Goal: Task Accomplishment & Management: Manage account settings

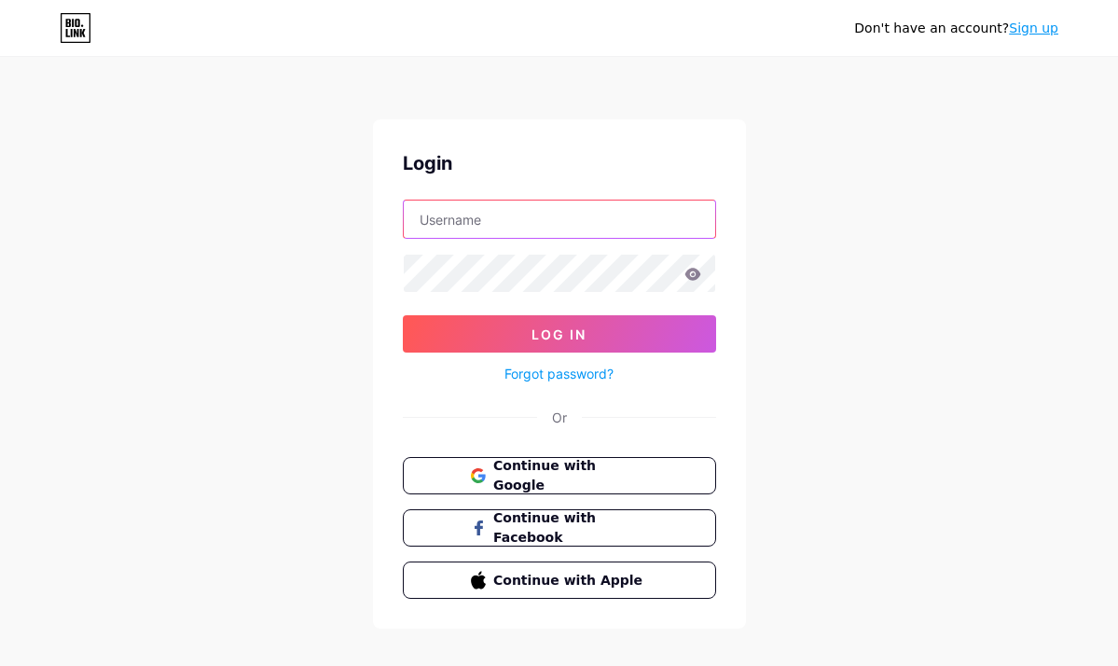
type input "[PERSON_NAME][EMAIL_ADDRESS][DOMAIN_NAME]"
click at [651, 211] on input "[PERSON_NAME][EMAIL_ADDRESS][DOMAIN_NAME]" at bounding box center [560, 219] width 312 height 37
click at [864, 157] on div "Don't have an account? Sign up Login [PERSON_NAME][EMAIL_ADDRESS][DOMAIN_NAME] …" at bounding box center [559, 344] width 1118 height 688
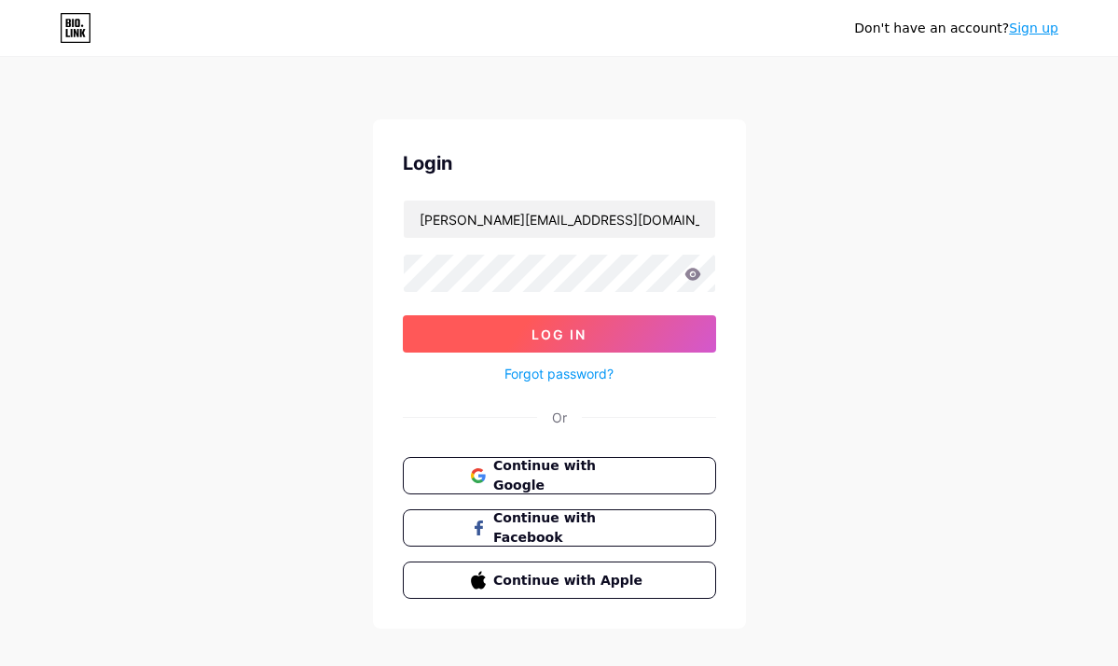
click at [594, 341] on button "Log In" at bounding box center [559, 333] width 313 height 37
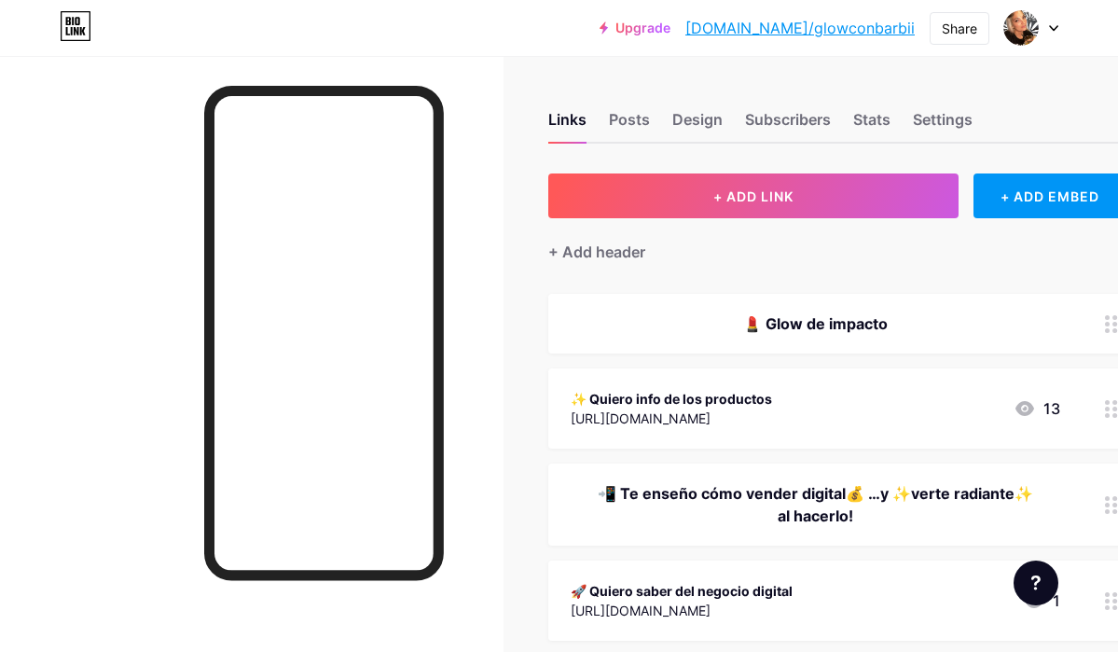
click at [1048, 40] on div at bounding box center [1032, 28] width 54 height 34
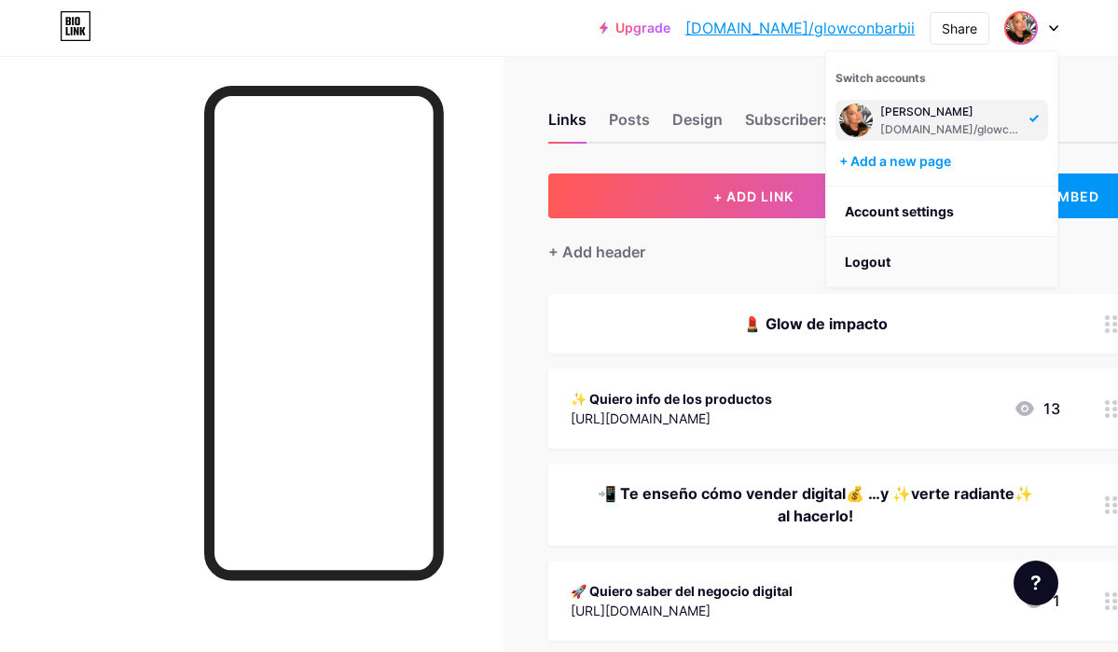
click at [929, 257] on li "Logout" at bounding box center [941, 262] width 231 height 50
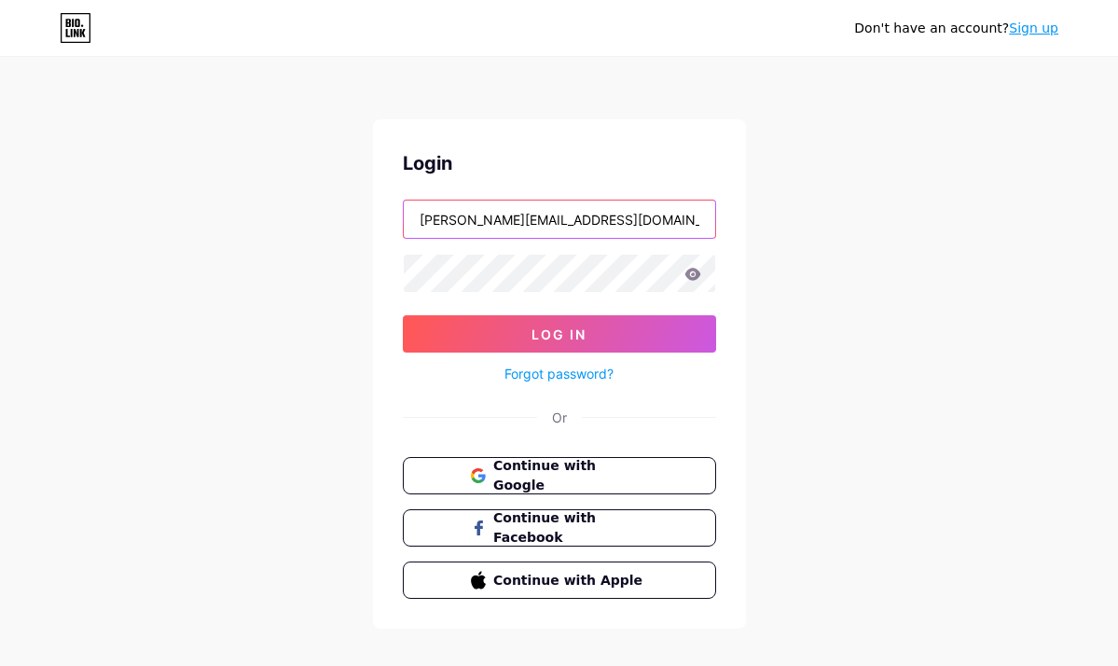
click at [662, 229] on input "[PERSON_NAME][EMAIL_ADDRESS][DOMAIN_NAME]" at bounding box center [560, 219] width 312 height 37
type input "[EMAIL_ADDRESS][PERSON_NAME][DOMAIN_NAME]"
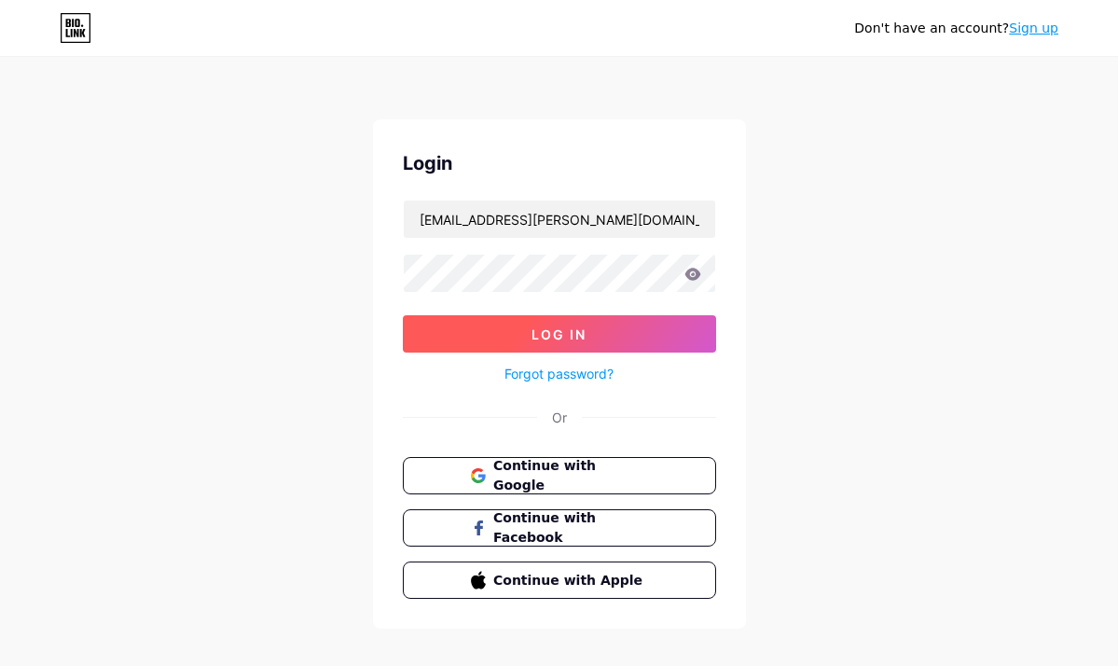
click at [598, 343] on button "Log In" at bounding box center [559, 333] width 313 height 37
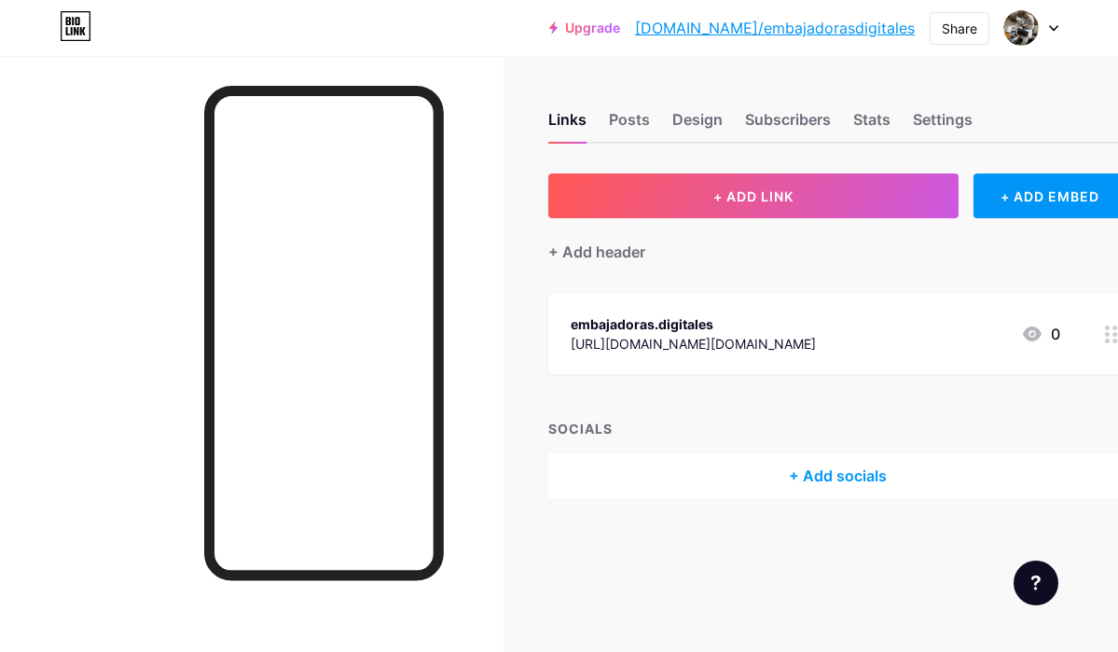
click at [1060, 29] on div "Upgrade [DOMAIN_NAME]/embaja... [DOMAIN_NAME]/embajadorasdigitales Share Switch…" at bounding box center [559, 28] width 1118 height 34
click at [1047, 35] on div at bounding box center [1032, 28] width 54 height 34
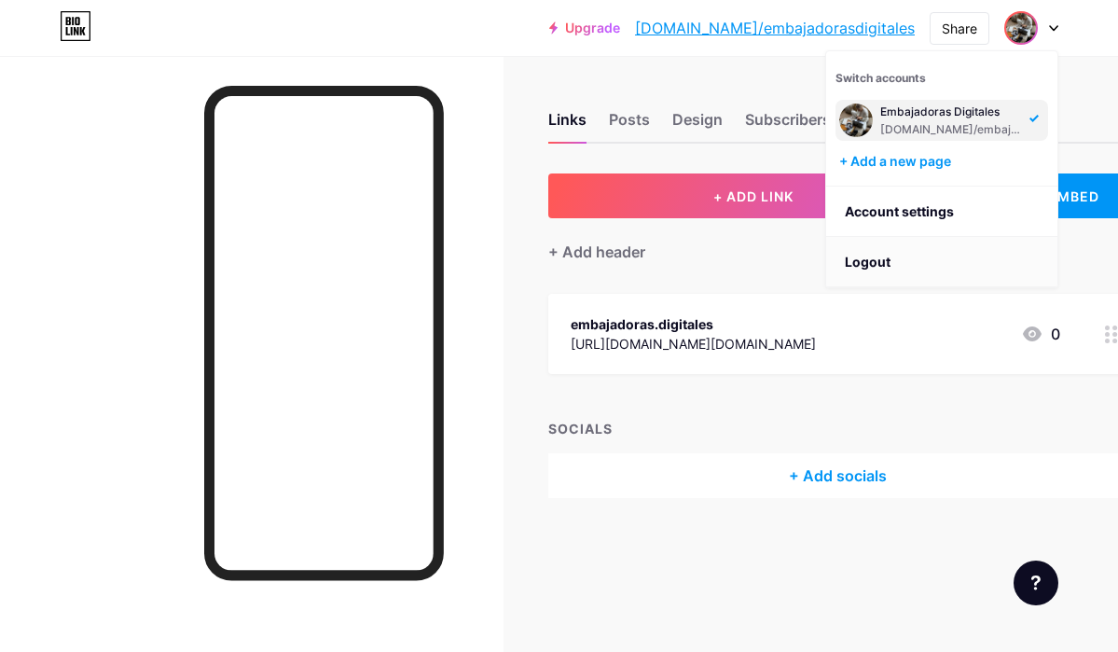
click at [923, 257] on li "Logout" at bounding box center [941, 262] width 231 height 50
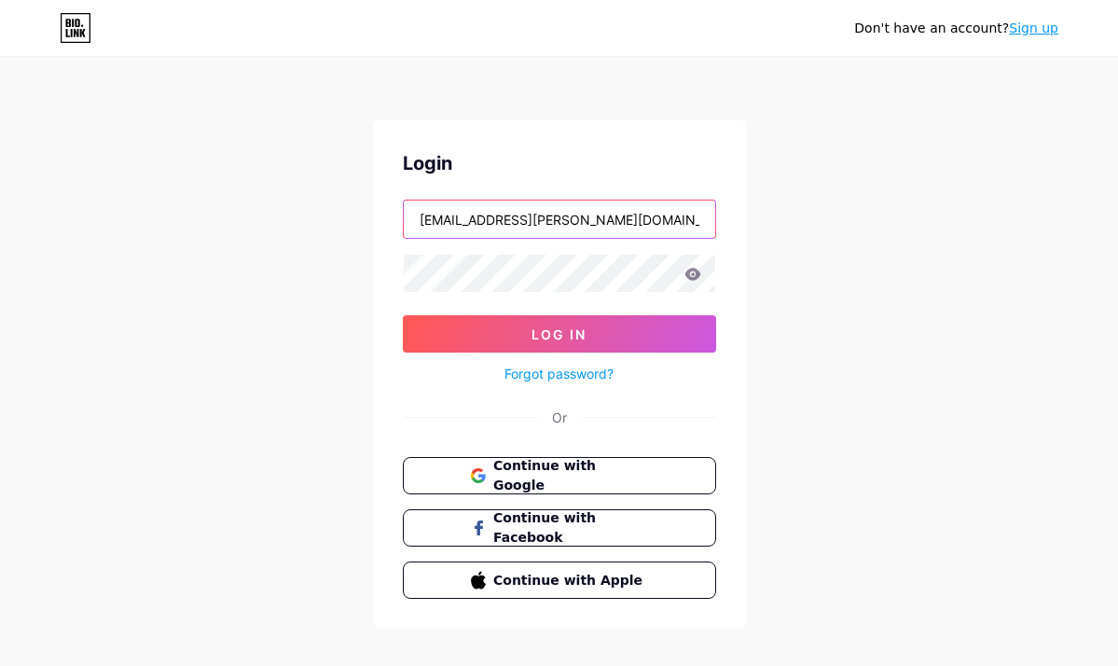
click at [658, 215] on input "[EMAIL_ADDRESS][PERSON_NAME][DOMAIN_NAME]" at bounding box center [560, 219] width 312 height 37
type input "[EMAIL_ADDRESS][DOMAIN_NAME]"
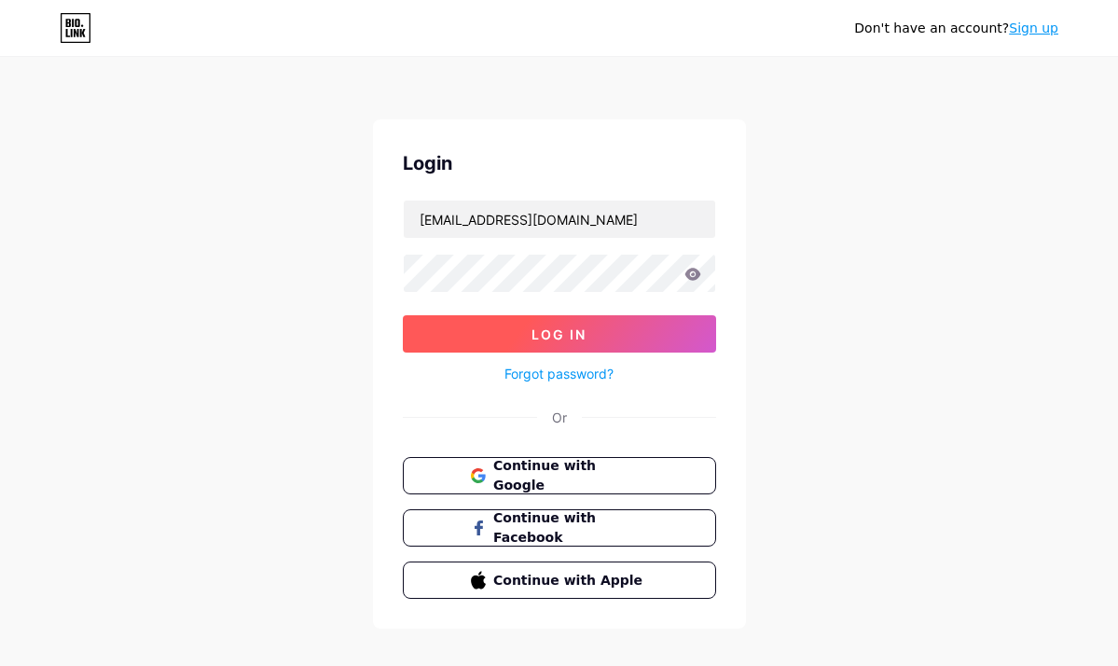
click at [636, 335] on button "Log In" at bounding box center [559, 333] width 313 height 37
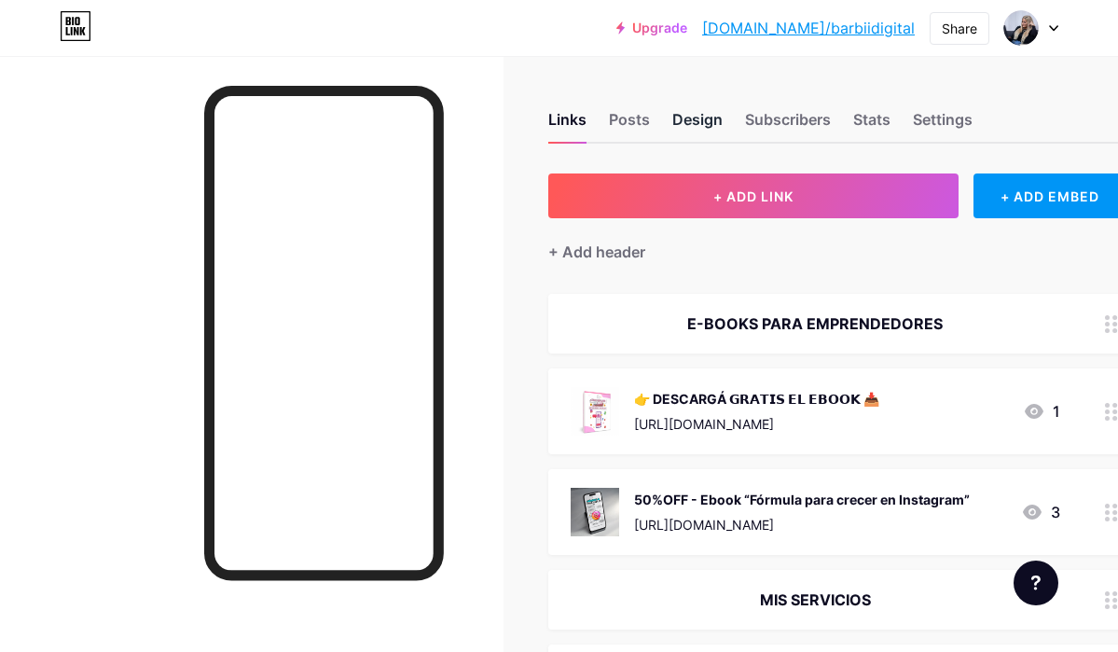
click at [694, 117] on div "Design" at bounding box center [698, 125] width 50 height 34
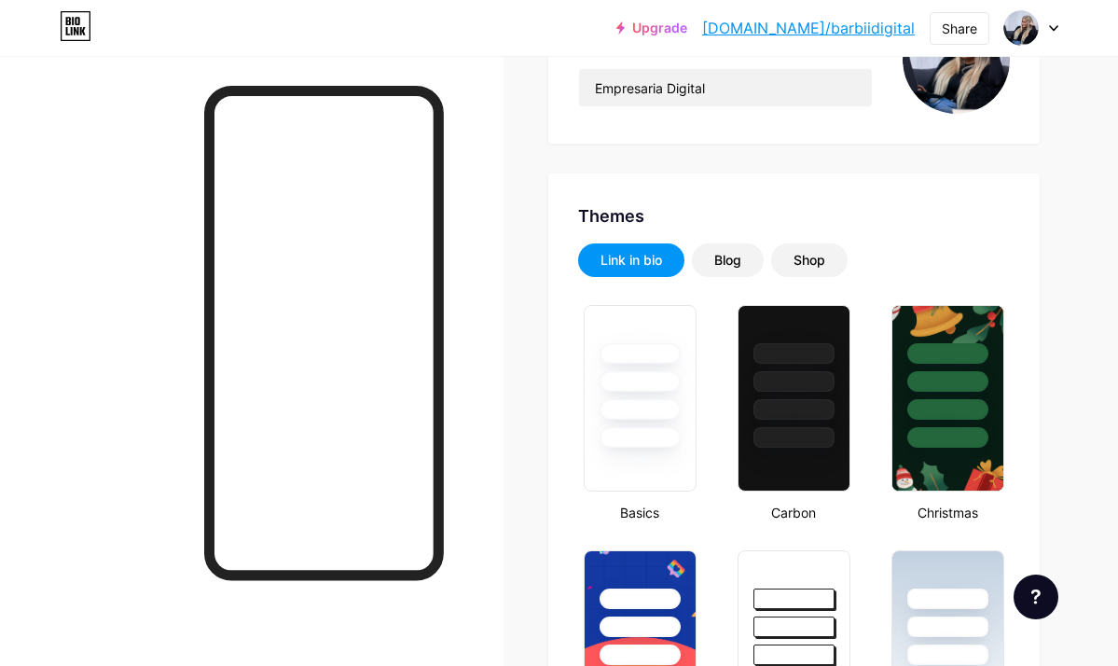
type input "#ffffff"
type input "#000000"
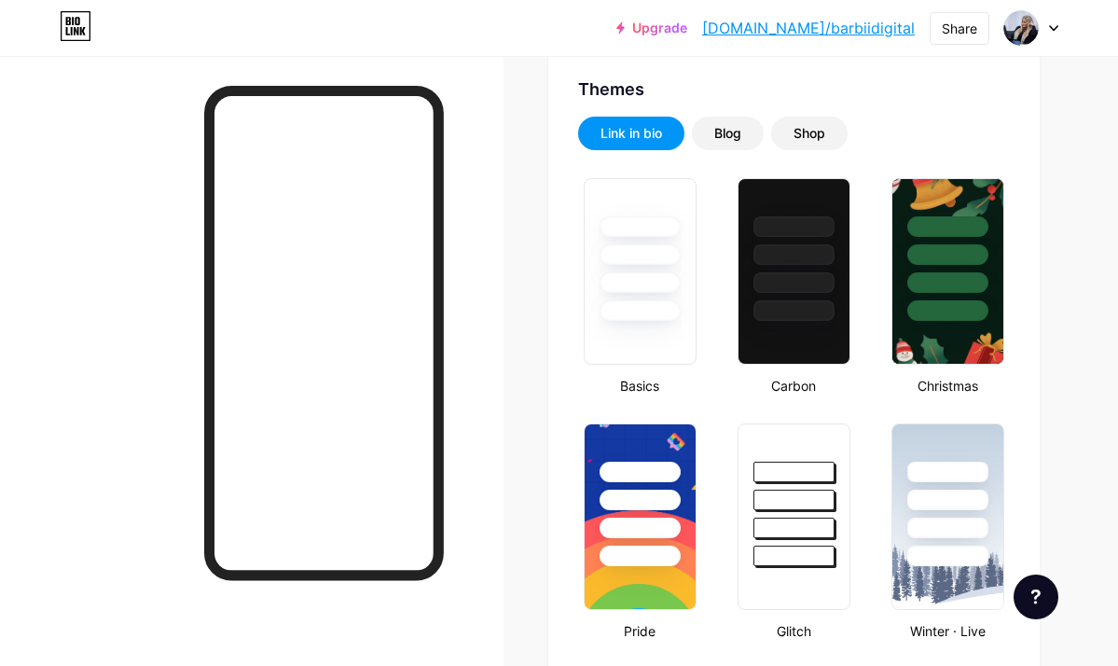
scroll to position [382, 0]
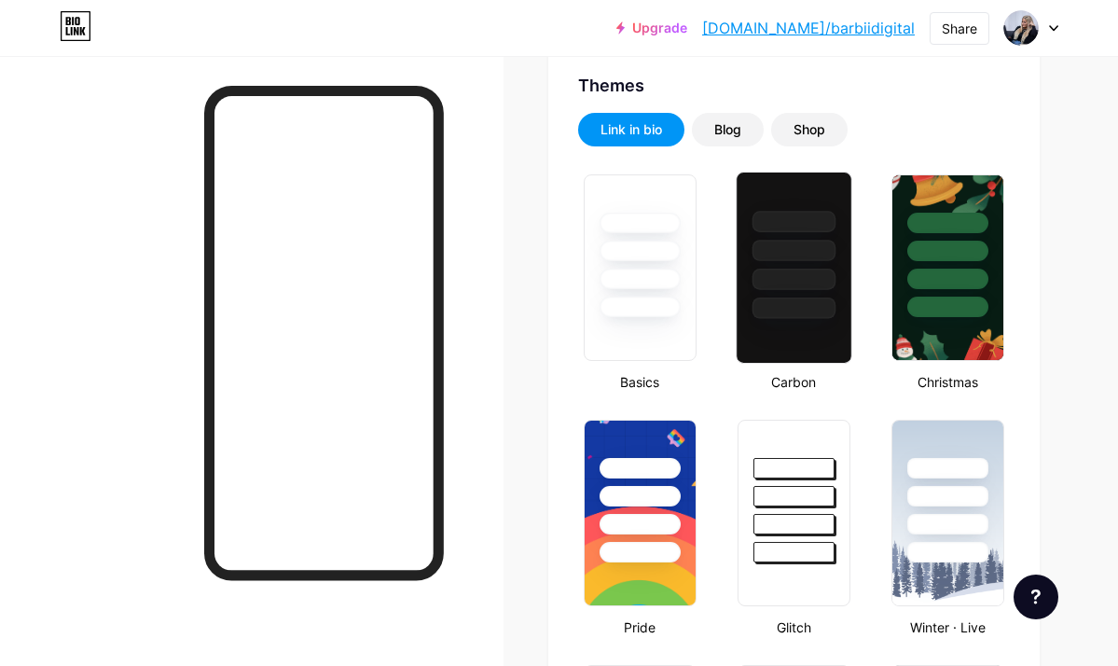
click at [812, 281] on div at bounding box center [794, 279] width 84 height 21
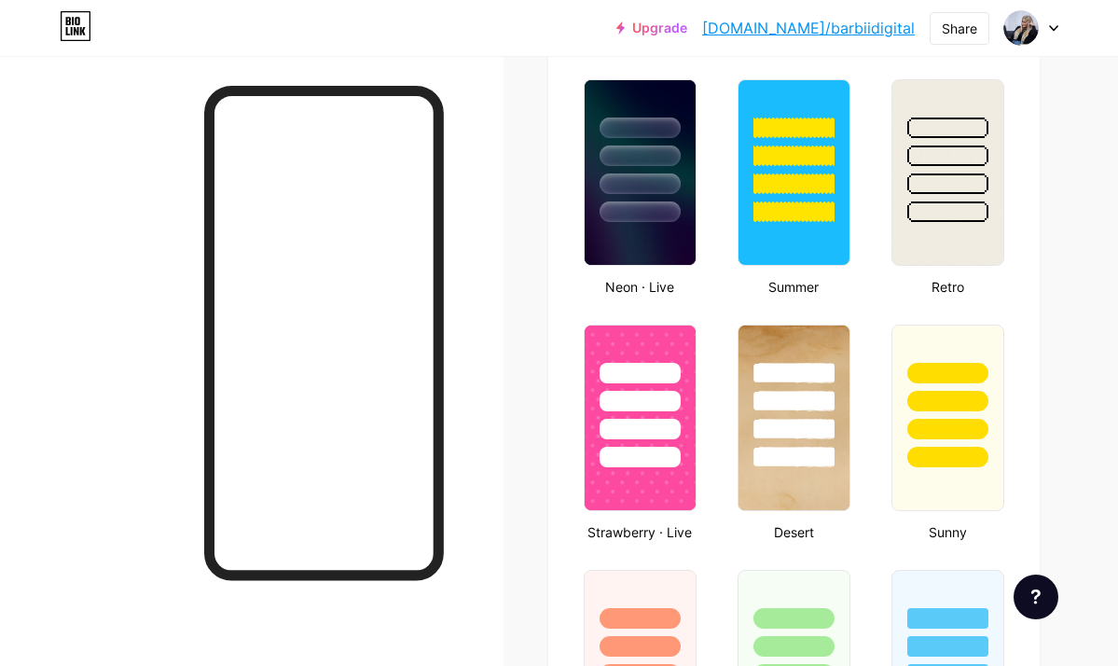
scroll to position [1243, 0]
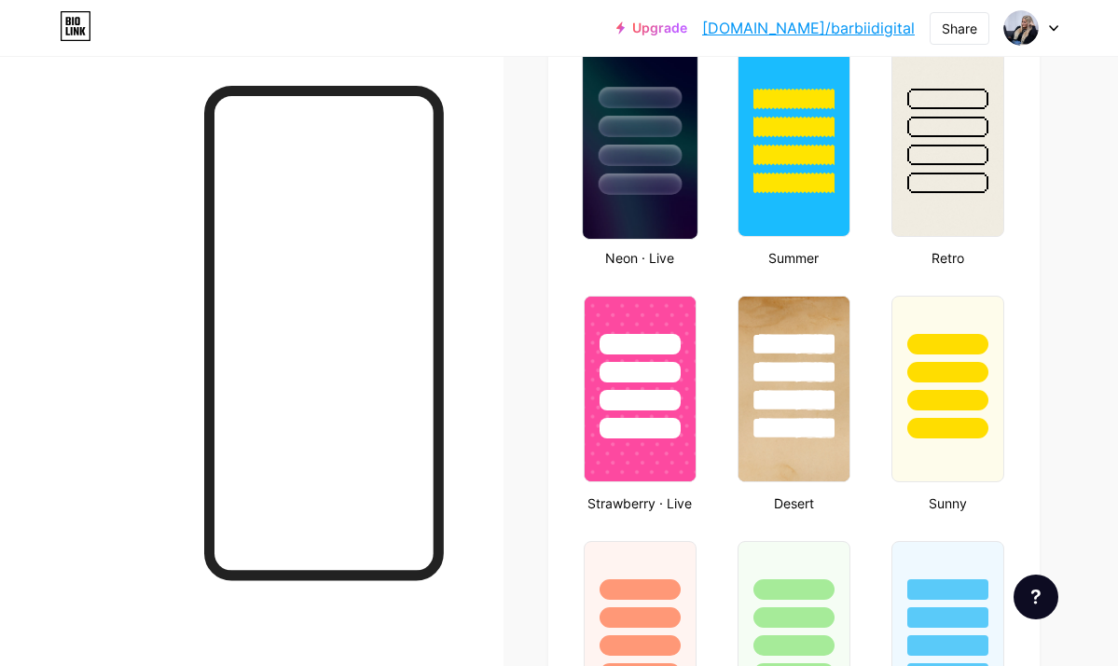
click at [642, 198] on img at bounding box center [640, 144] width 115 height 190
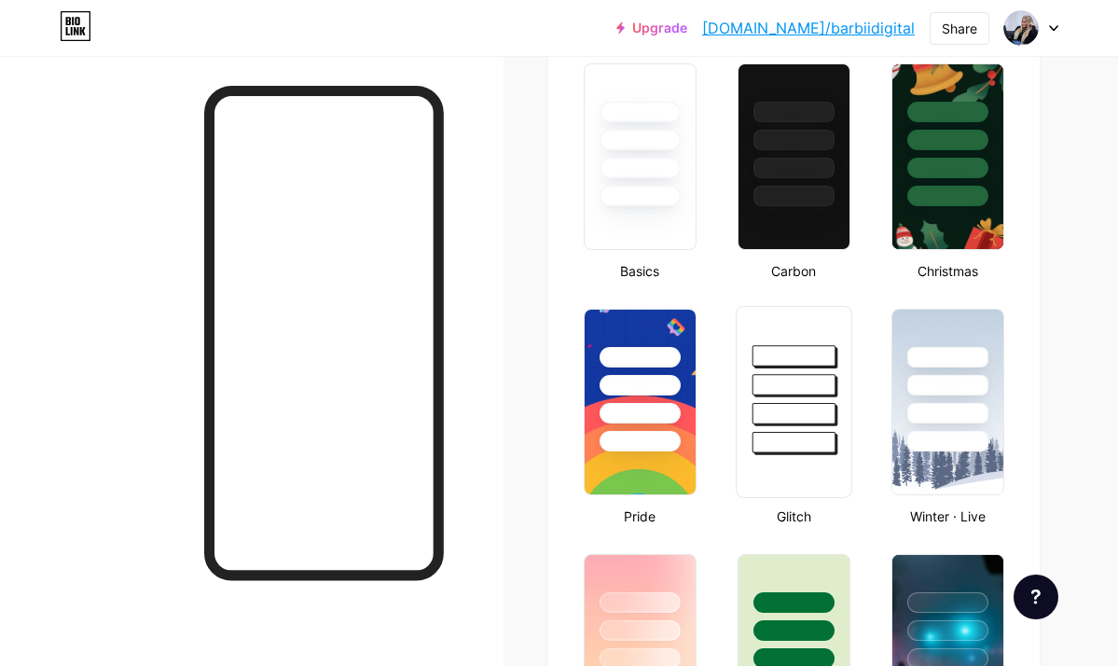
scroll to position [495, 0]
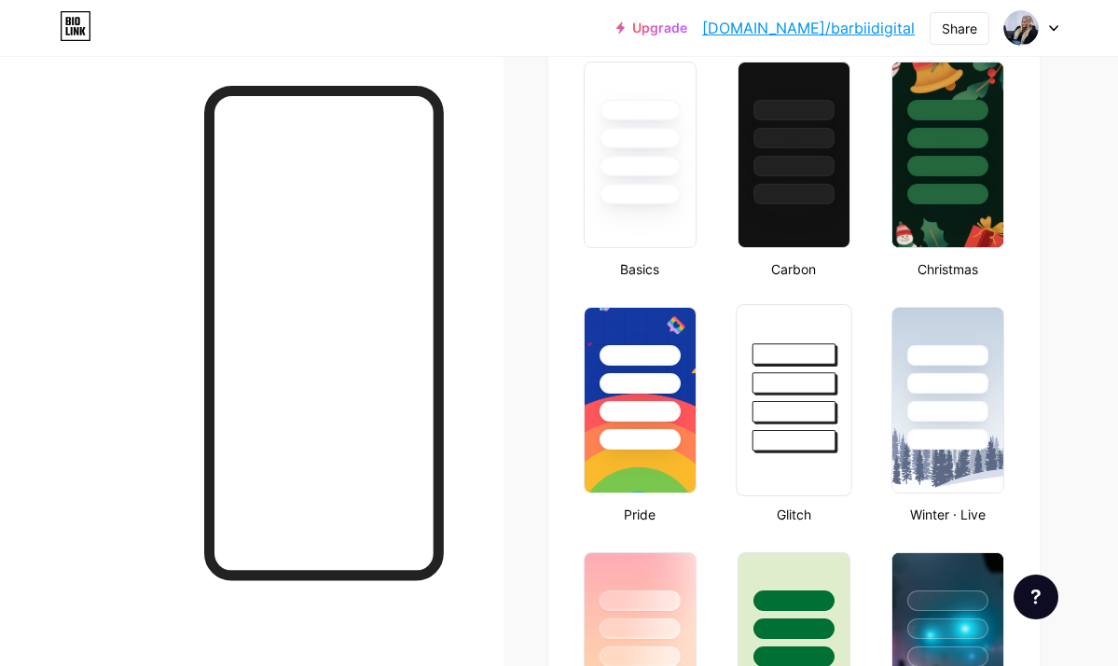
click at [786, 368] on div at bounding box center [794, 378] width 115 height 146
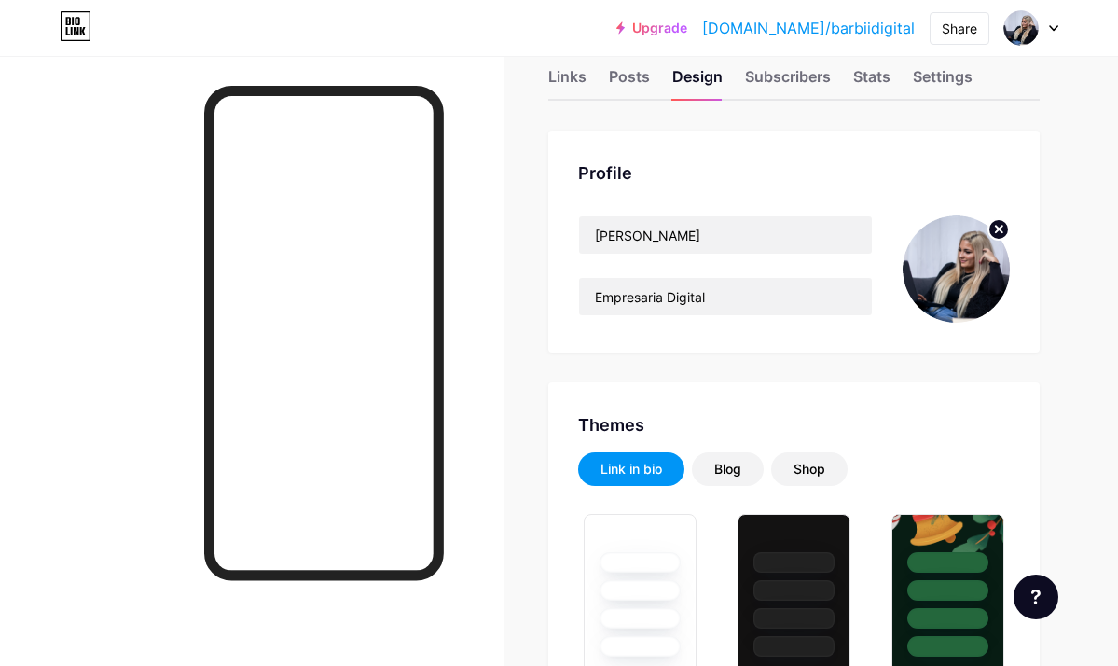
scroll to position [0, 0]
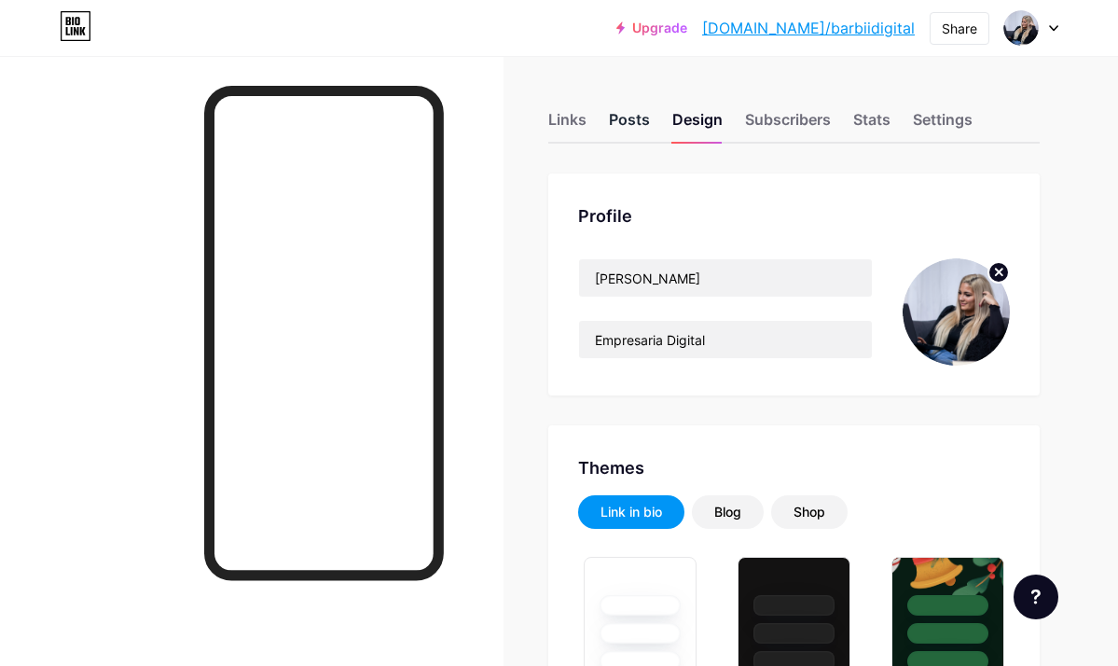
click at [639, 126] on div "Posts" at bounding box center [629, 125] width 41 height 34
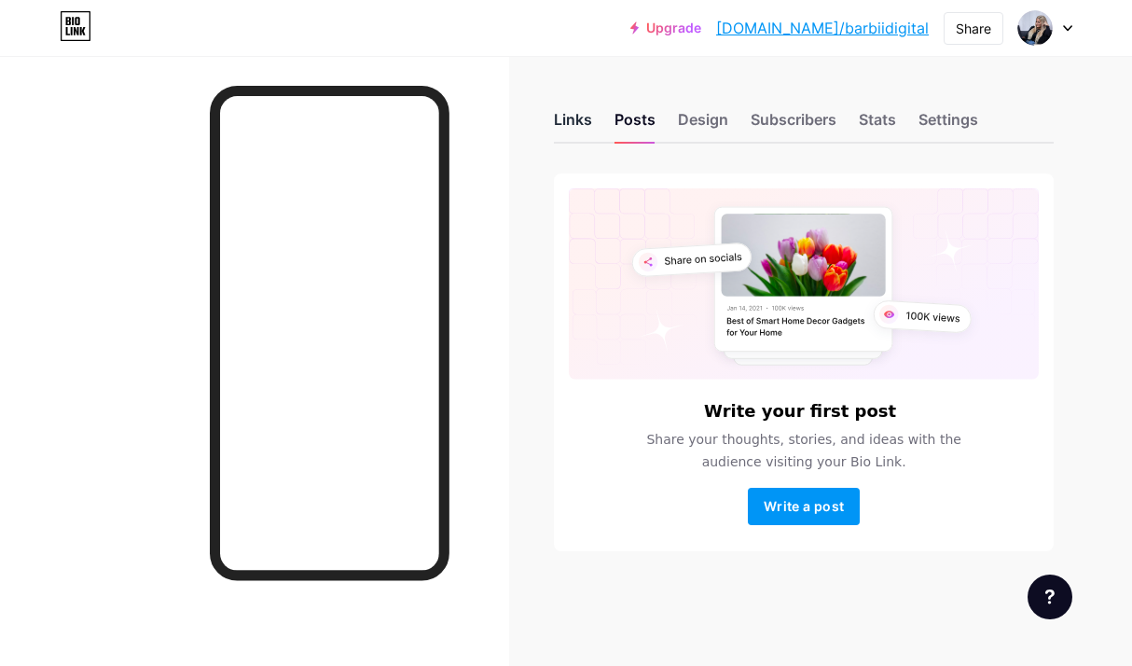
click at [577, 122] on div "Links" at bounding box center [573, 125] width 38 height 34
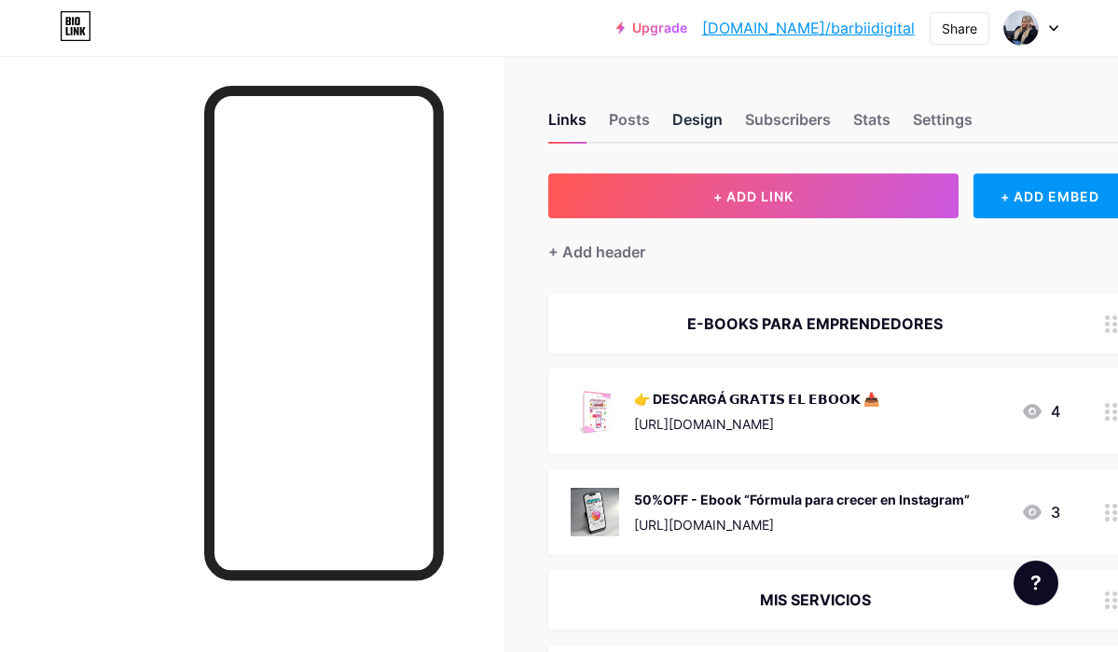
click at [705, 120] on div "Design" at bounding box center [698, 125] width 50 height 34
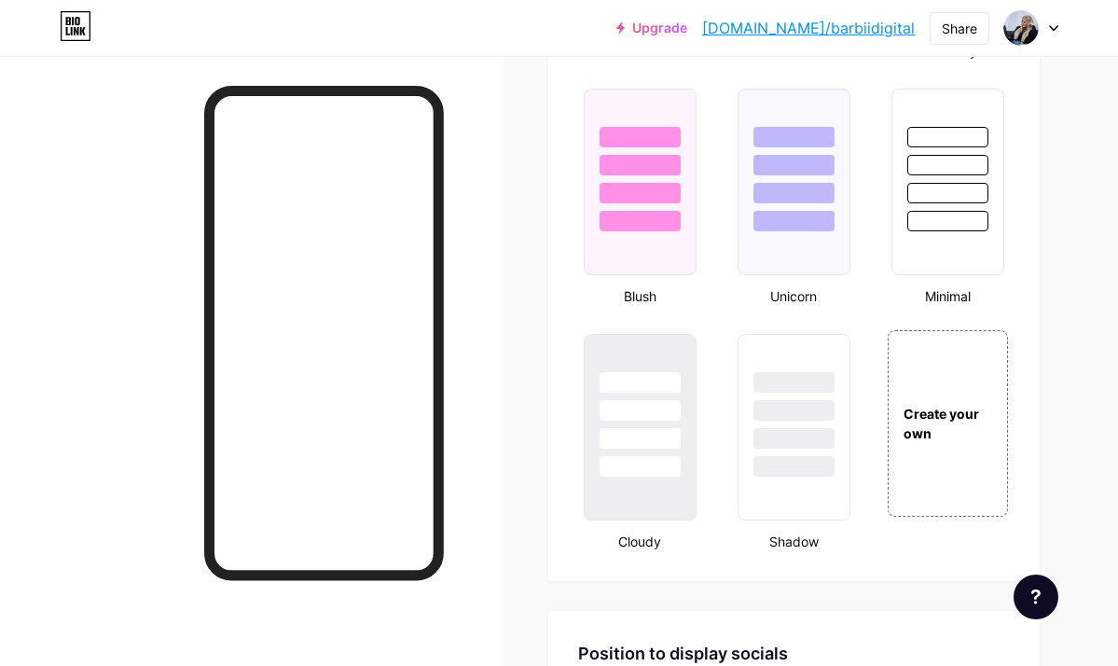
scroll to position [1950, 0]
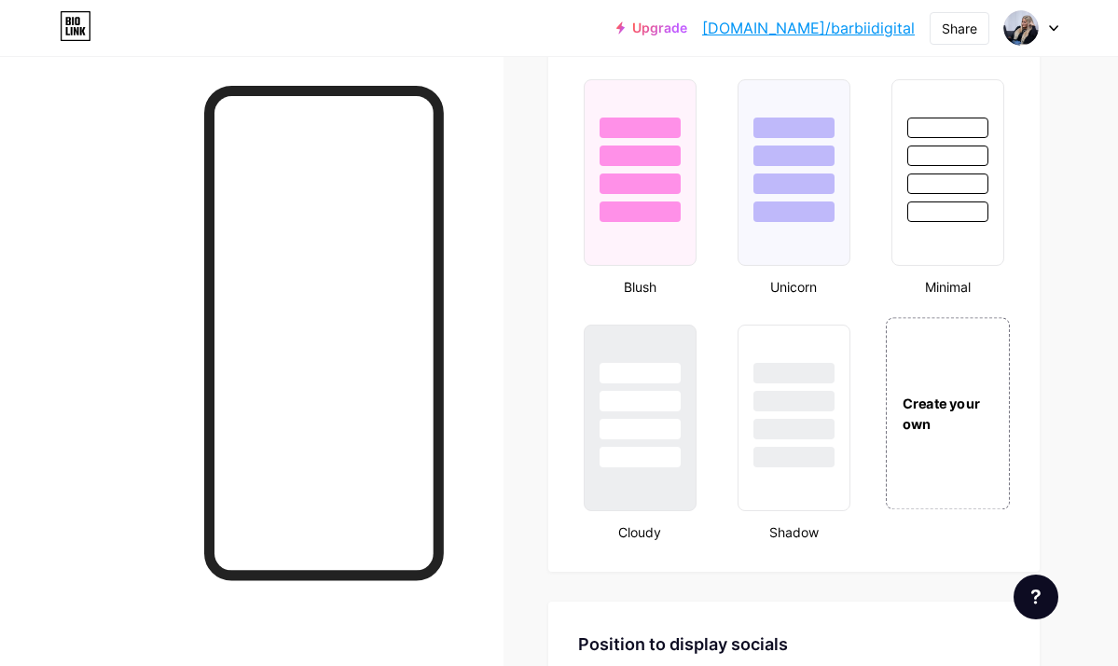
click at [920, 400] on div "Create your own" at bounding box center [948, 414] width 122 height 40
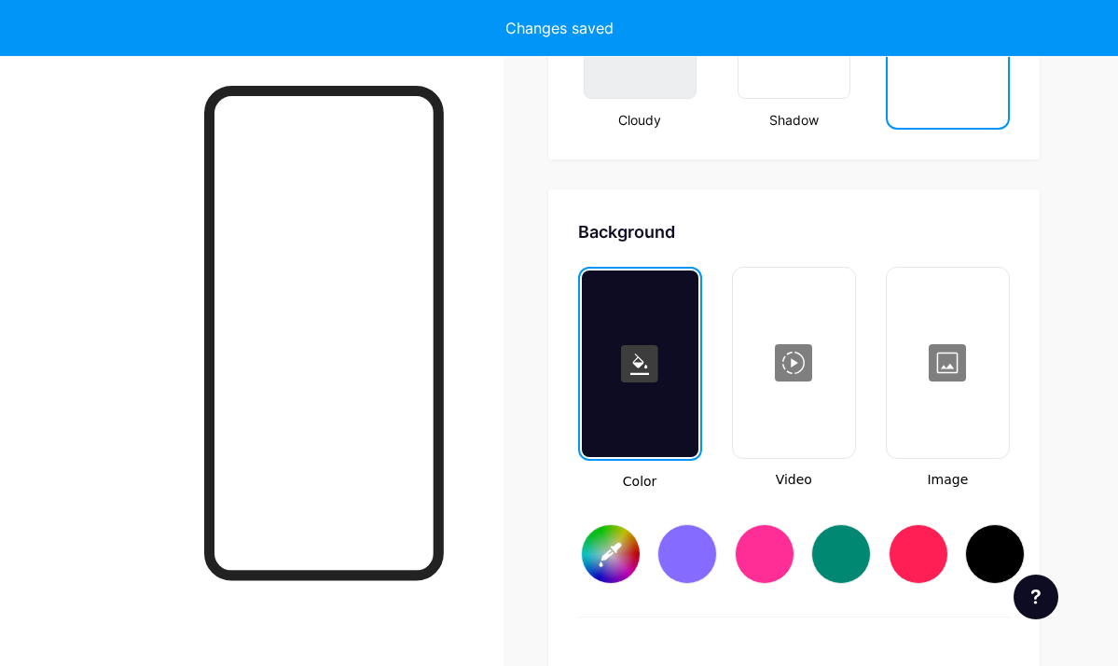
type input "#ffffff"
type input "#000000"
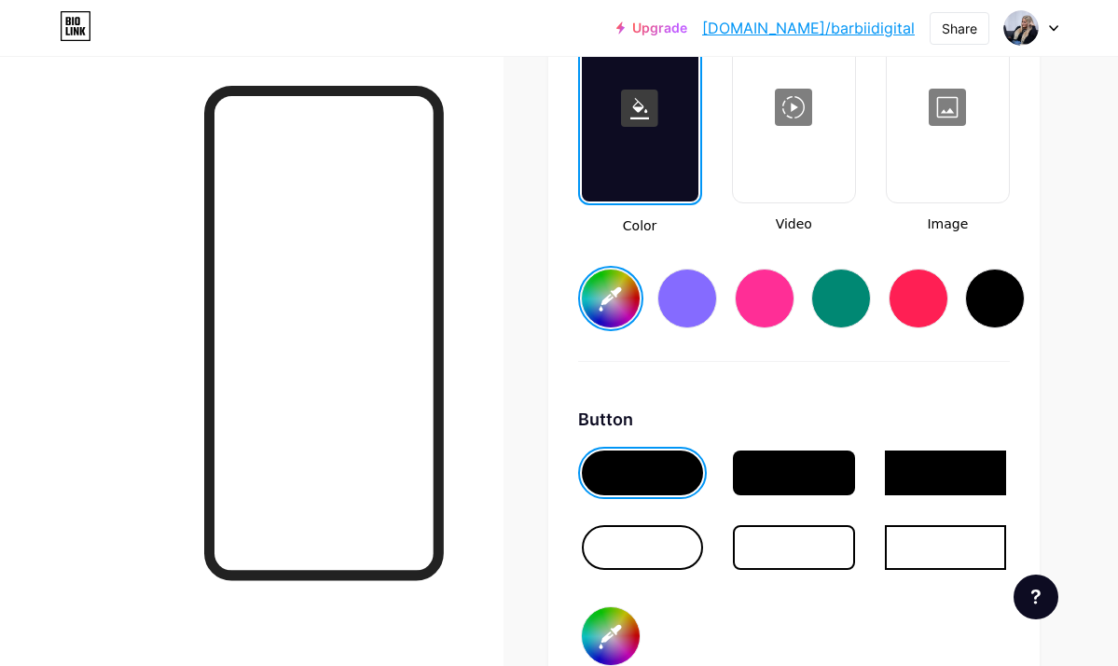
scroll to position [2590, 0]
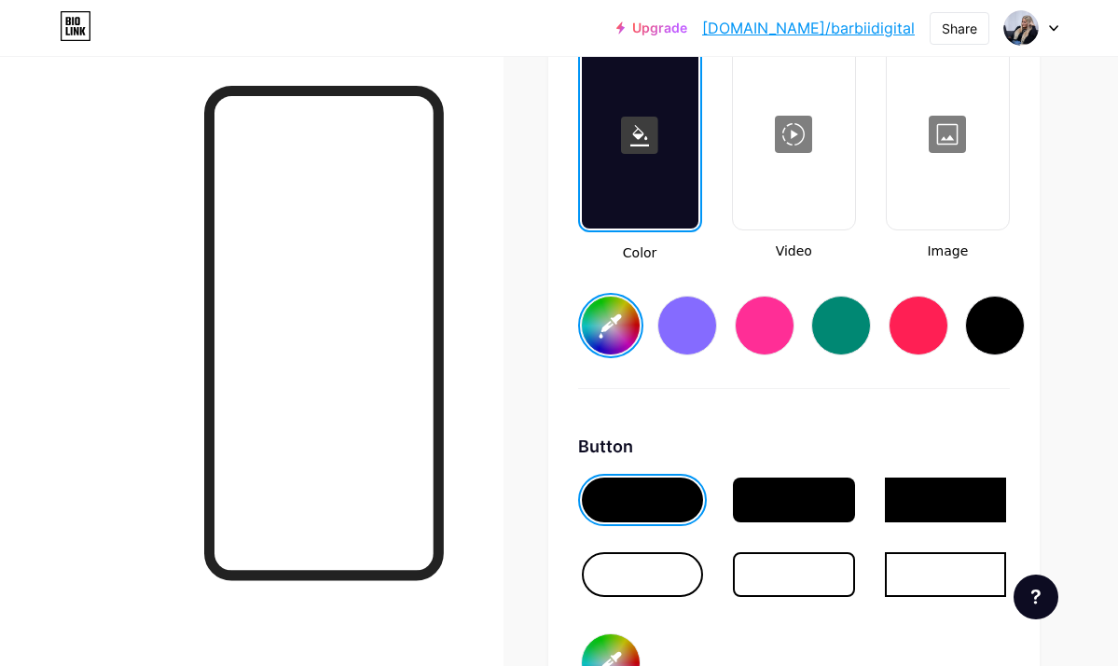
click at [950, 170] on div at bounding box center [948, 134] width 118 height 187
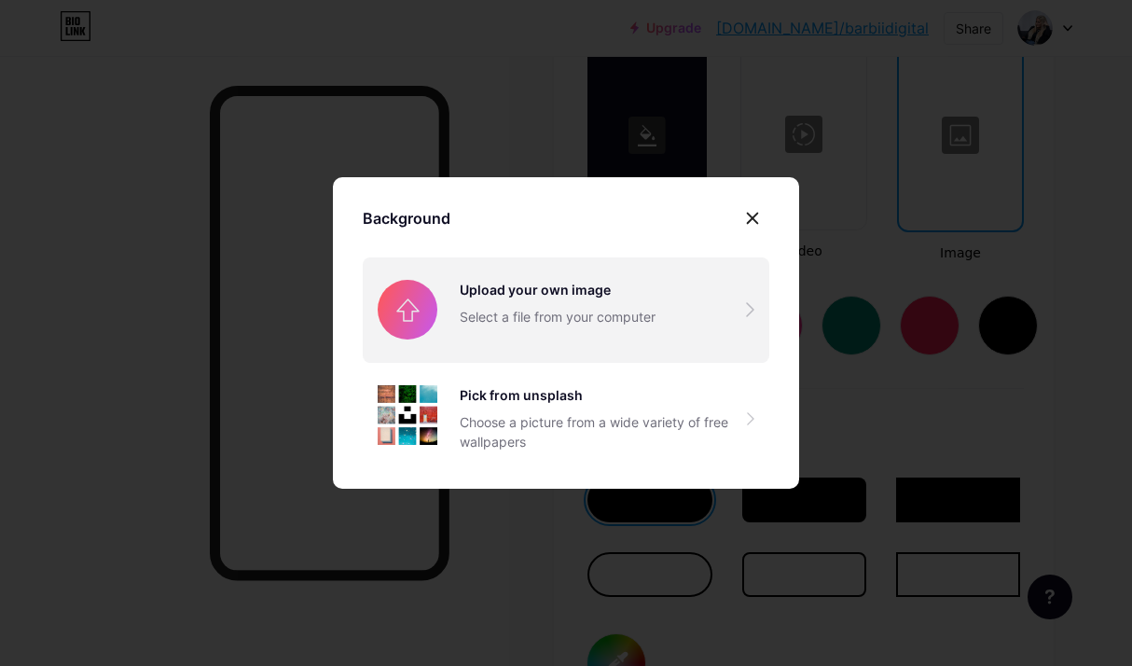
click at [665, 279] on input "file" at bounding box center [566, 309] width 407 height 104
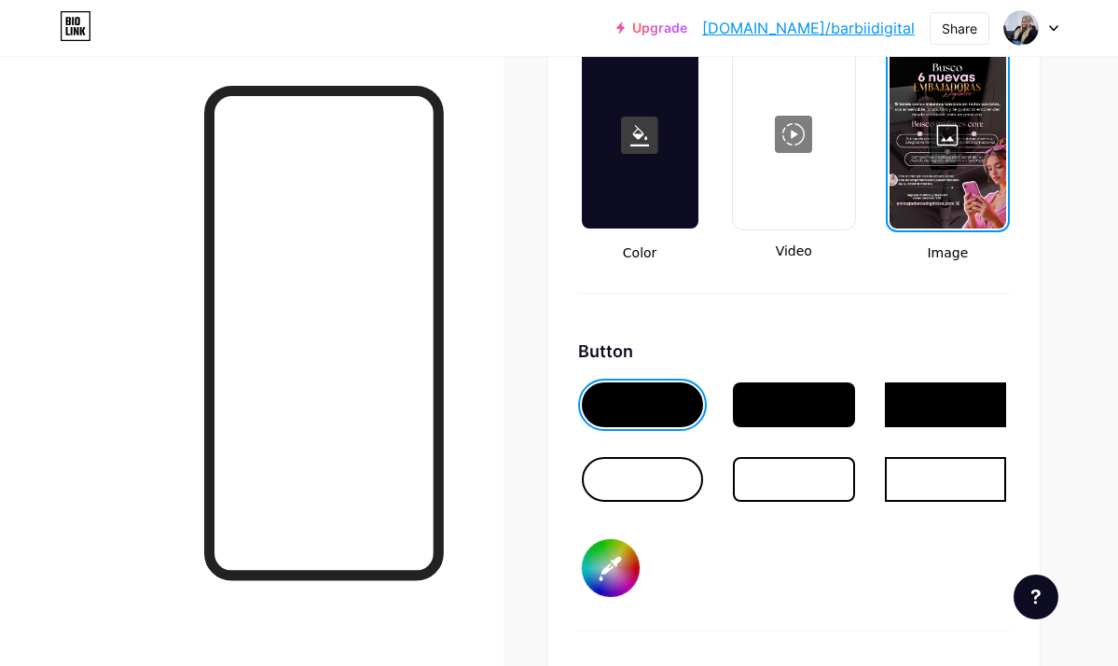
click at [927, 146] on div at bounding box center [948, 135] width 117 height 187
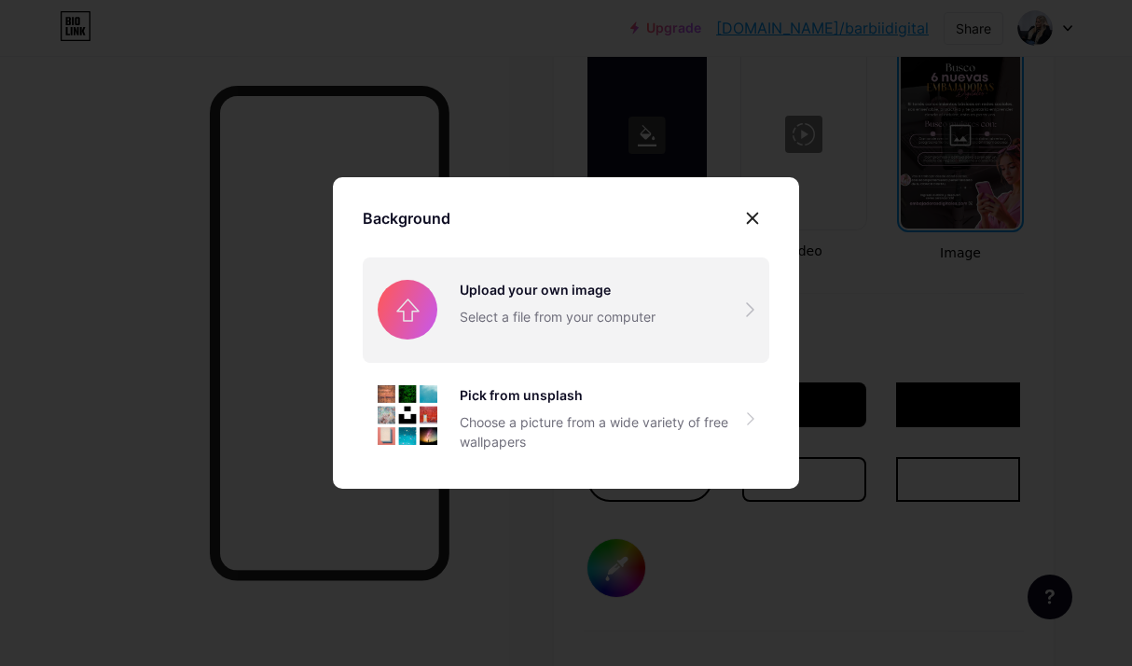
click at [575, 344] on input "file" at bounding box center [566, 309] width 407 height 104
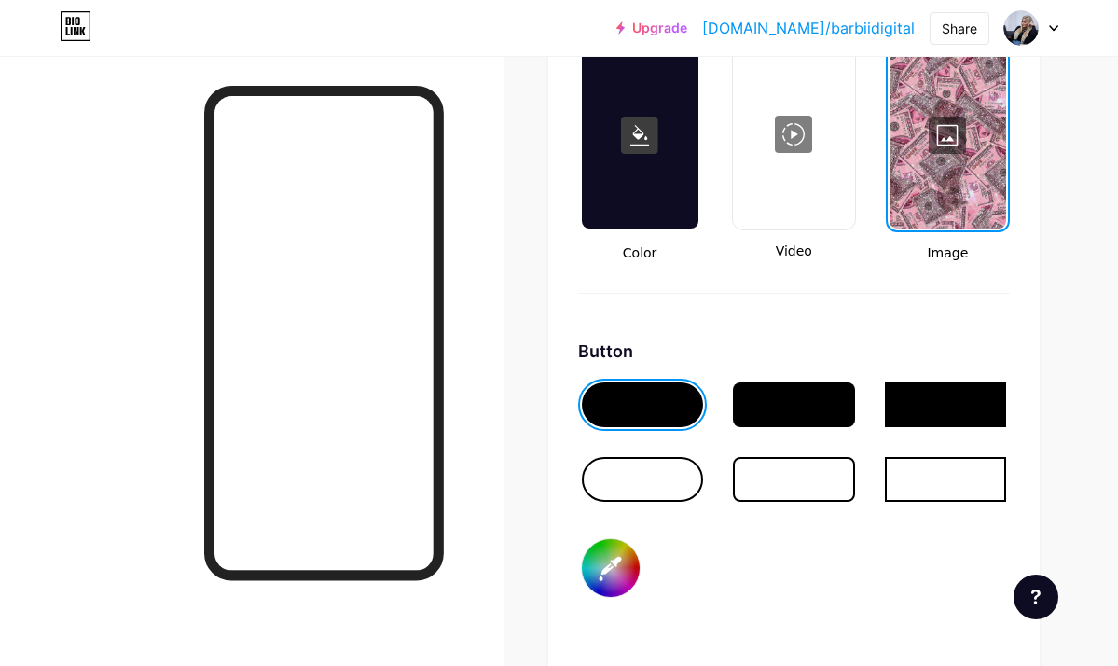
click at [956, 149] on div at bounding box center [948, 135] width 117 height 187
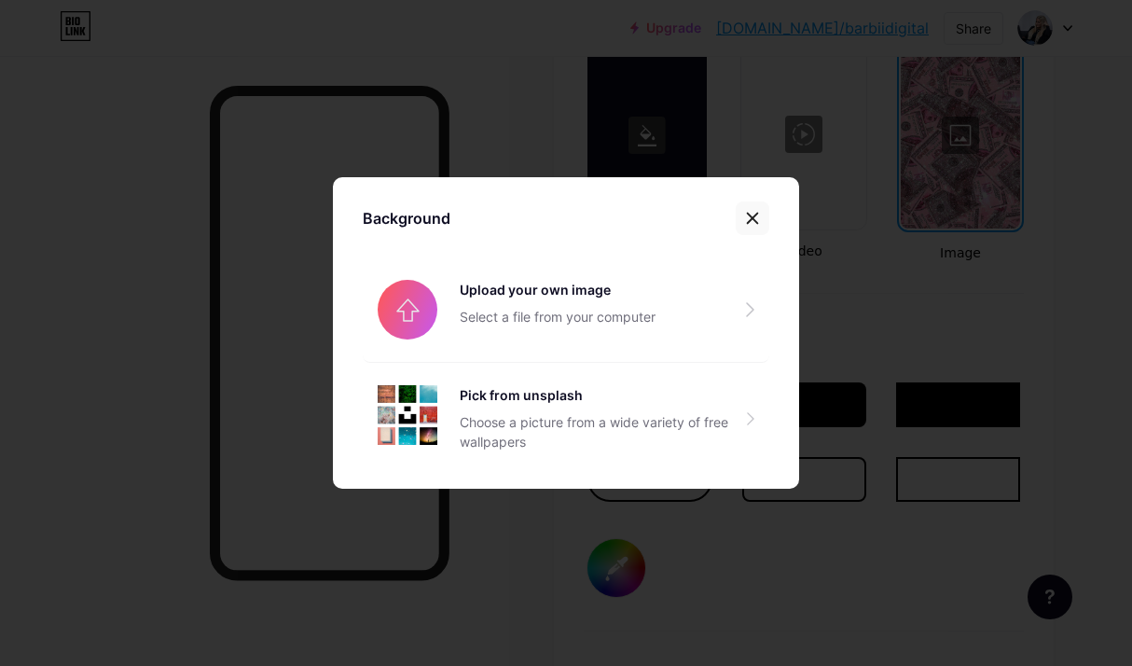
click at [752, 221] on icon at bounding box center [752, 218] width 15 height 15
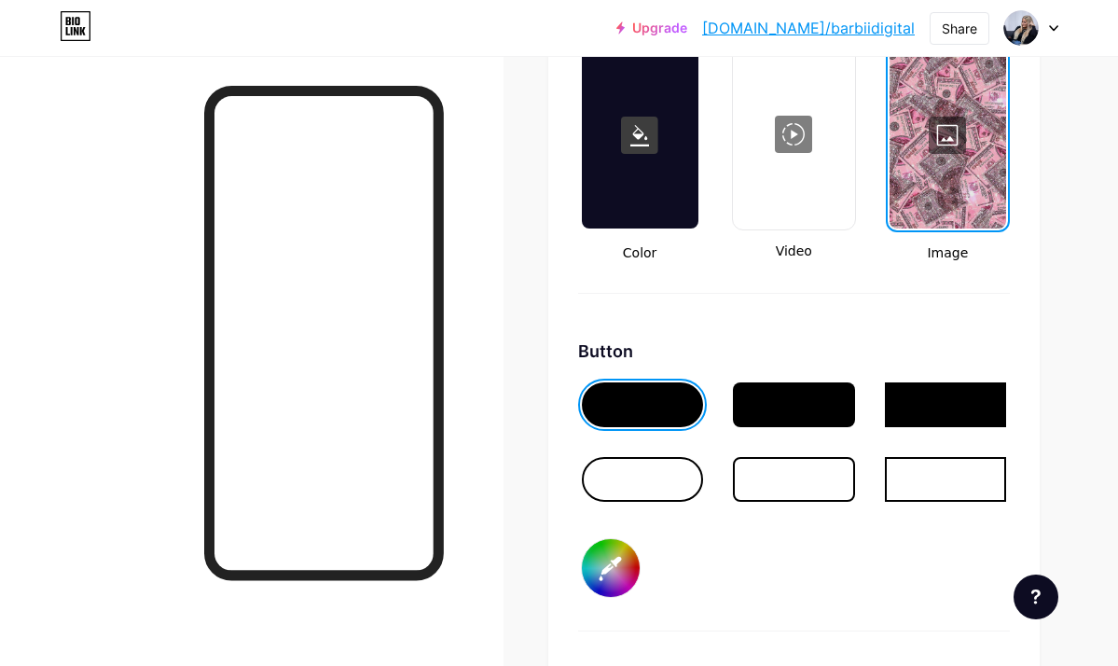
click at [665, 162] on div at bounding box center [640, 135] width 117 height 187
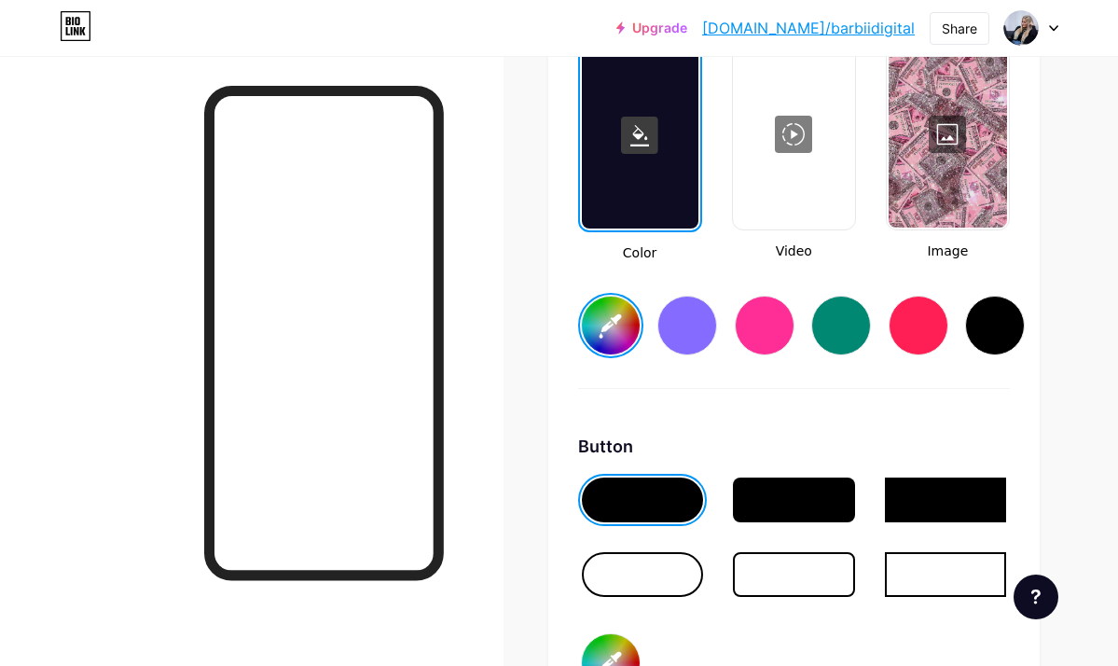
click at [693, 344] on div at bounding box center [688, 326] width 60 height 60
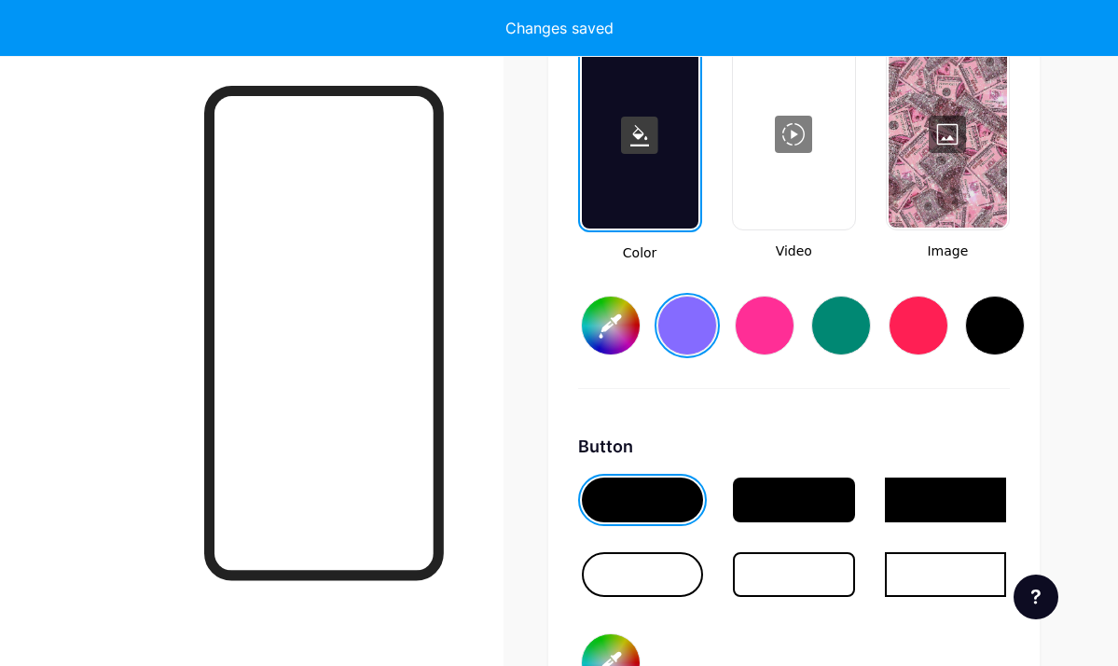
click at [997, 331] on div at bounding box center [995, 326] width 60 height 60
type input "#000000"
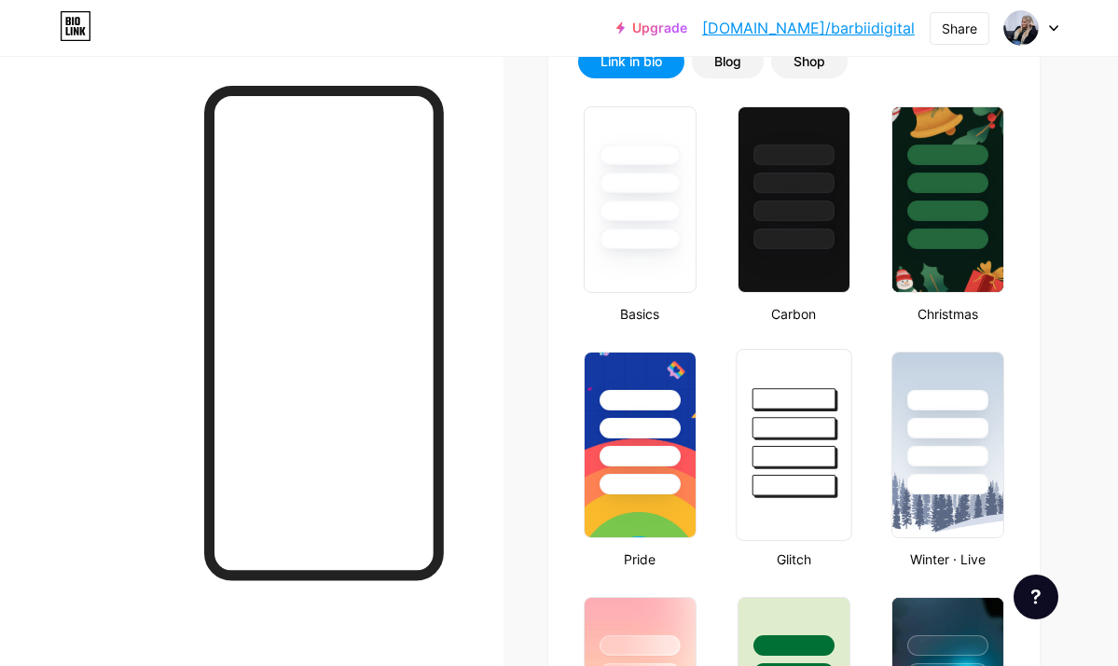
scroll to position [447, 0]
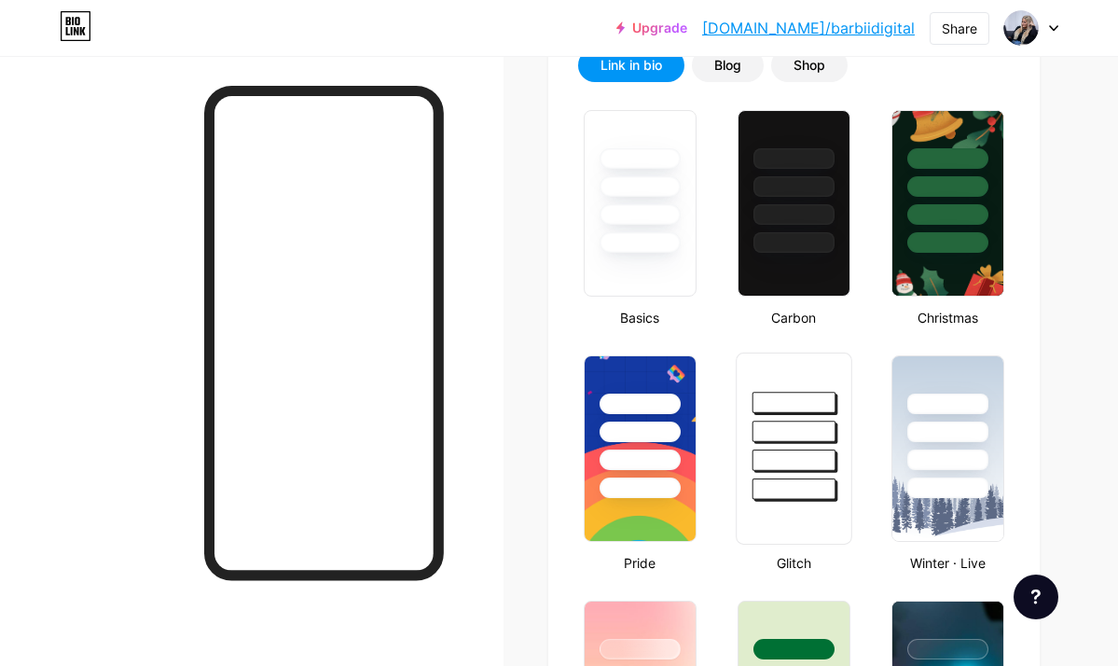
click at [797, 443] on div at bounding box center [794, 427] width 115 height 146
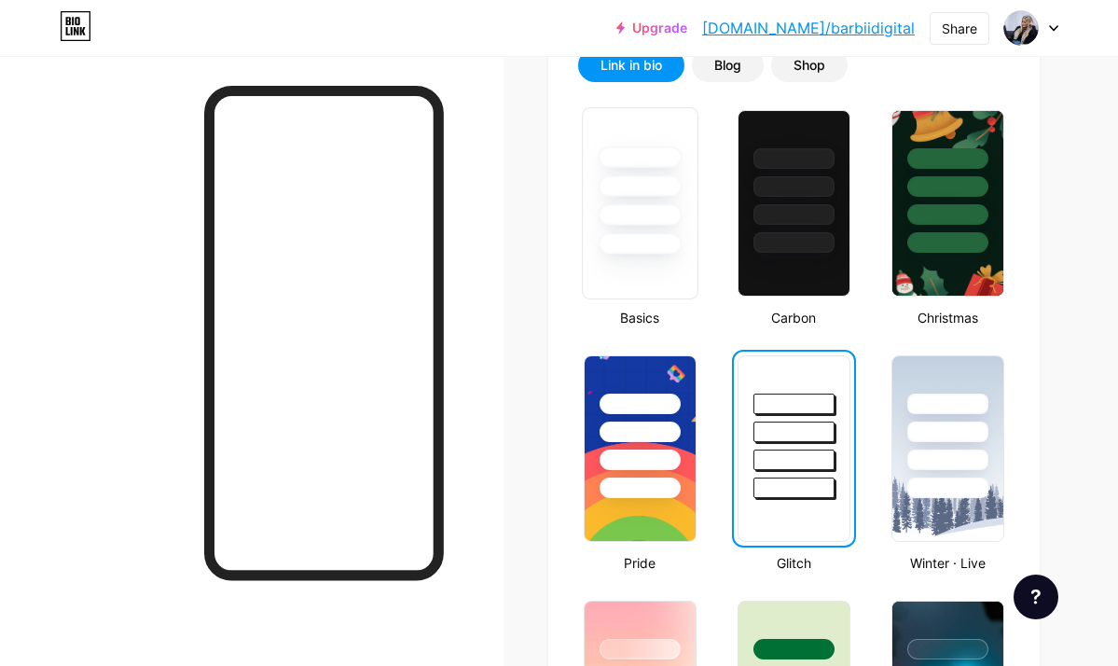
click at [672, 243] on div at bounding box center [640, 243] width 84 height 21
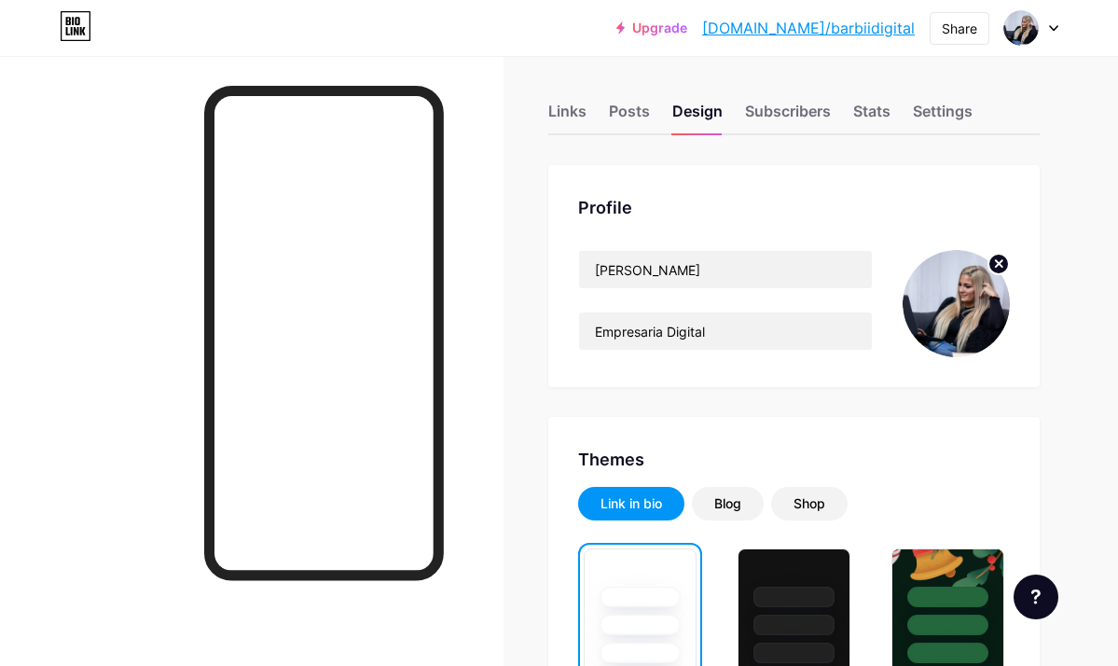
scroll to position [0, 0]
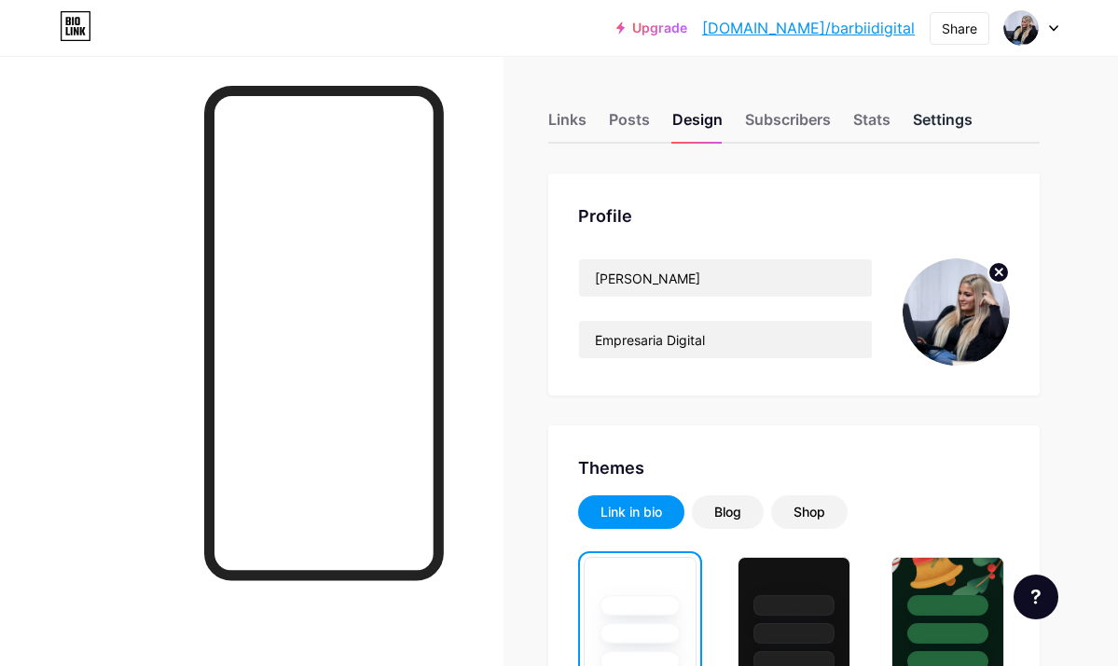
click at [936, 118] on div "Settings" at bounding box center [943, 125] width 60 height 34
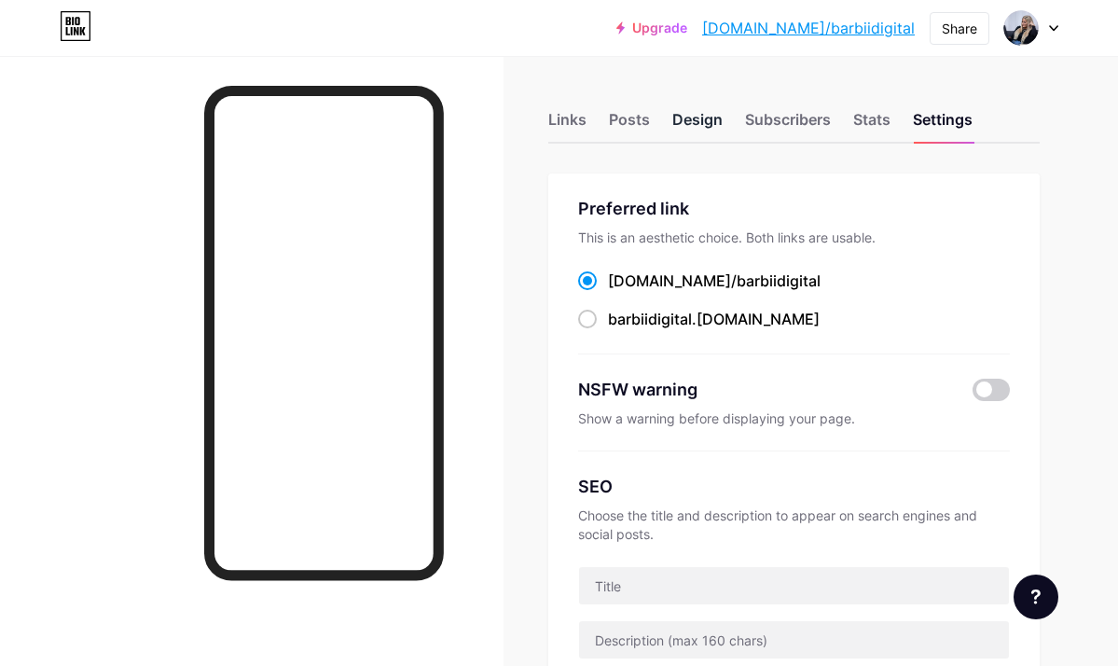
click at [692, 127] on div "Design" at bounding box center [698, 125] width 50 height 34
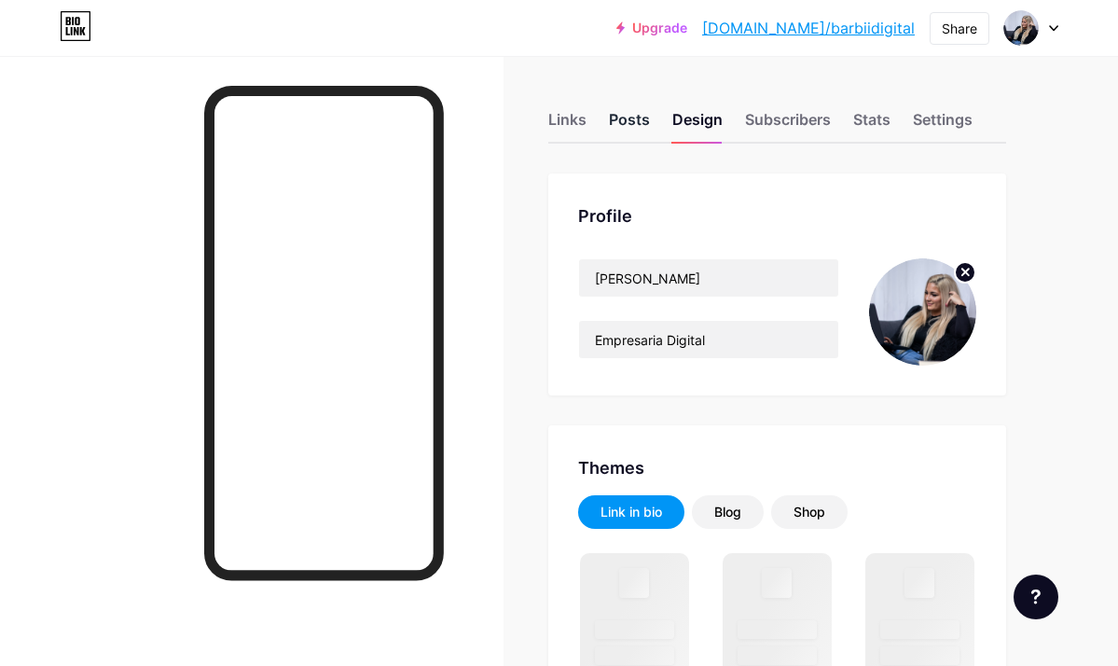
click at [650, 119] on div "Posts" at bounding box center [629, 125] width 41 height 34
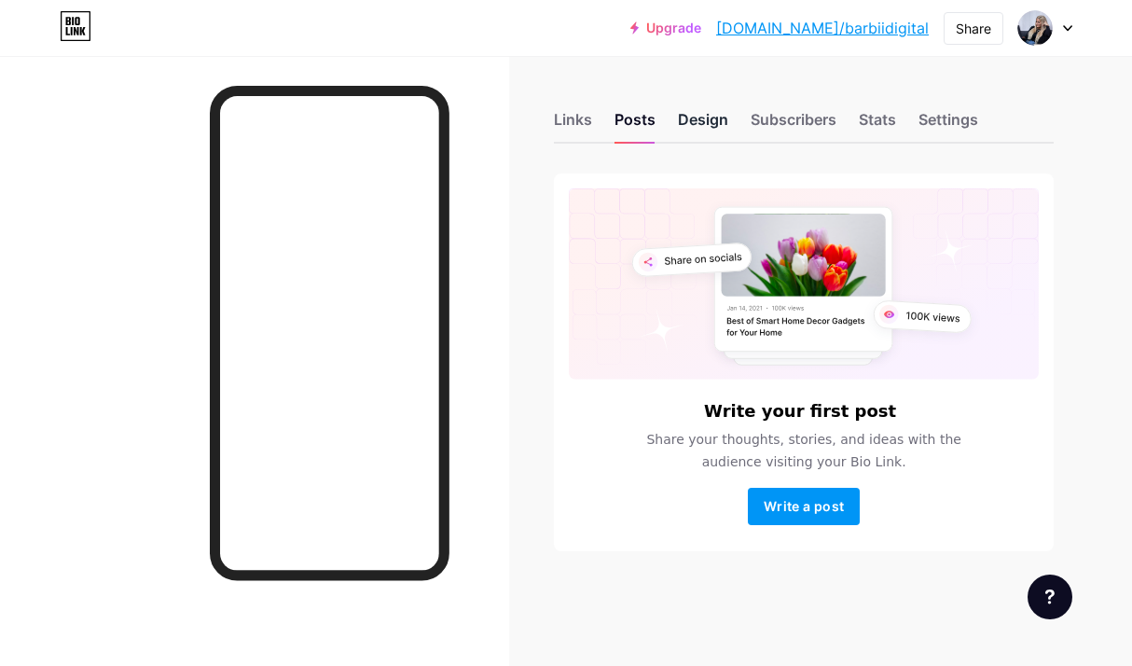
click at [714, 120] on div "Design" at bounding box center [703, 125] width 50 height 34
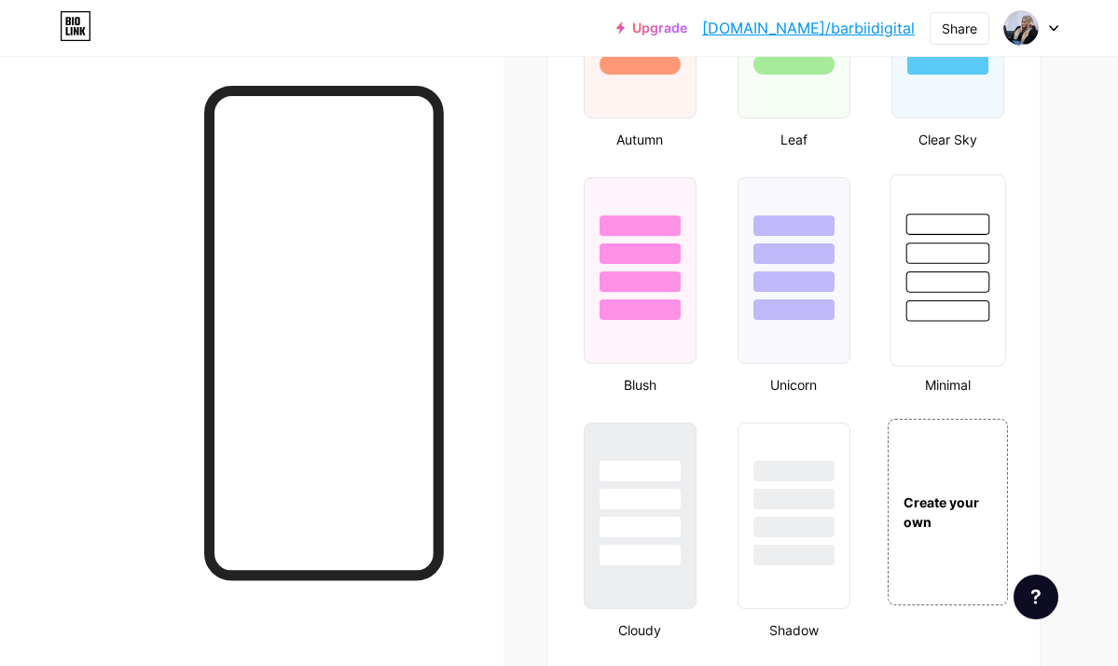
scroll to position [1854, 0]
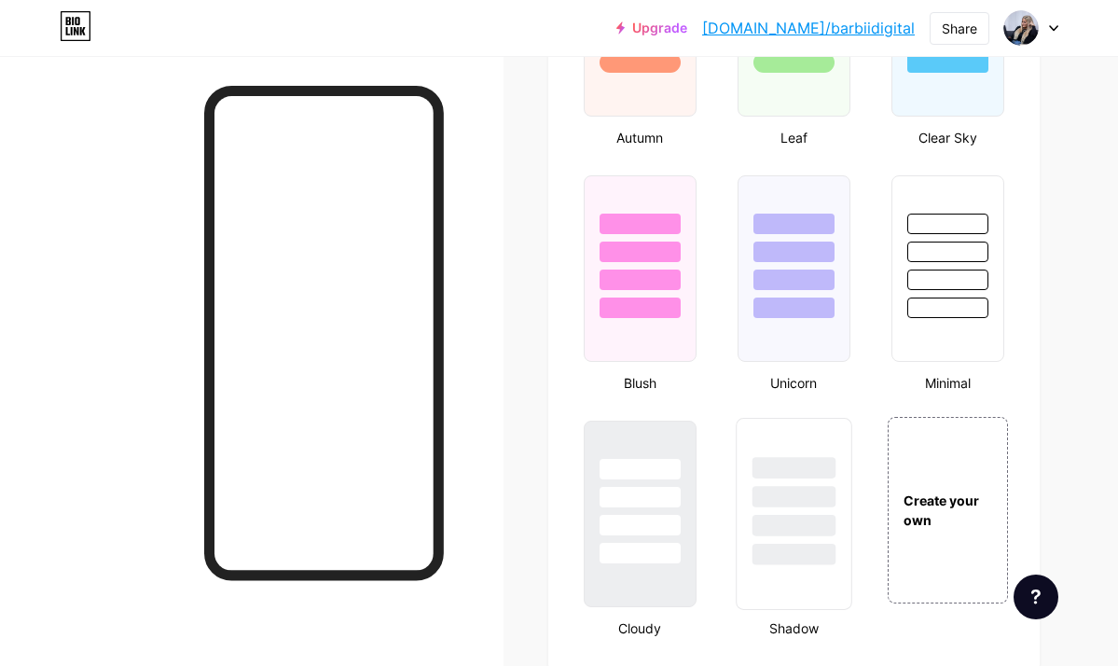
click at [775, 527] on div at bounding box center [794, 525] width 84 height 21
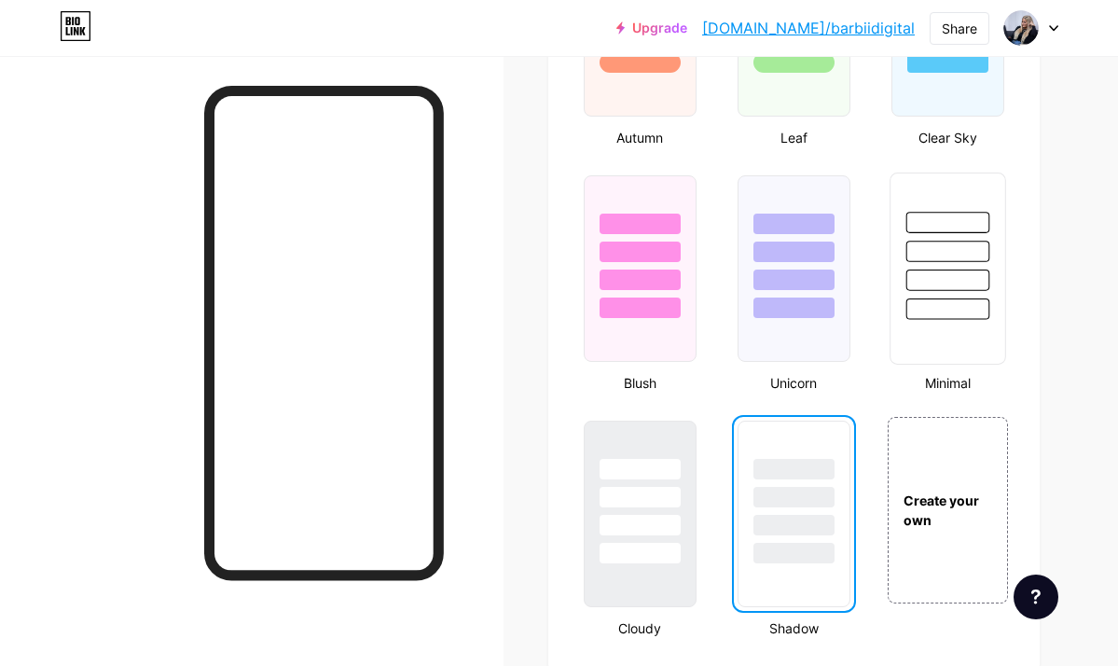
click at [963, 272] on div at bounding box center [949, 280] width 84 height 21
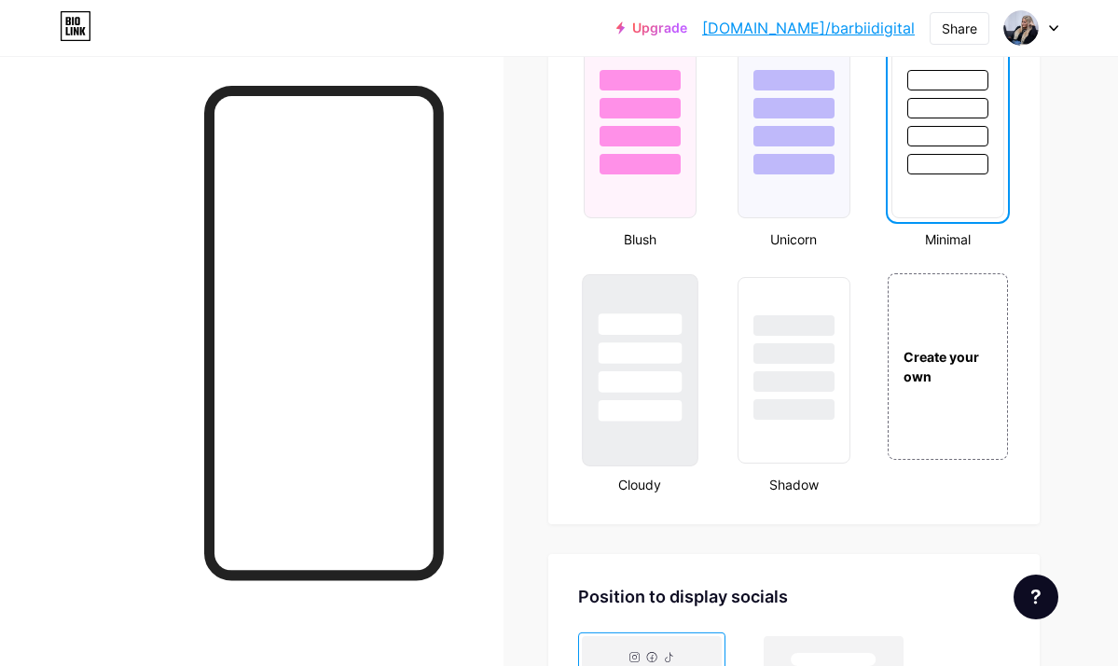
scroll to position [2005, 0]
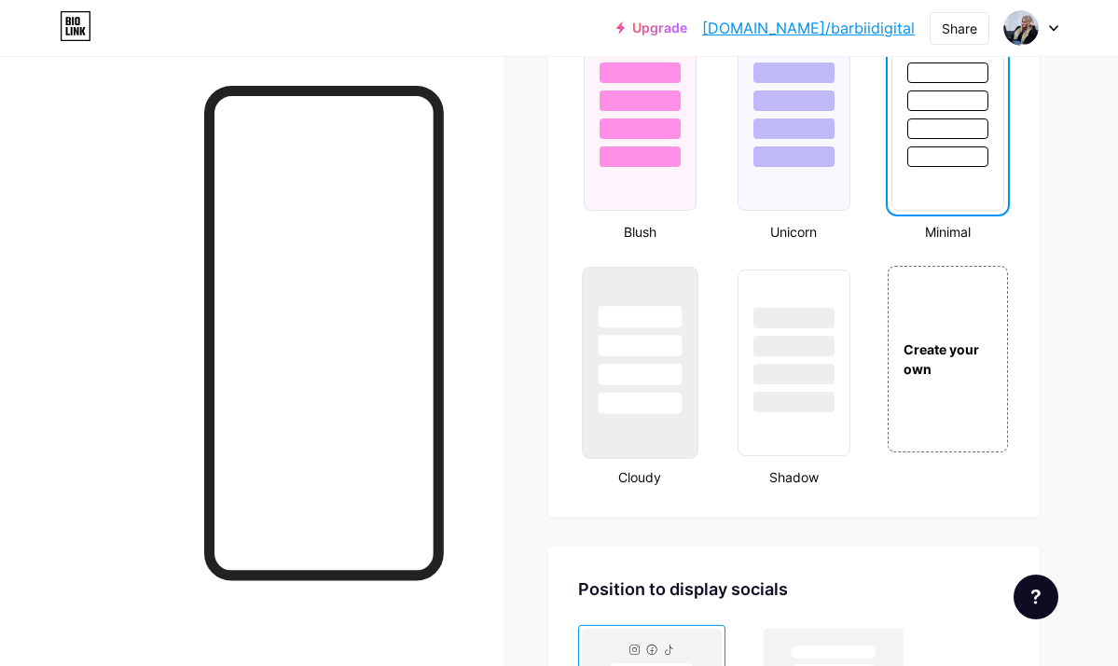
click at [631, 450] on div at bounding box center [640, 363] width 117 height 192
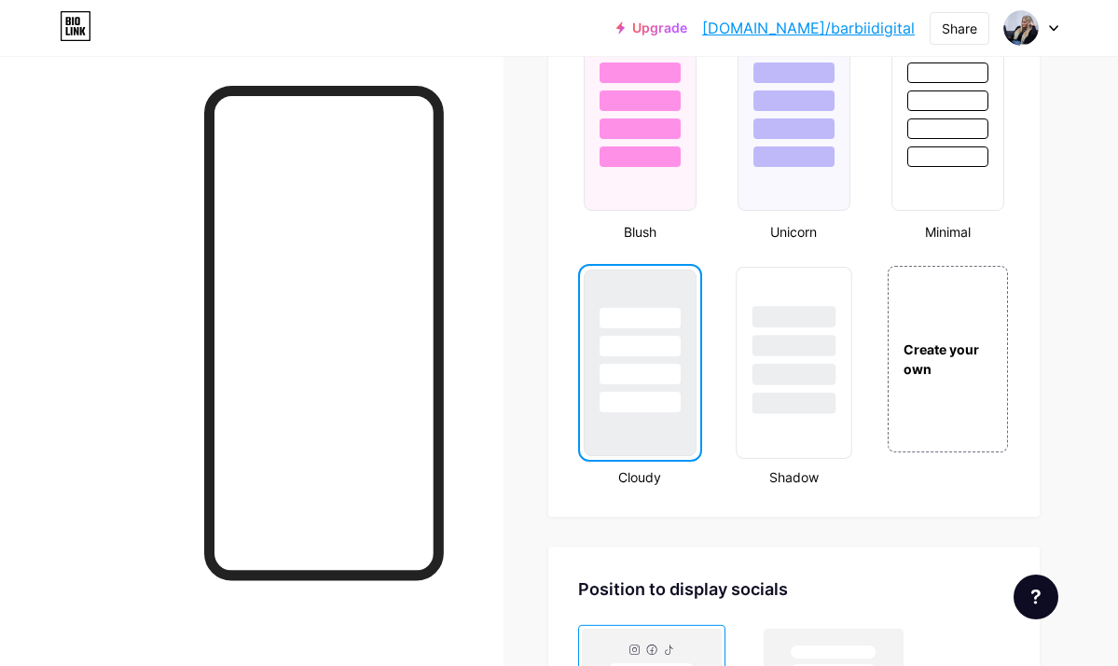
click at [834, 389] on div at bounding box center [794, 341] width 115 height 146
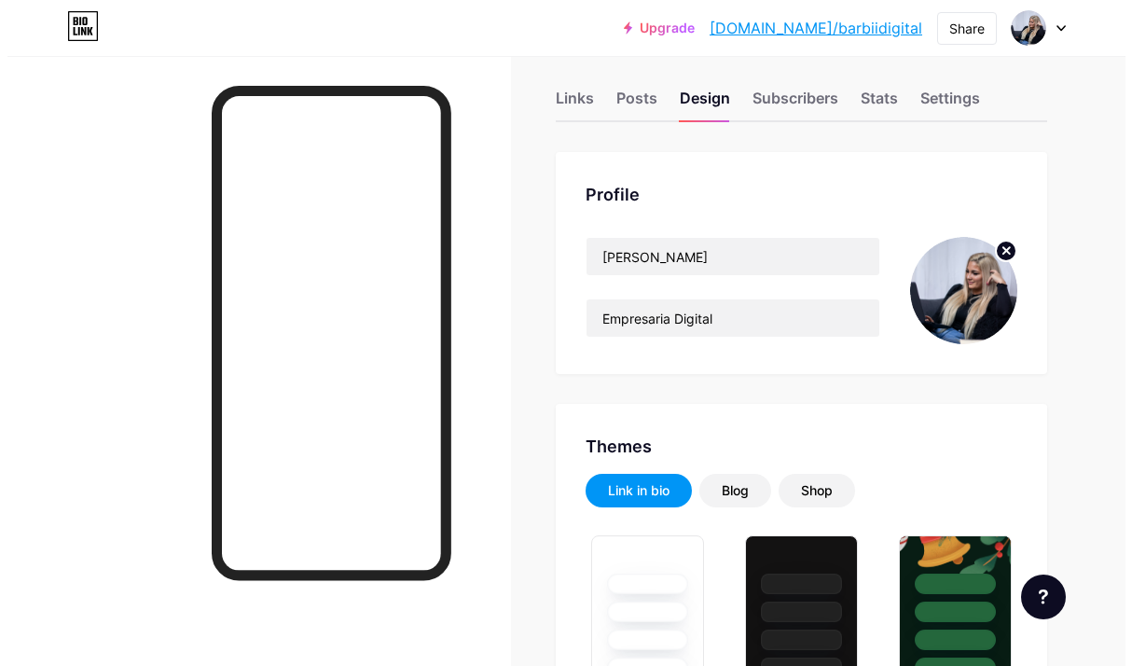
scroll to position [0, 0]
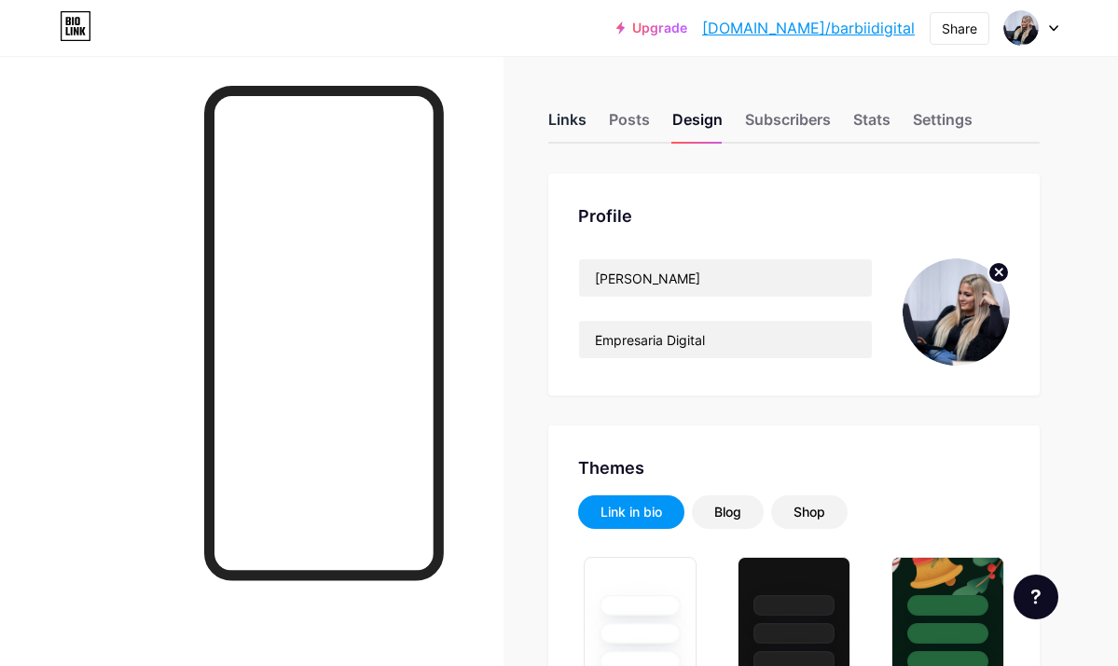
click at [571, 118] on div "Links" at bounding box center [568, 125] width 38 height 34
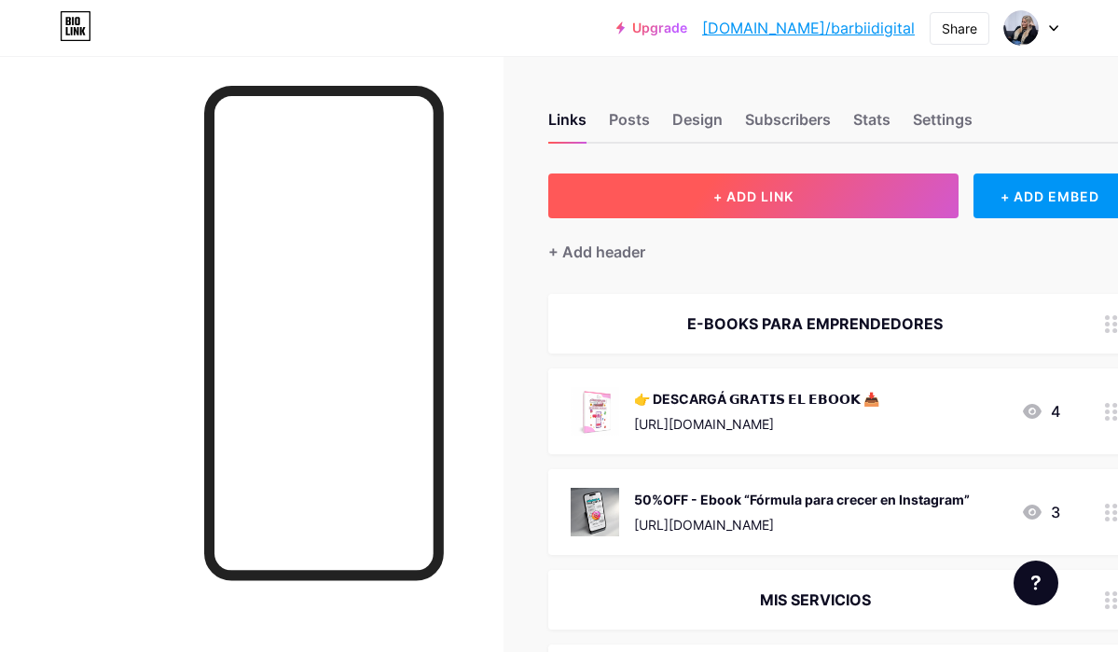
click at [910, 185] on button "+ ADD LINK" at bounding box center [754, 196] width 410 height 45
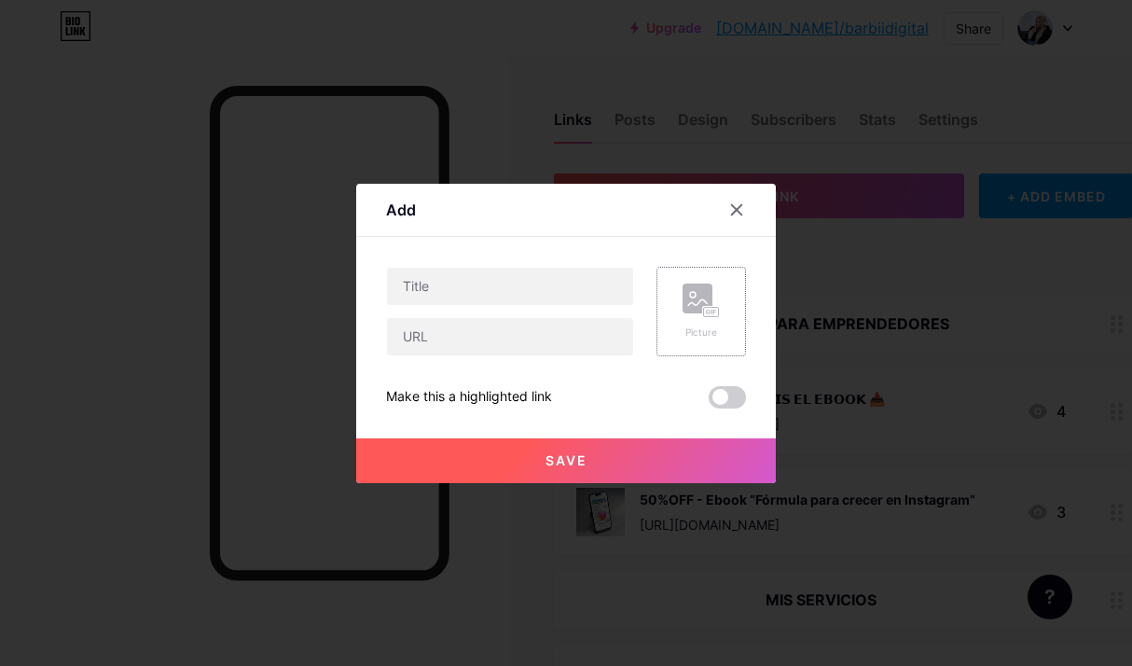
click at [705, 290] on rect at bounding box center [698, 299] width 30 height 30
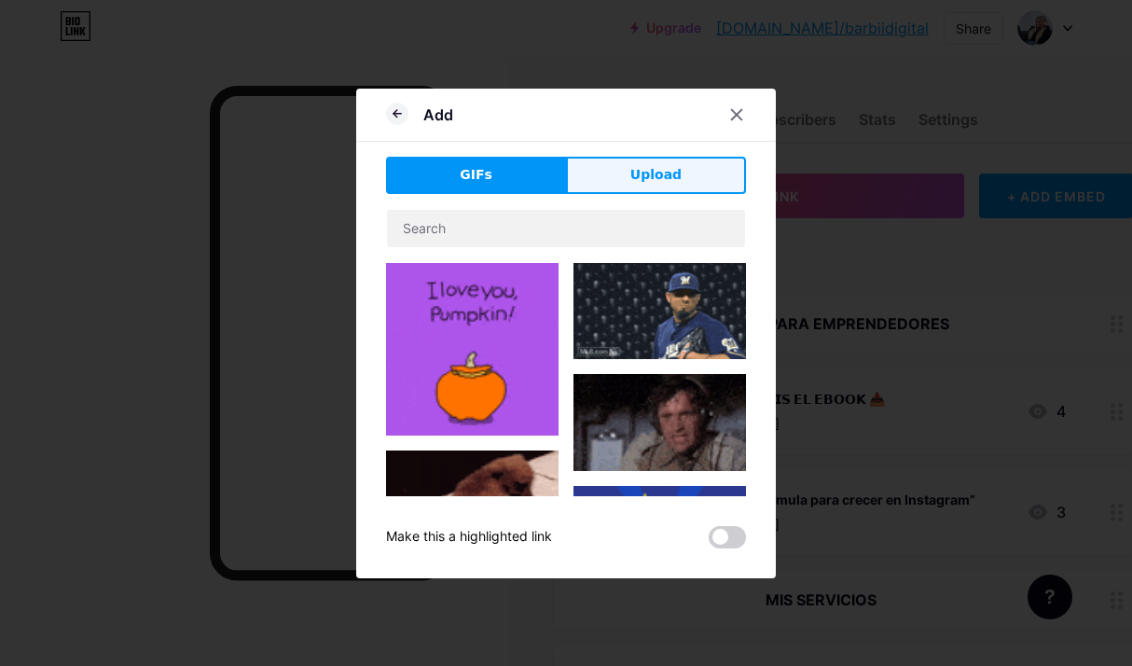
click at [639, 173] on span "Upload" at bounding box center [656, 175] width 51 height 20
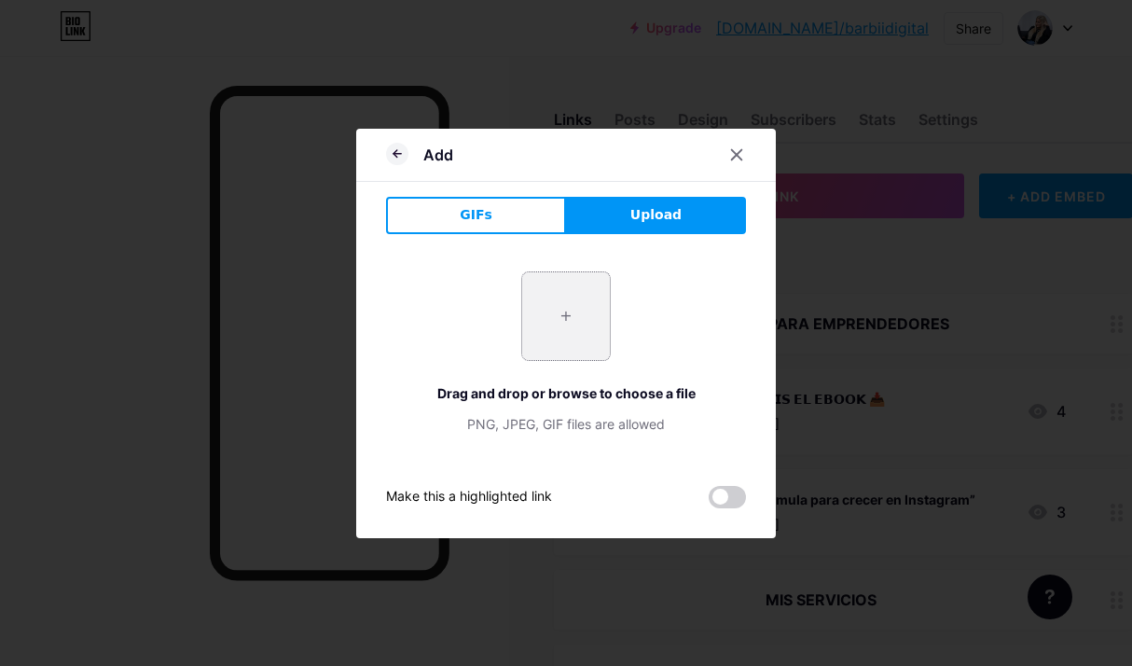
click at [581, 330] on input "file" at bounding box center [566, 316] width 88 height 88
click at [734, 157] on icon at bounding box center [737, 154] width 10 height 10
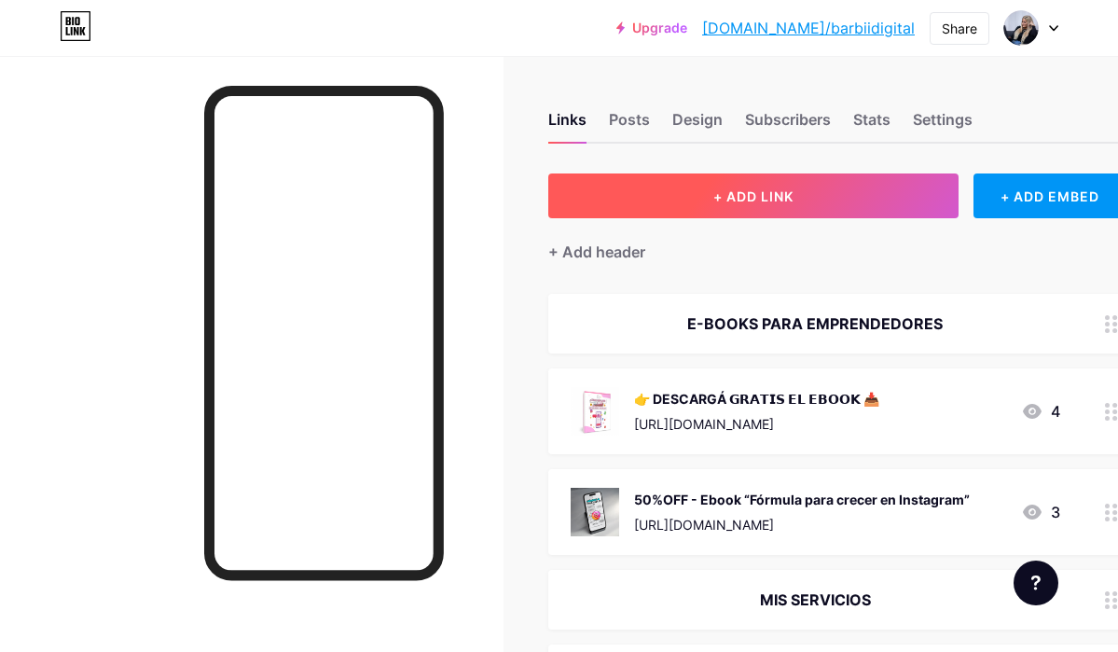
click at [749, 186] on button "+ ADD LINK" at bounding box center [754, 196] width 410 height 45
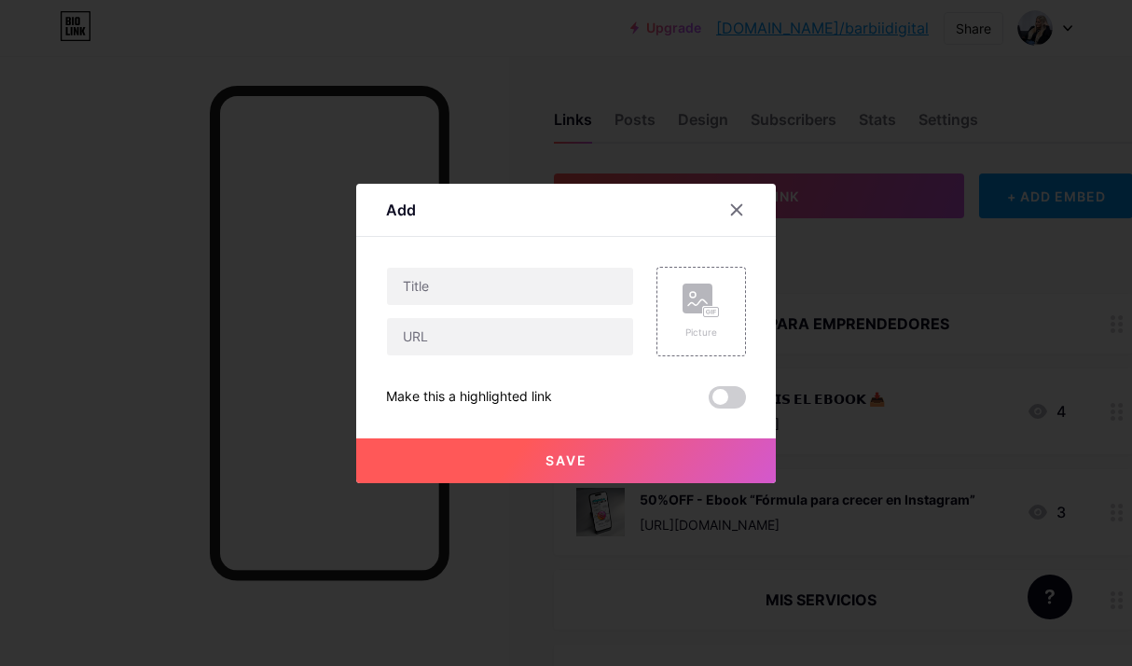
click at [727, 224] on div at bounding box center [748, 210] width 56 height 34
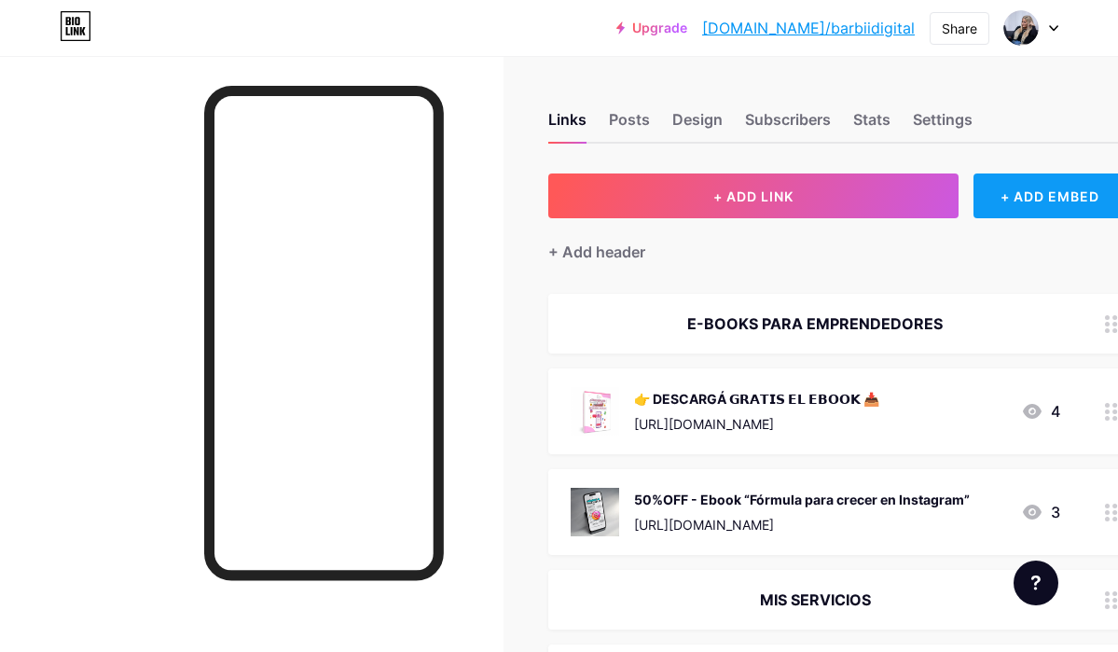
click at [991, 193] on div "+ ADD EMBED" at bounding box center [1051, 196] width 154 height 45
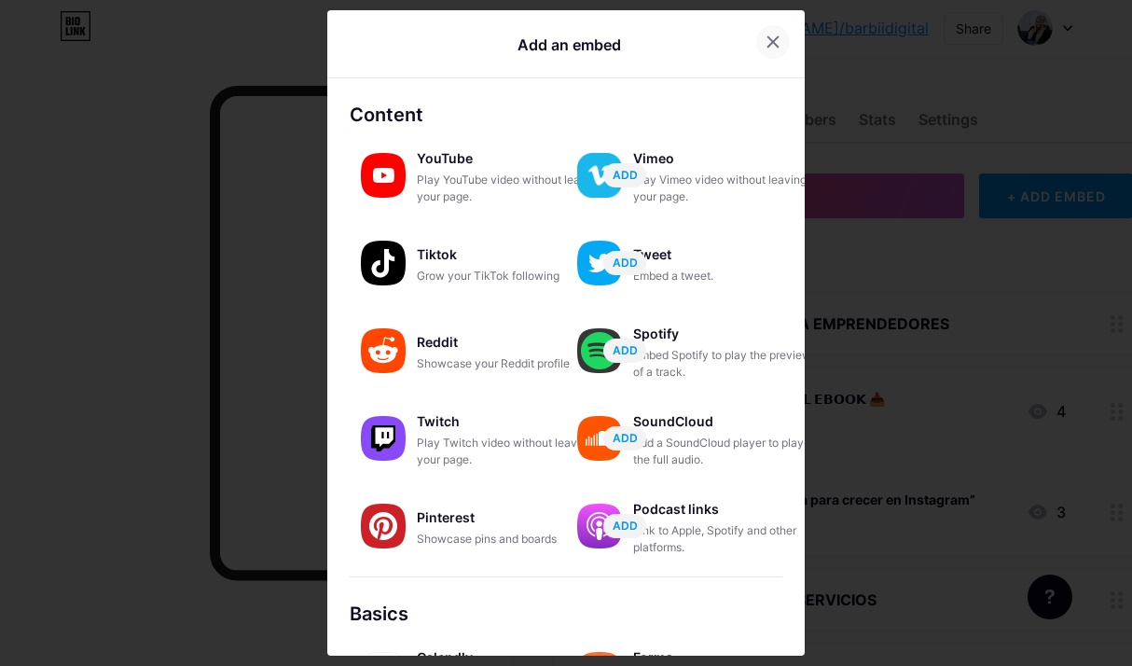
click at [771, 42] on icon at bounding box center [773, 42] width 15 height 15
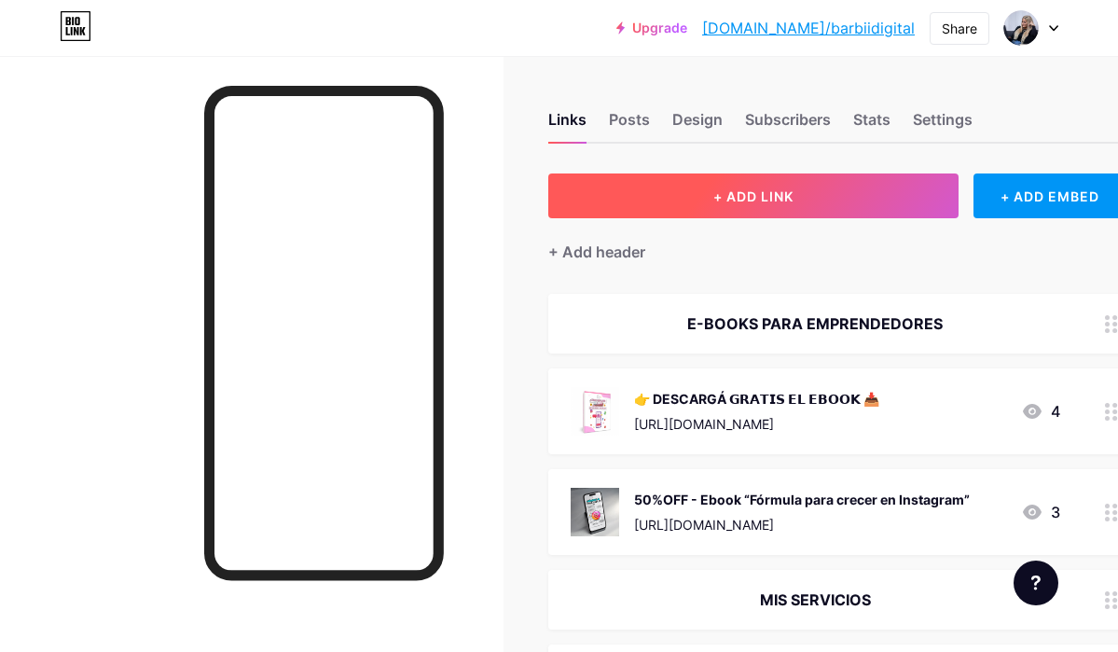
click at [792, 187] on button "+ ADD LINK" at bounding box center [754, 196] width 410 height 45
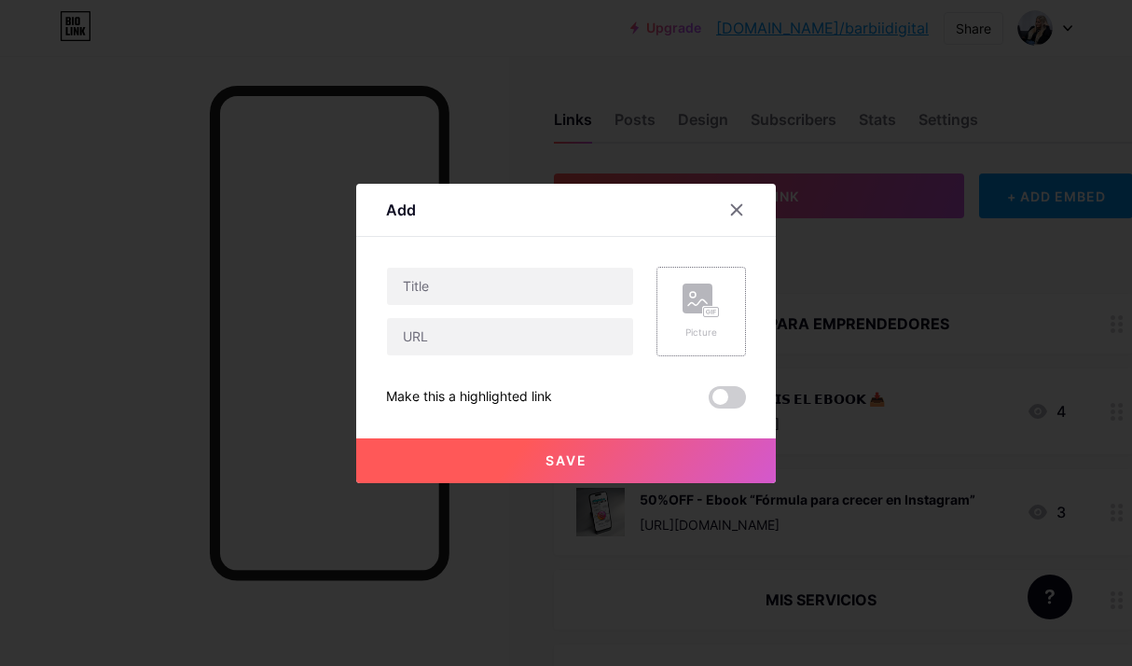
click at [673, 312] on div "Picture" at bounding box center [702, 312] width 90 height 90
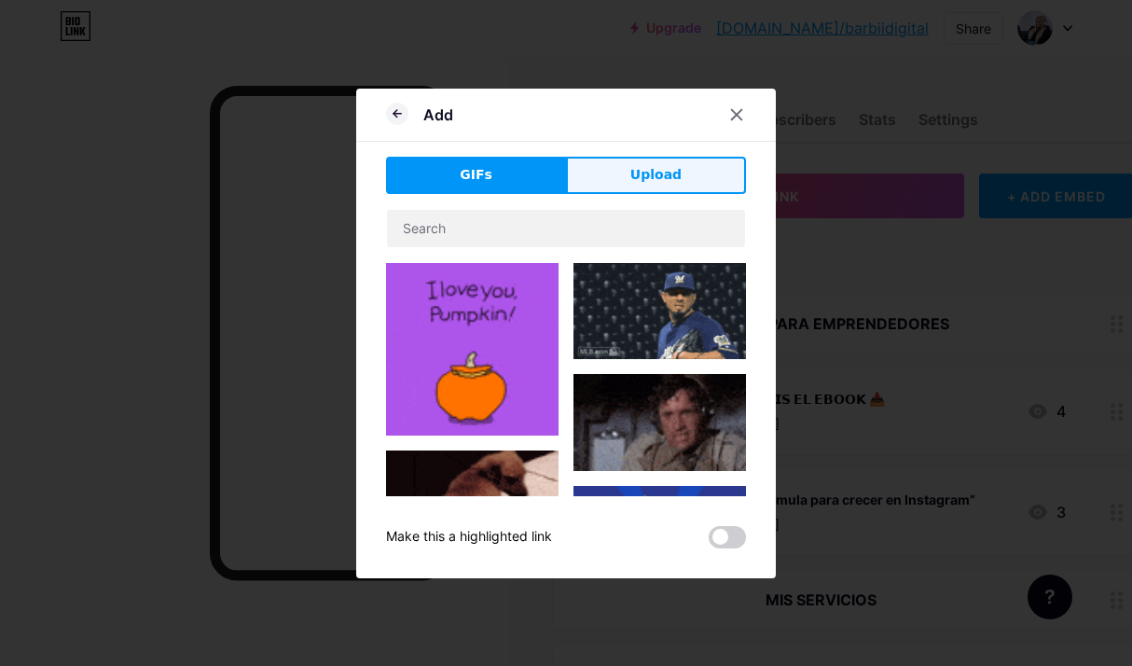
click at [681, 170] on button "Upload" at bounding box center [656, 175] width 180 height 37
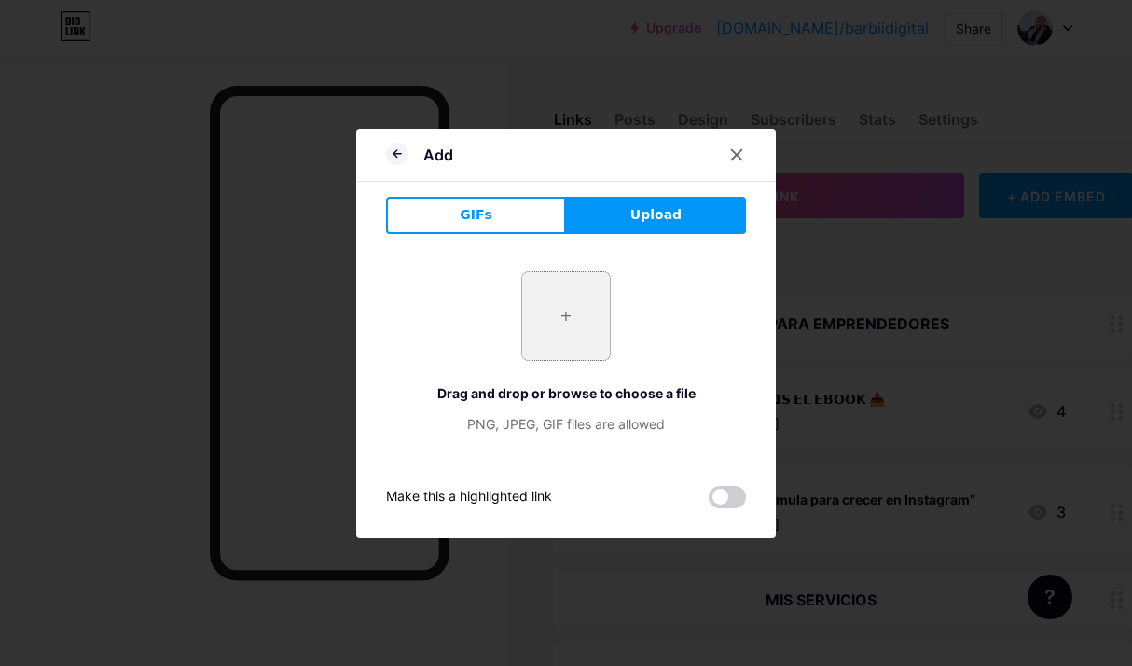
click at [542, 359] on input "file" at bounding box center [566, 316] width 88 height 88
type input "C:\fakepath\POST ( + alto ) @digitalix_ (6).png"
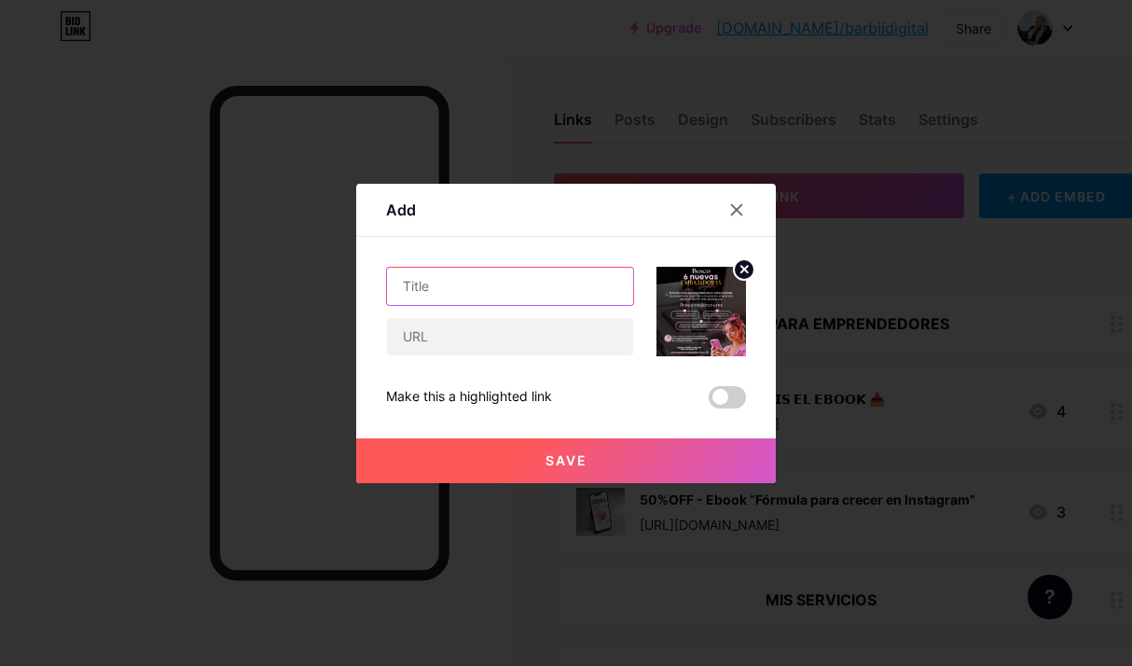
click at [541, 277] on input "text" at bounding box center [510, 286] width 246 height 37
type input "c"
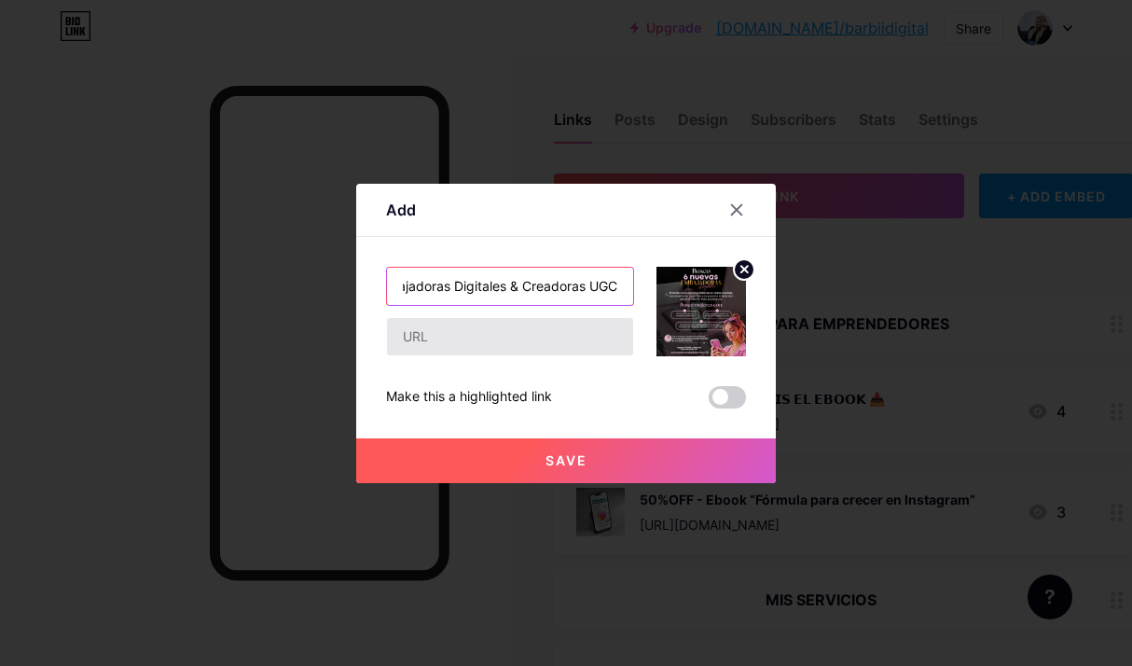
type input "Convocatoria - Embajadoras Digitales & Creadoras UGC"
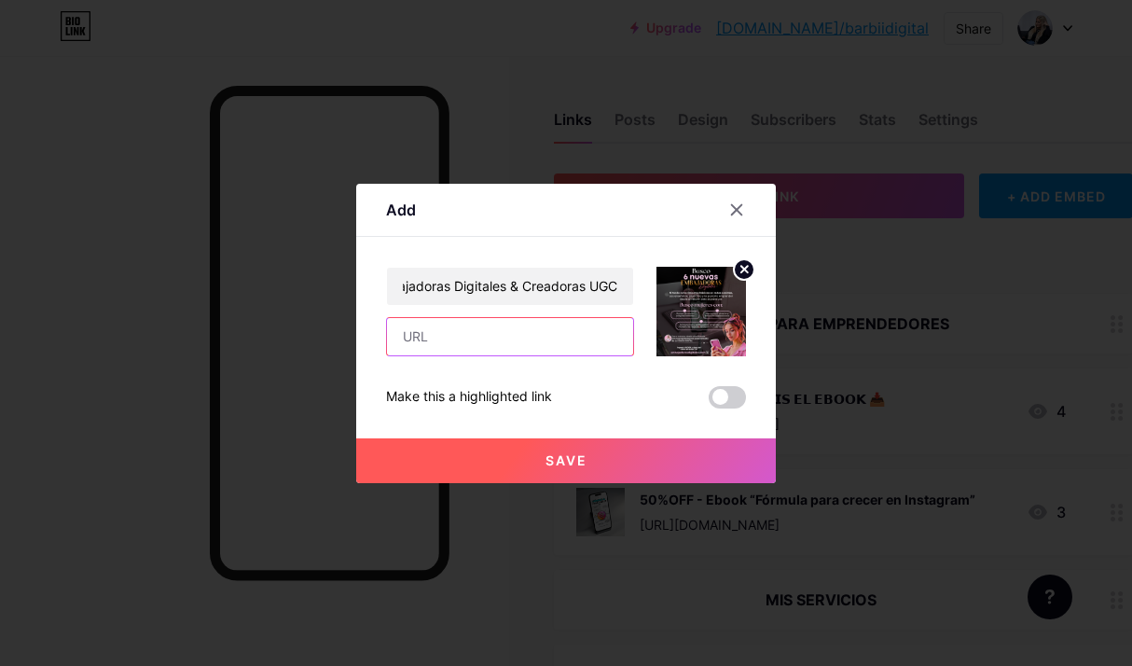
click at [558, 331] on input "text" at bounding box center [510, 336] width 246 height 37
paste input "[URL][DOMAIN_NAME]"
type input "[URL][DOMAIN_NAME]"
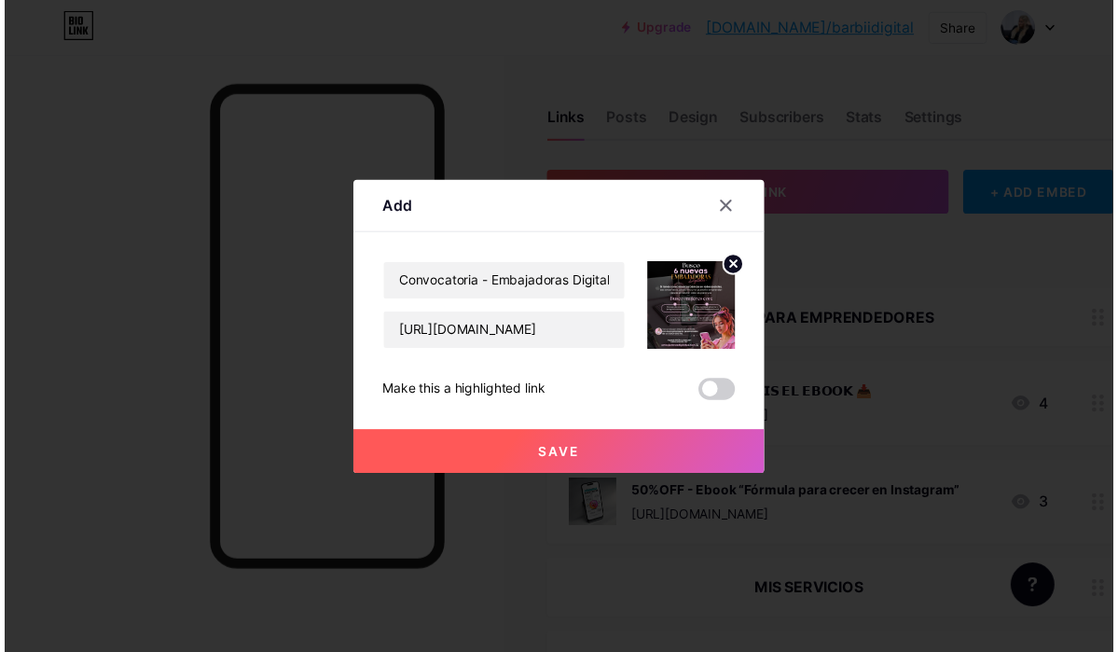
scroll to position [0, 0]
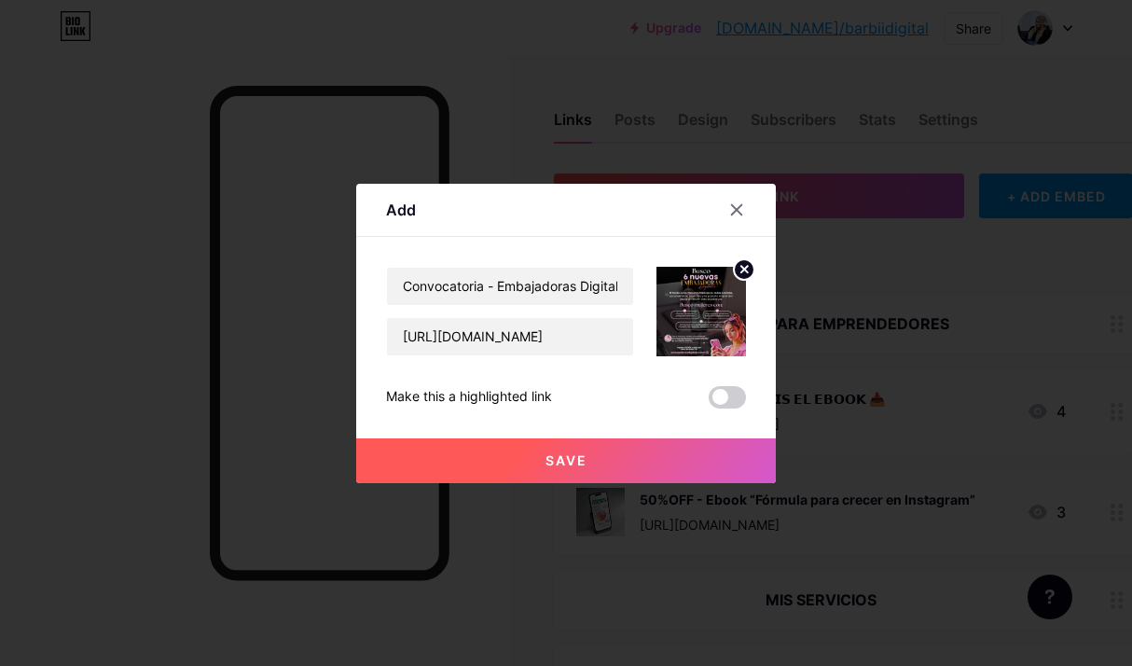
click at [604, 450] on button "Save" at bounding box center [566, 460] width 420 height 45
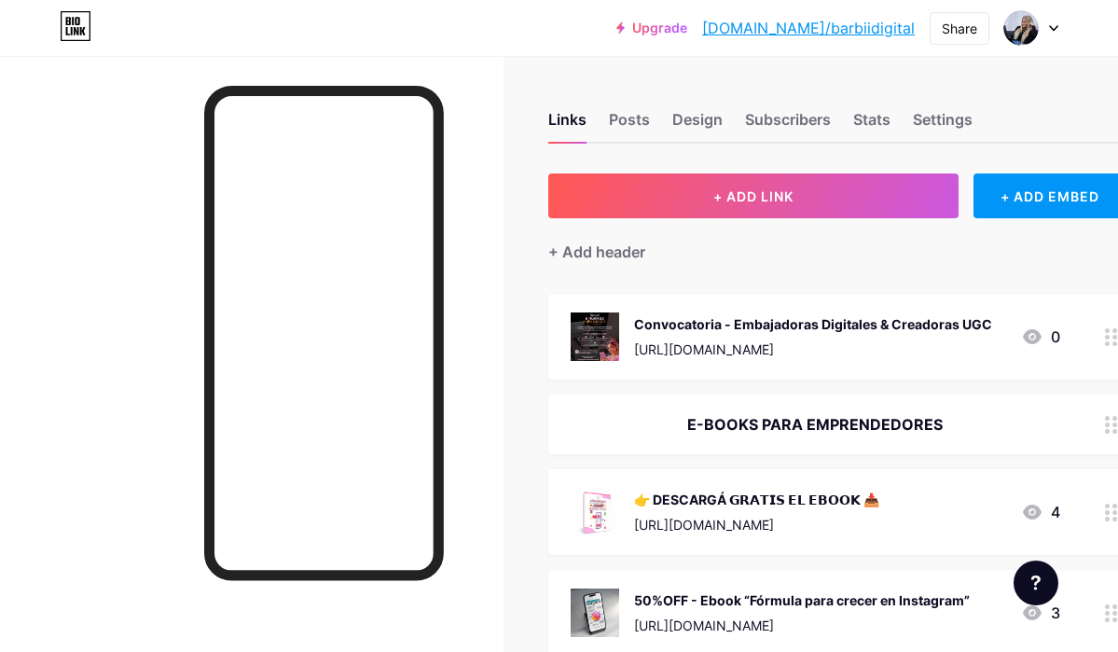
click at [890, 329] on div "Convocatoria - Embajadoras Digitales & Creadoras UGC" at bounding box center [813, 324] width 358 height 20
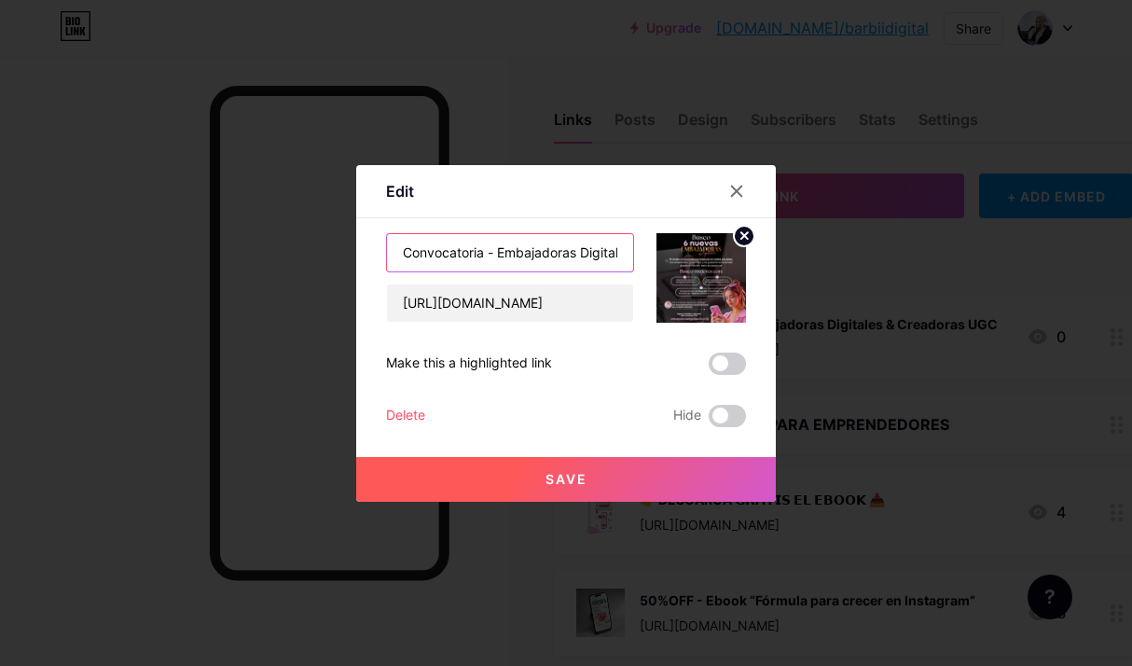
drag, startPoint x: 494, startPoint y: 253, endPoint x: 383, endPoint y: 256, distance: 111.0
click at [383, 256] on div "Edit Content YouTube Play YouTube video without leaving your page. ADD Vimeo Pl…" at bounding box center [566, 333] width 420 height 337
click at [540, 248] on input "Embajadoras Digitales & Creadoras UGC" at bounding box center [510, 252] width 246 height 37
type input "Embajadoras Digitales & Creadoras UGC"
click at [570, 478] on span "Save" at bounding box center [567, 479] width 42 height 16
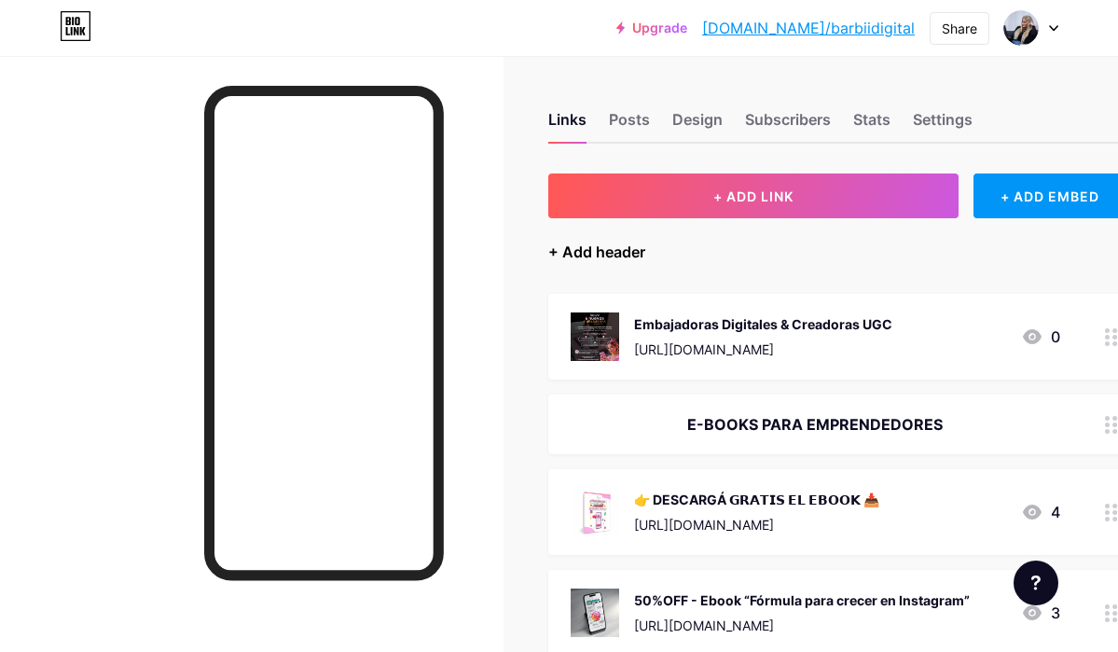
click at [618, 243] on div "+ Add header" at bounding box center [597, 252] width 97 height 22
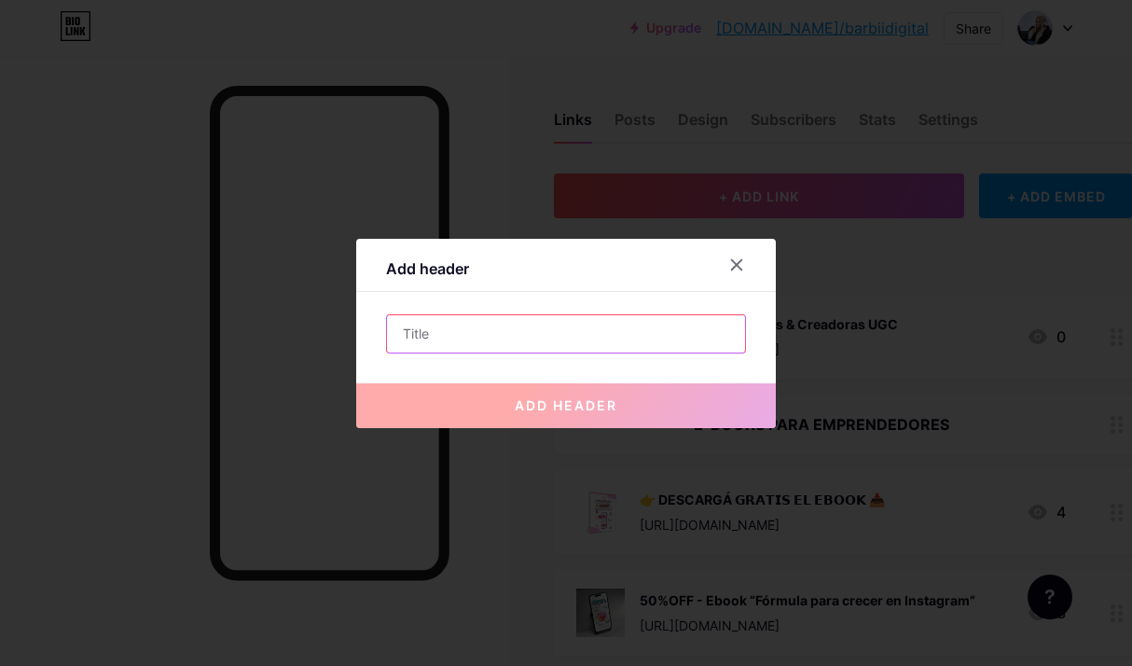
click at [586, 316] on input "text" at bounding box center [566, 333] width 358 height 37
paste input "Convocatoria -"
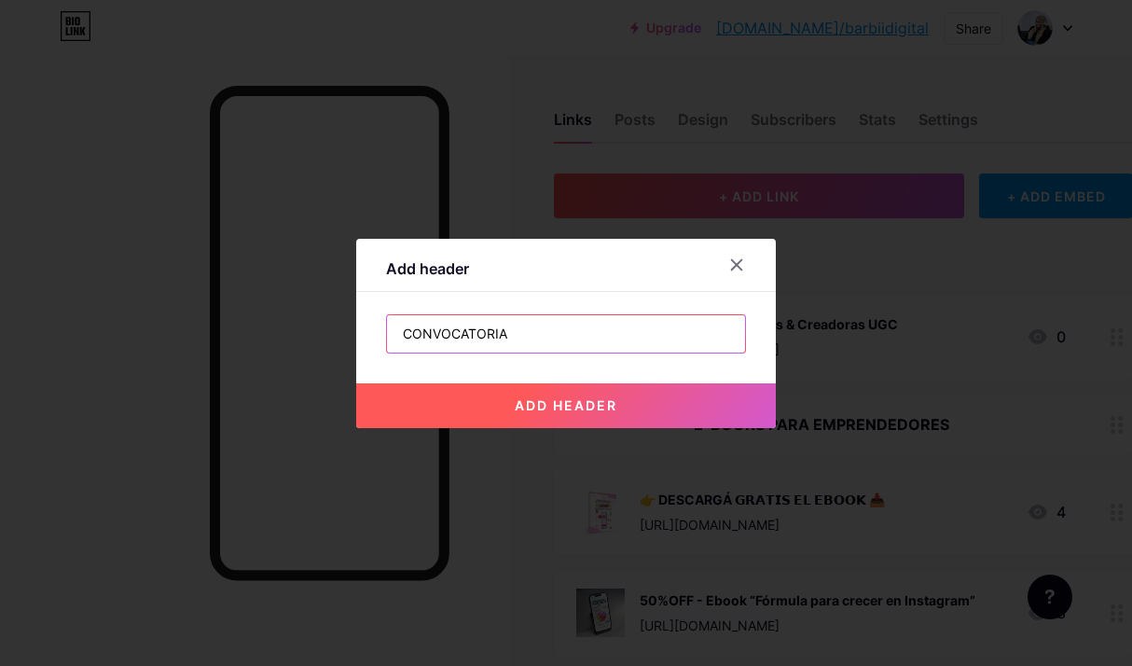
type input "CONVOCATORIA"
click at [601, 409] on span "add header" at bounding box center [566, 405] width 103 height 16
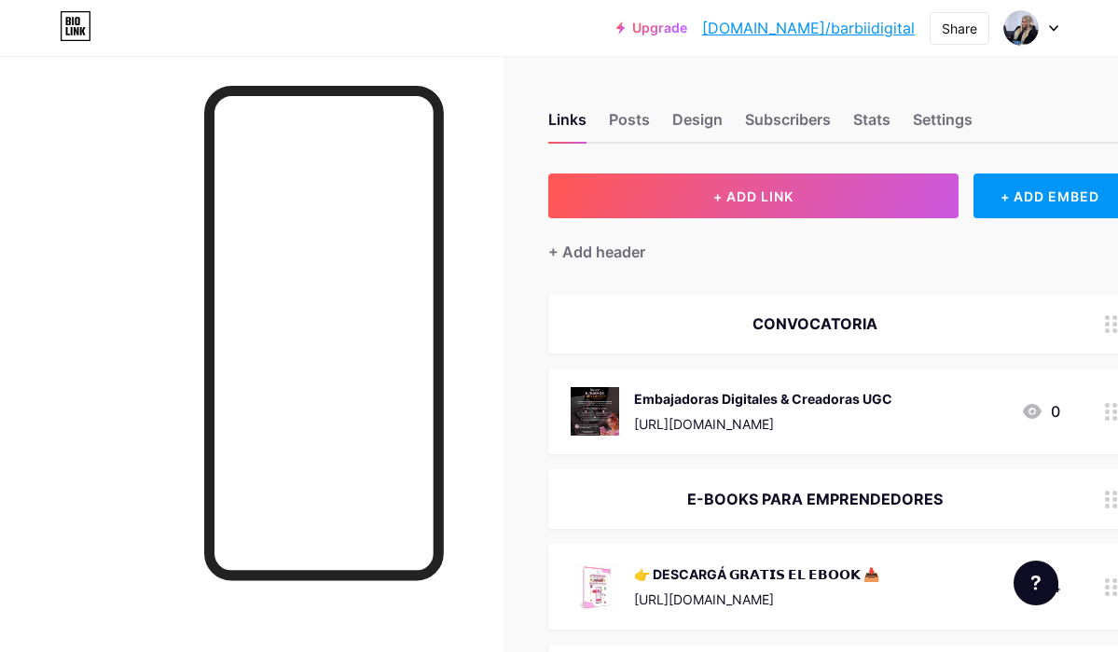
click at [1110, 316] on circle at bounding box center [1107, 317] width 5 height 5
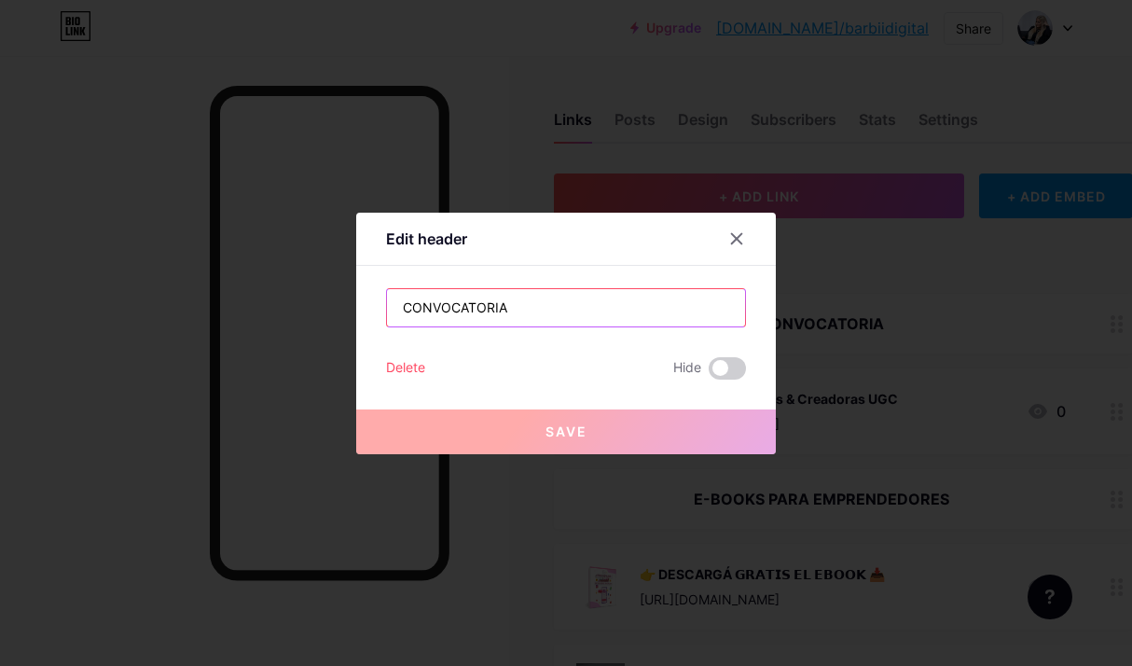
click at [614, 303] on input "CONVOCATORIA" at bounding box center [566, 307] width 358 height 37
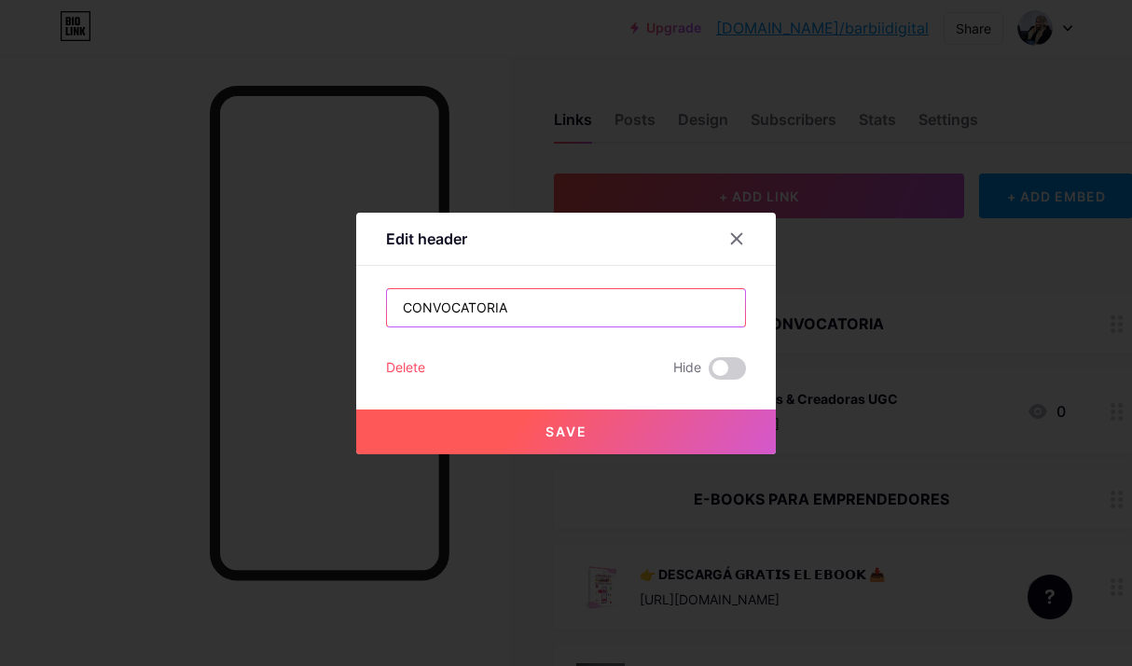
paste input "📣"
type input "CONVOCATORIA 📣"
click at [602, 432] on button "Save" at bounding box center [566, 432] width 420 height 45
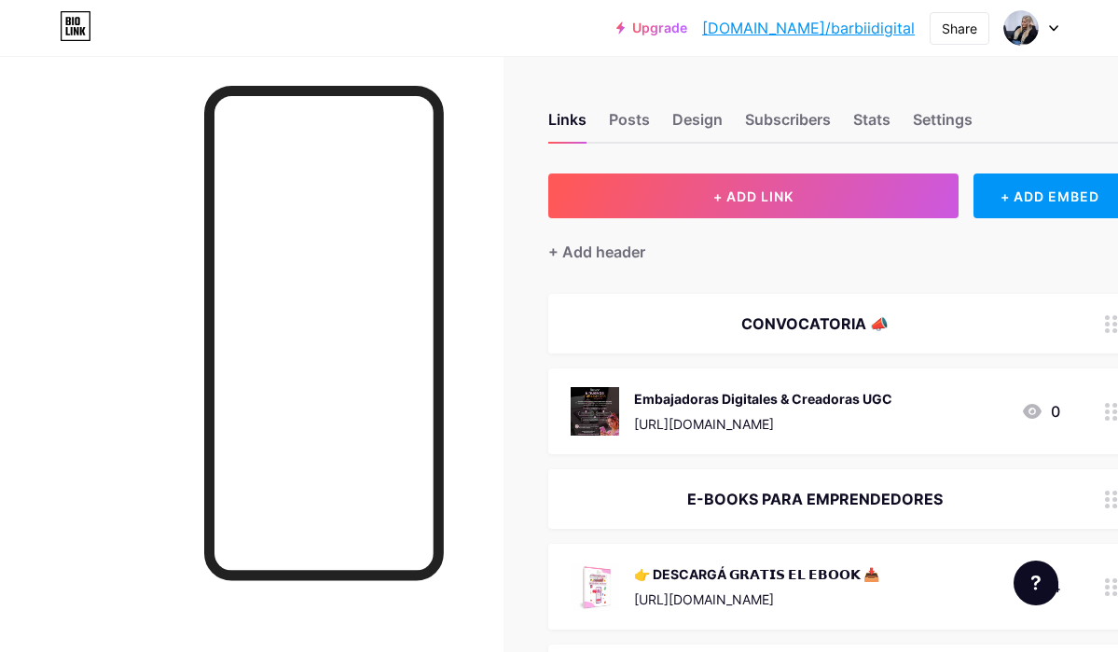
click at [1103, 330] on div at bounding box center [1112, 324] width 32 height 60
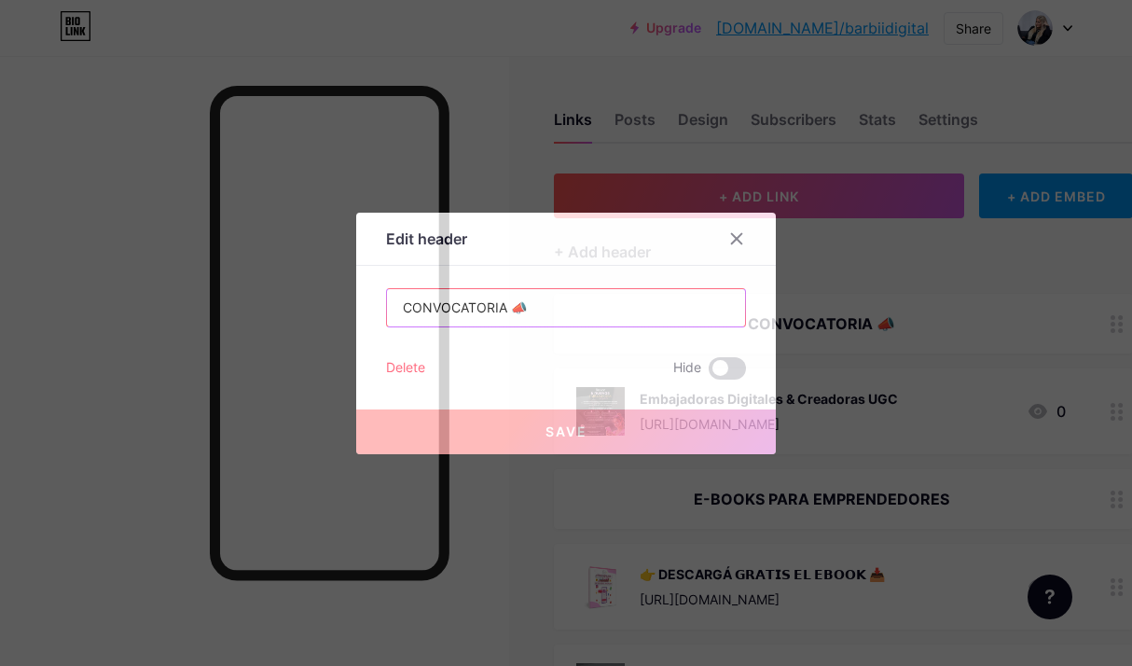
click at [533, 300] on input "CONVOCATORIA 📣" at bounding box center [566, 307] width 358 height 37
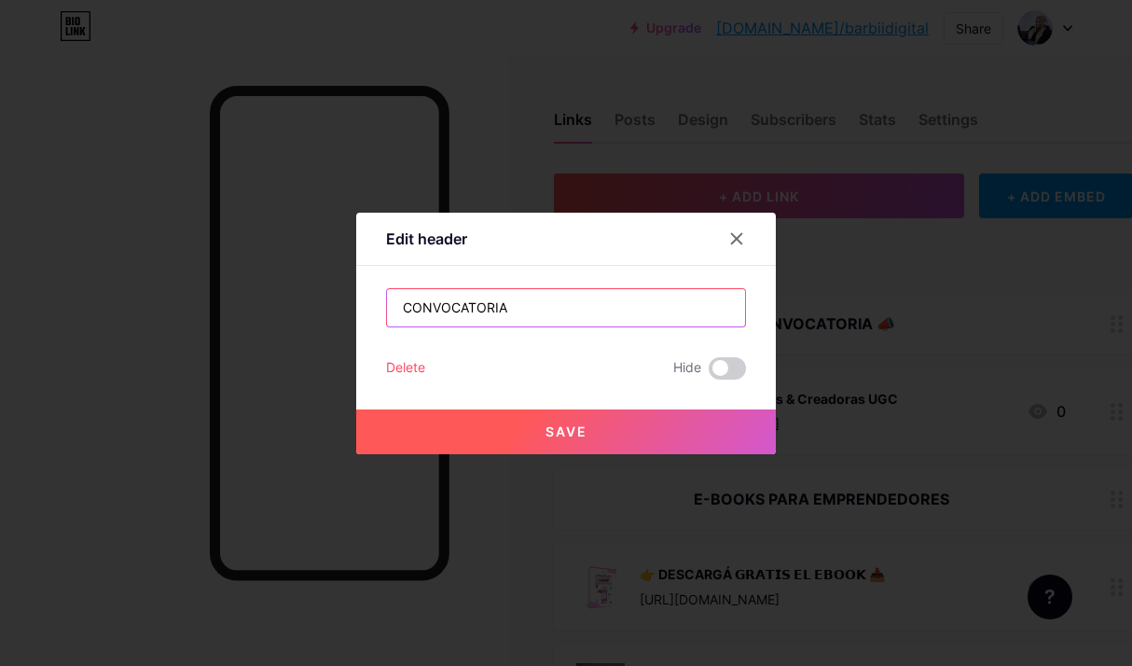
click at [405, 311] on input "CONVOCATORIA" at bounding box center [566, 307] width 358 height 37
paste input "📣"
type input "📣 CONVOCATORIA"
click at [628, 430] on button "Save" at bounding box center [566, 432] width 420 height 45
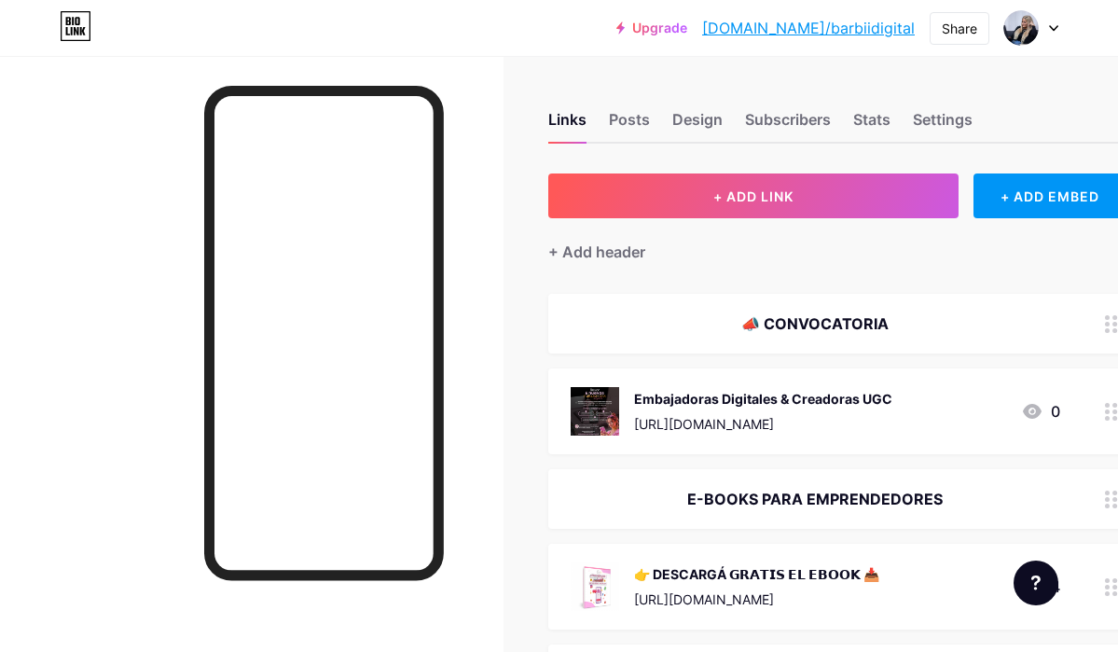
scroll to position [15, 0]
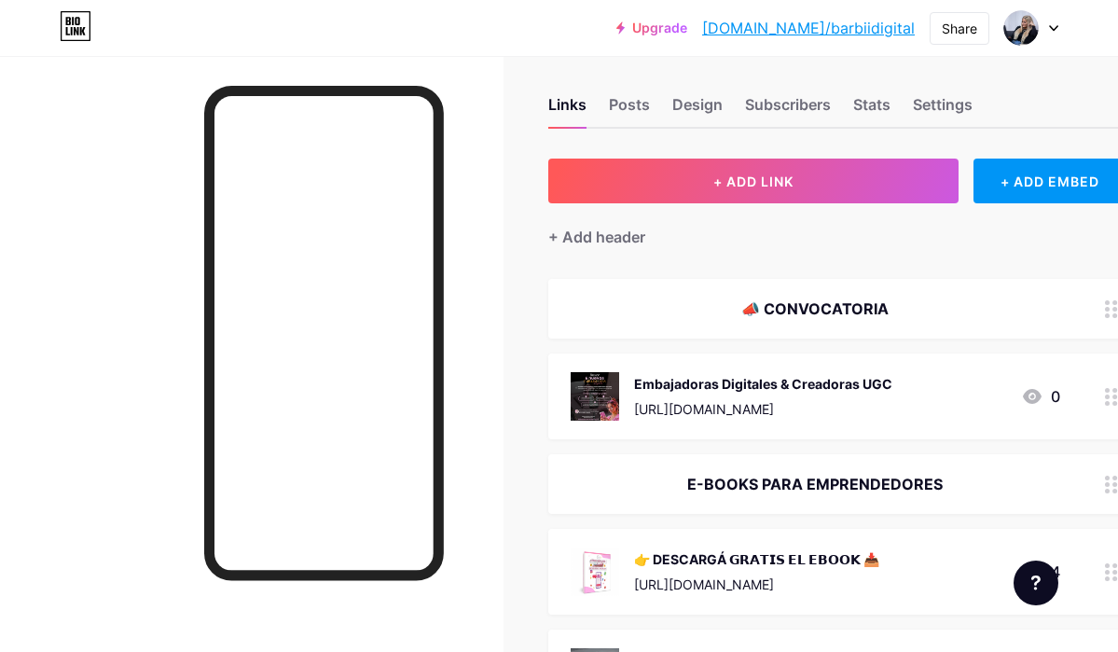
click at [617, 407] on img at bounding box center [595, 396] width 49 height 49
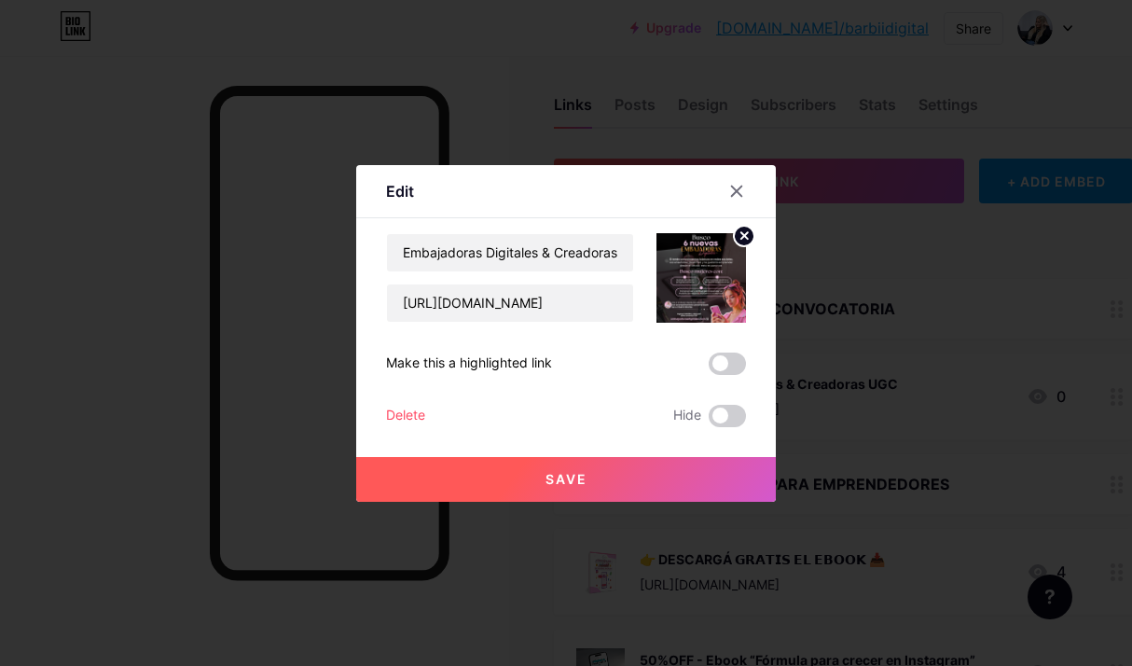
click at [724, 267] on img at bounding box center [702, 278] width 90 height 90
click at [742, 241] on circle at bounding box center [744, 236] width 21 height 21
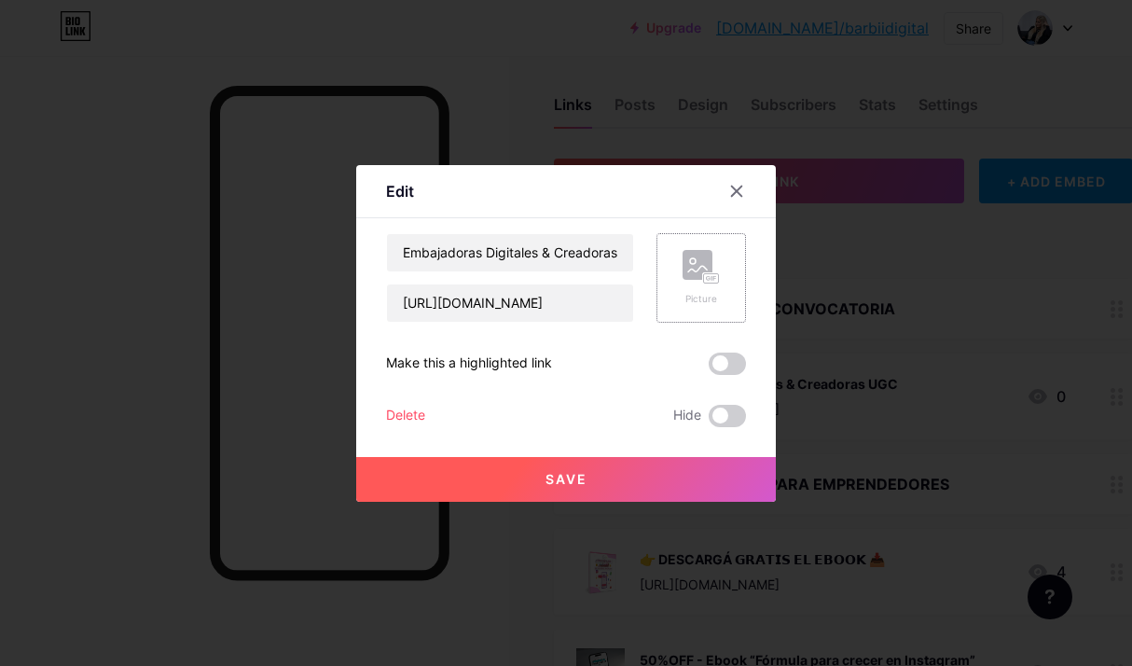
click at [705, 248] on div "Picture" at bounding box center [702, 278] width 90 height 90
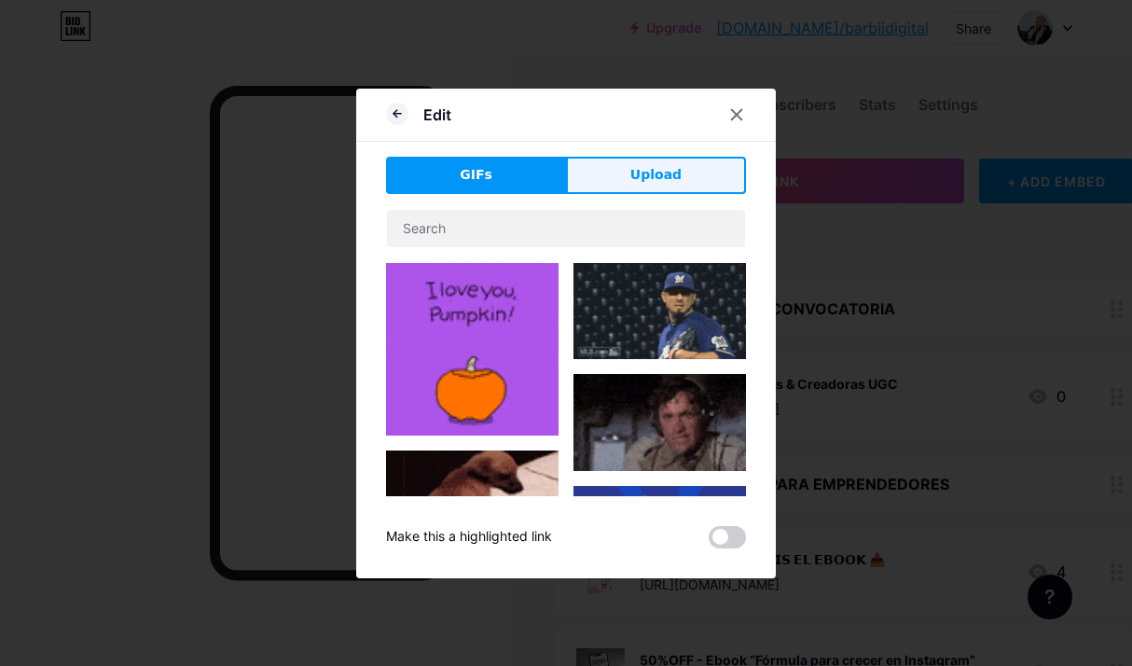
click at [668, 174] on span "Upload" at bounding box center [656, 175] width 51 height 20
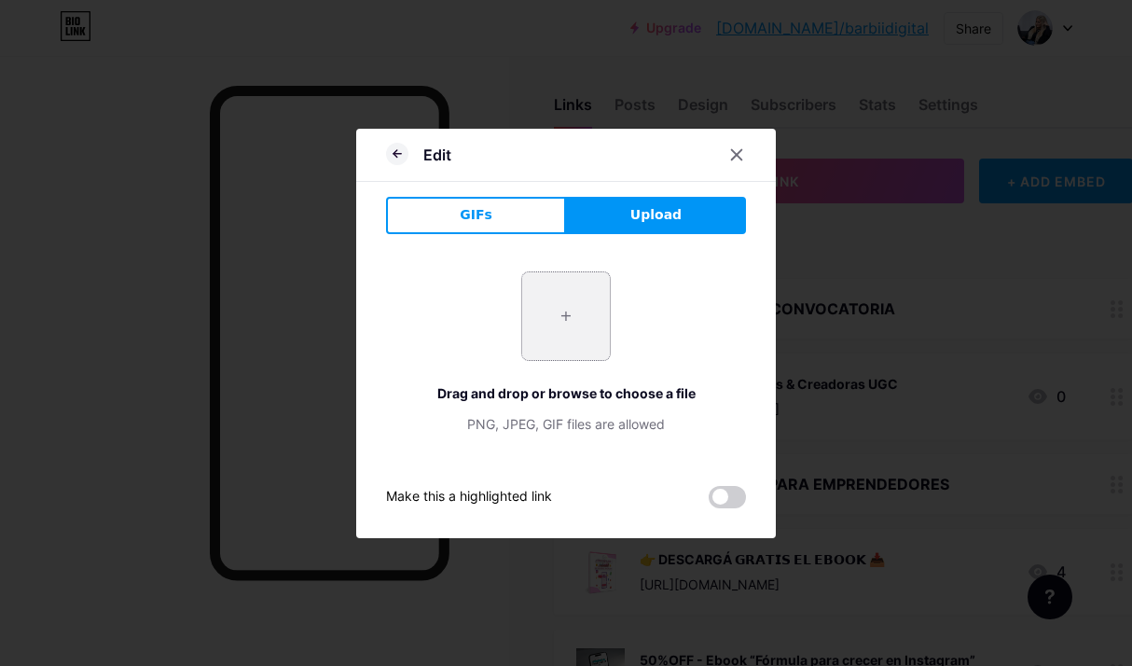
click at [577, 340] on input "file" at bounding box center [566, 316] width 88 height 88
type input "C:\fakepath\1e6467d3f7688201230eeb1c5e7bfaba.jpg"
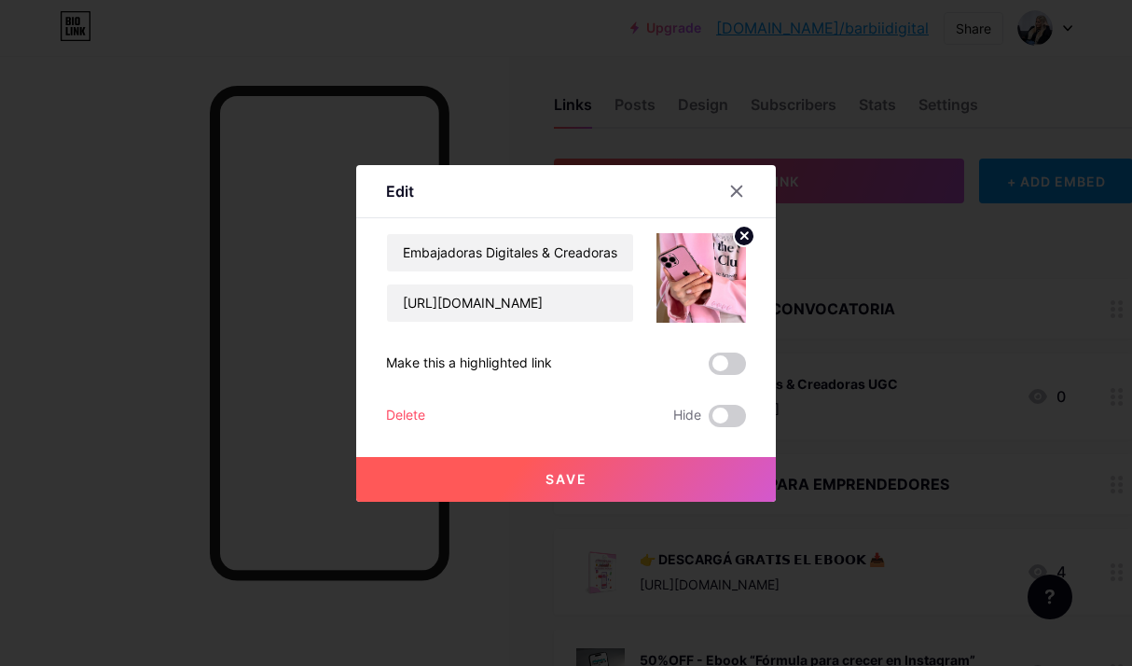
click at [580, 478] on span "Save" at bounding box center [567, 479] width 42 height 16
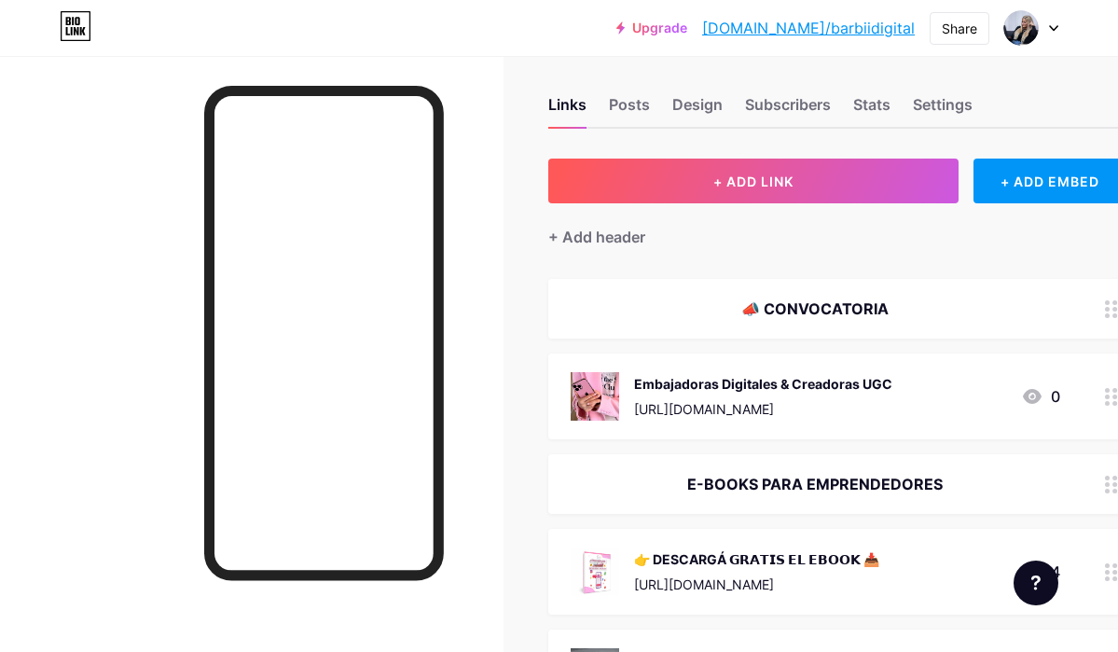
click at [619, 400] on img at bounding box center [595, 396] width 49 height 49
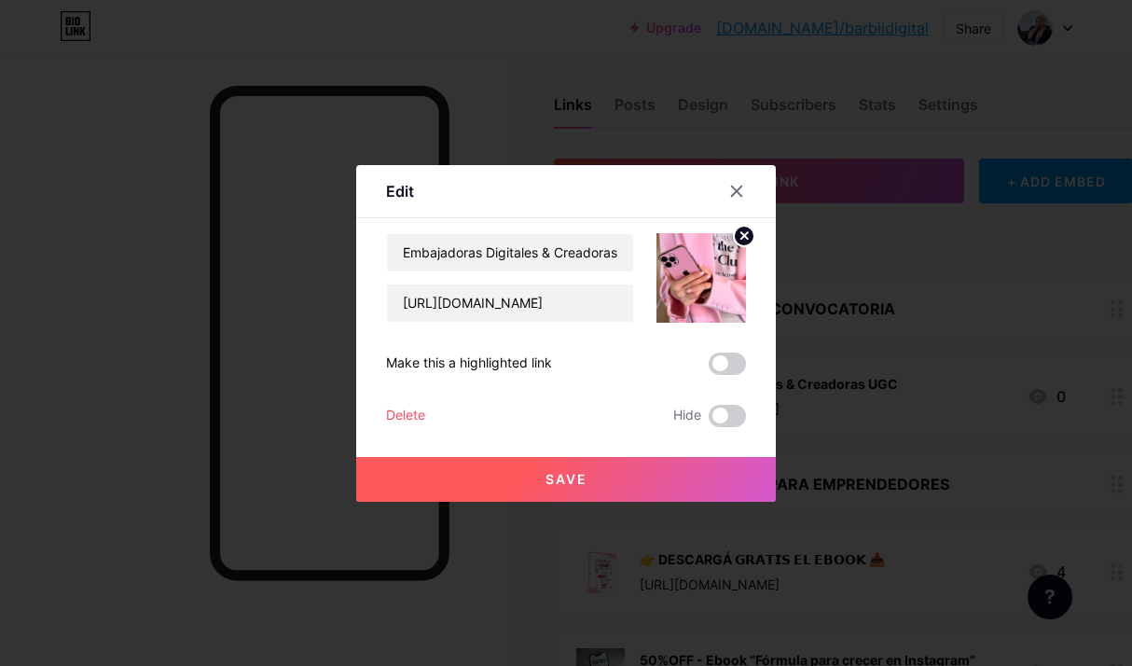
click at [750, 229] on circle at bounding box center [744, 236] width 21 height 21
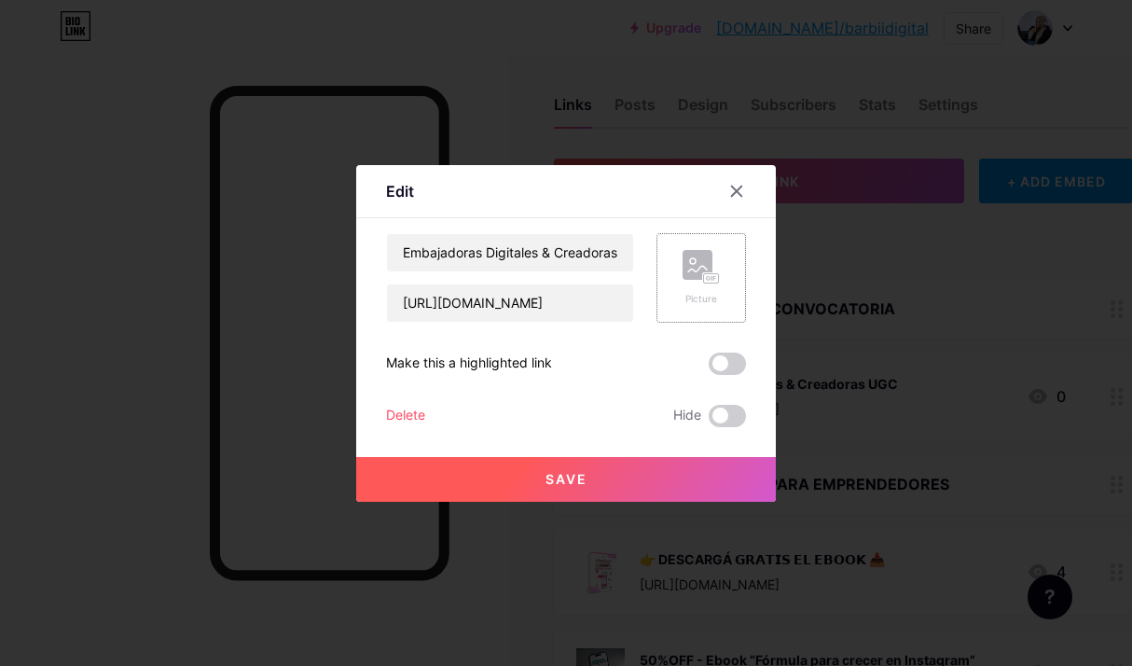
click at [711, 272] on rect at bounding box center [711, 277] width 17 height 11
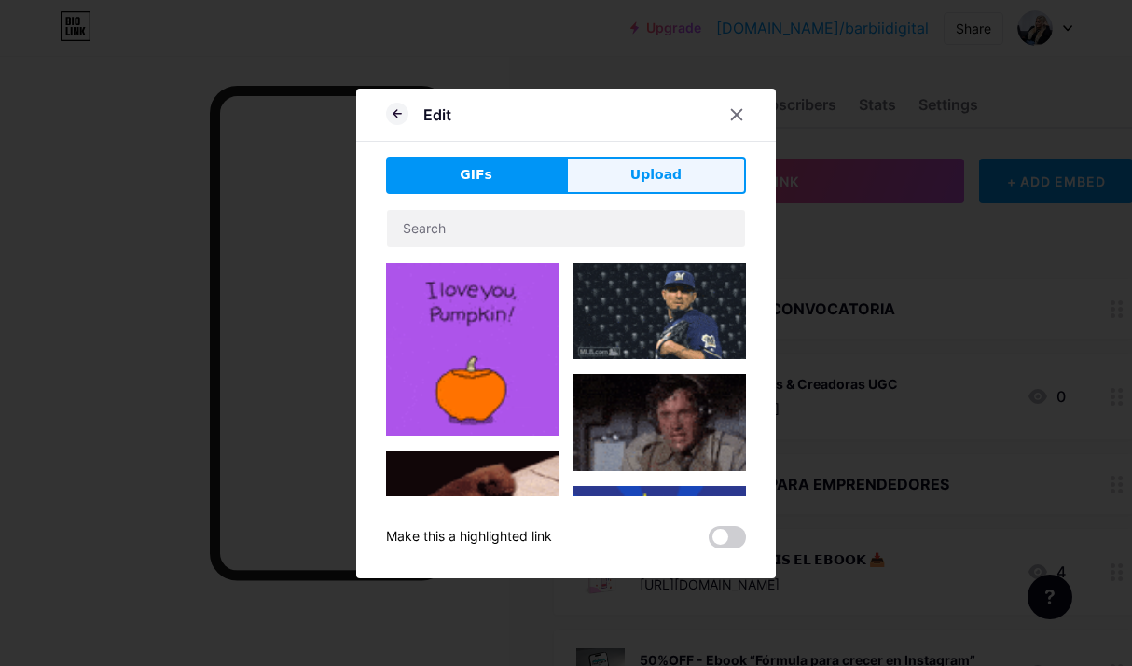
click at [660, 187] on button "Upload" at bounding box center [656, 175] width 180 height 37
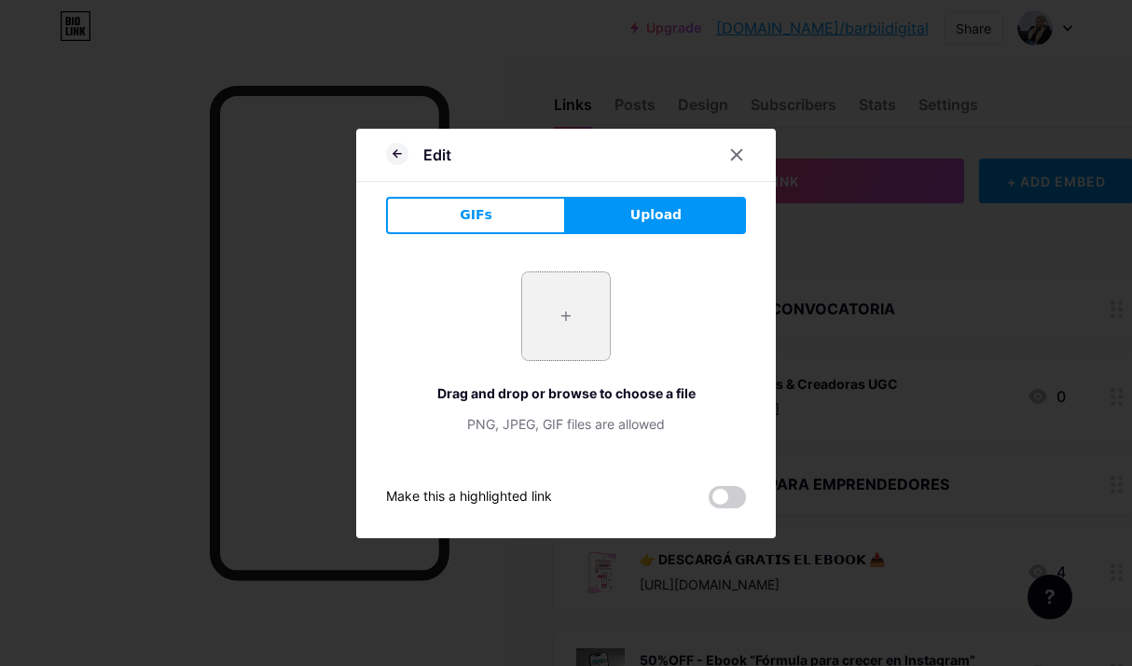
click at [584, 332] on input "file" at bounding box center [566, 316] width 88 height 88
type input "C:\fakepath\f3aab8ddc73f2a94e2968166fbd21267.jpg"
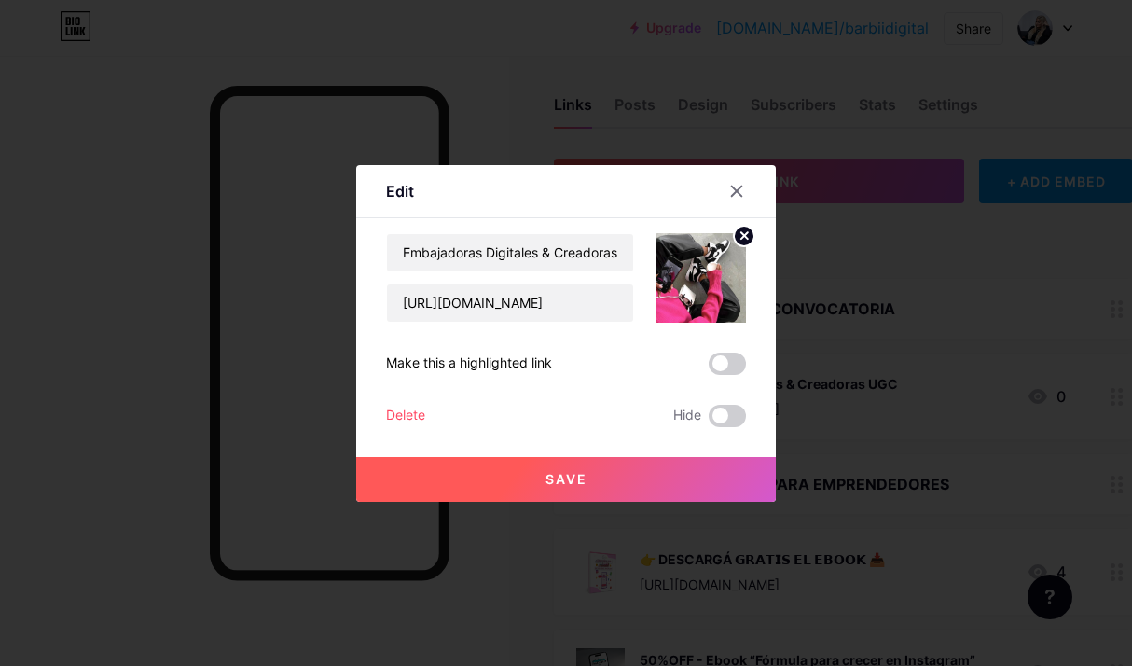
click at [675, 474] on button "Save" at bounding box center [566, 479] width 420 height 45
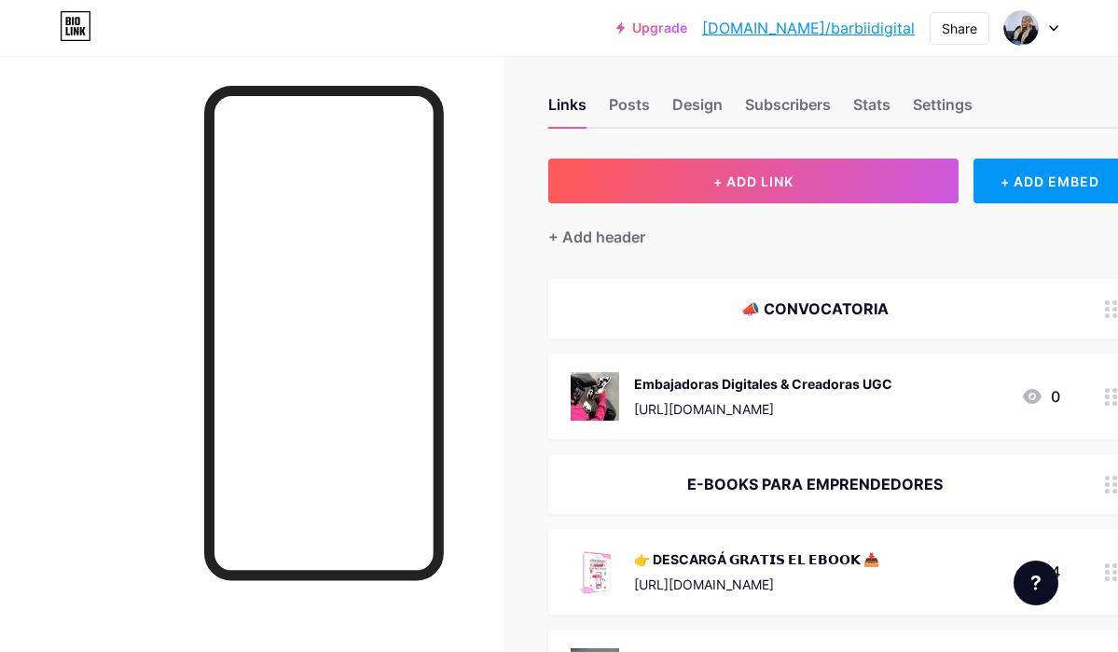
click at [604, 392] on img at bounding box center [595, 396] width 49 height 49
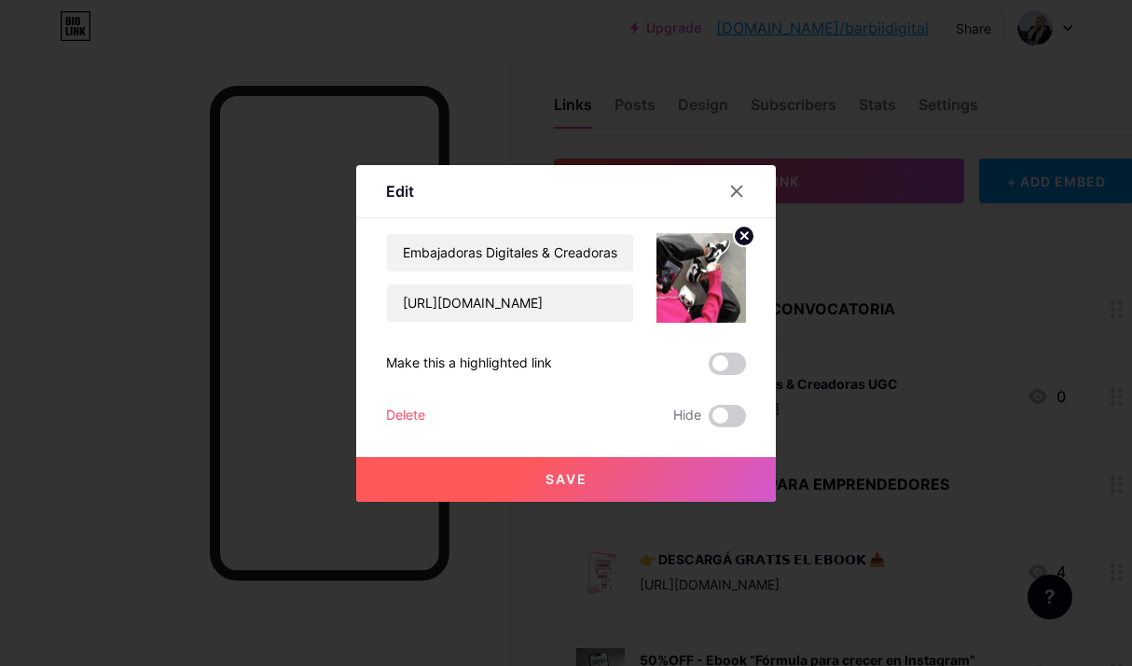
click at [735, 236] on circle at bounding box center [744, 236] width 21 height 21
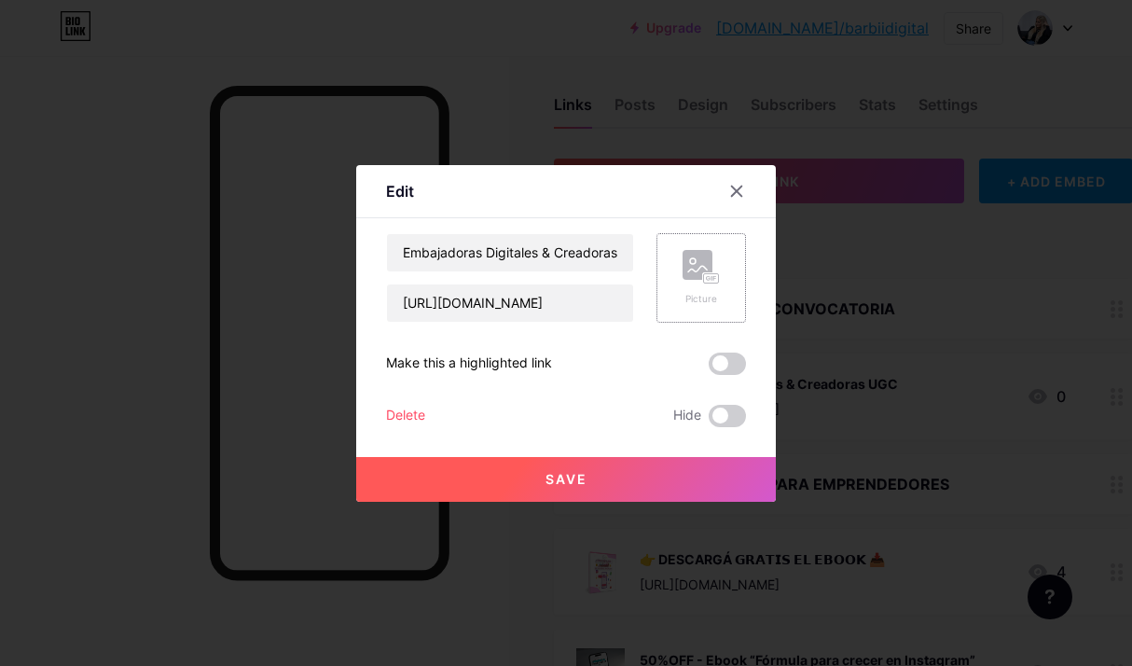
click at [716, 274] on rect at bounding box center [711, 277] width 15 height 9
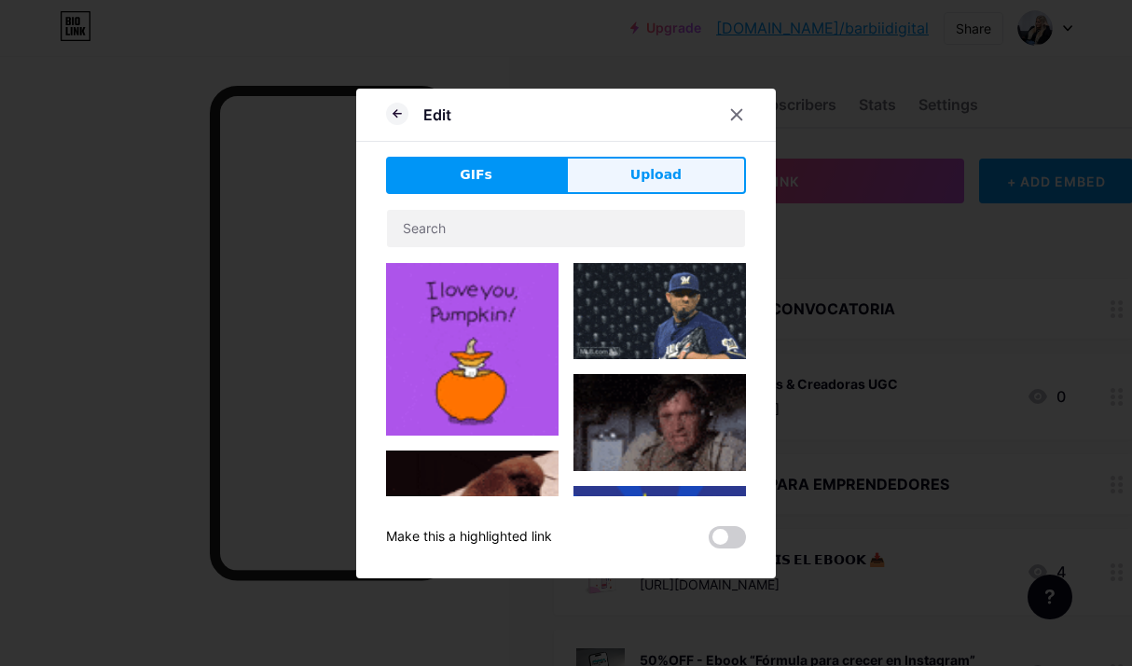
click at [632, 171] on button "Upload" at bounding box center [656, 175] width 180 height 37
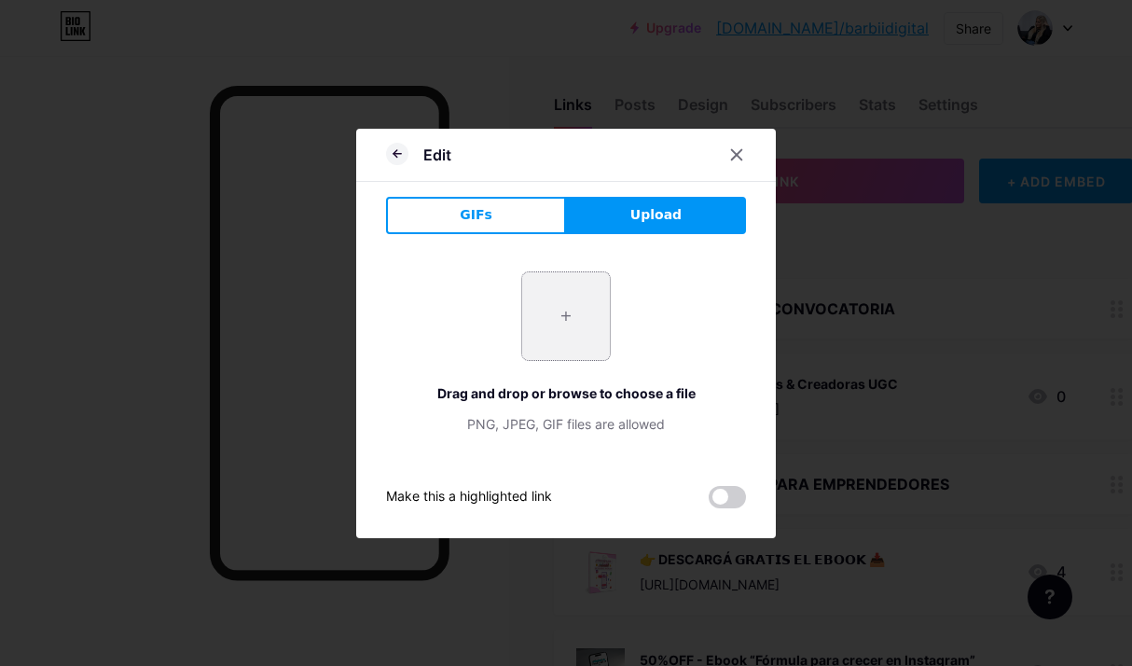
click at [534, 347] on input "file" at bounding box center [566, 316] width 88 height 88
type input "C:\fakepath\5c9ba0412a101fd85242734601816810.jpg"
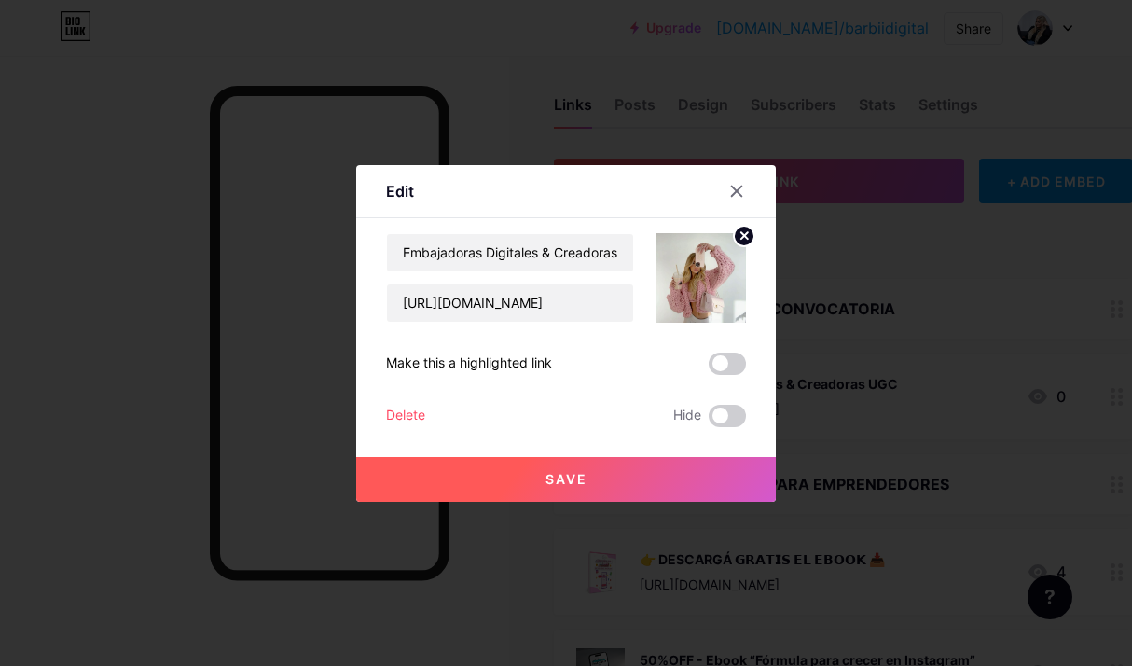
click at [677, 480] on button "Save" at bounding box center [566, 479] width 420 height 45
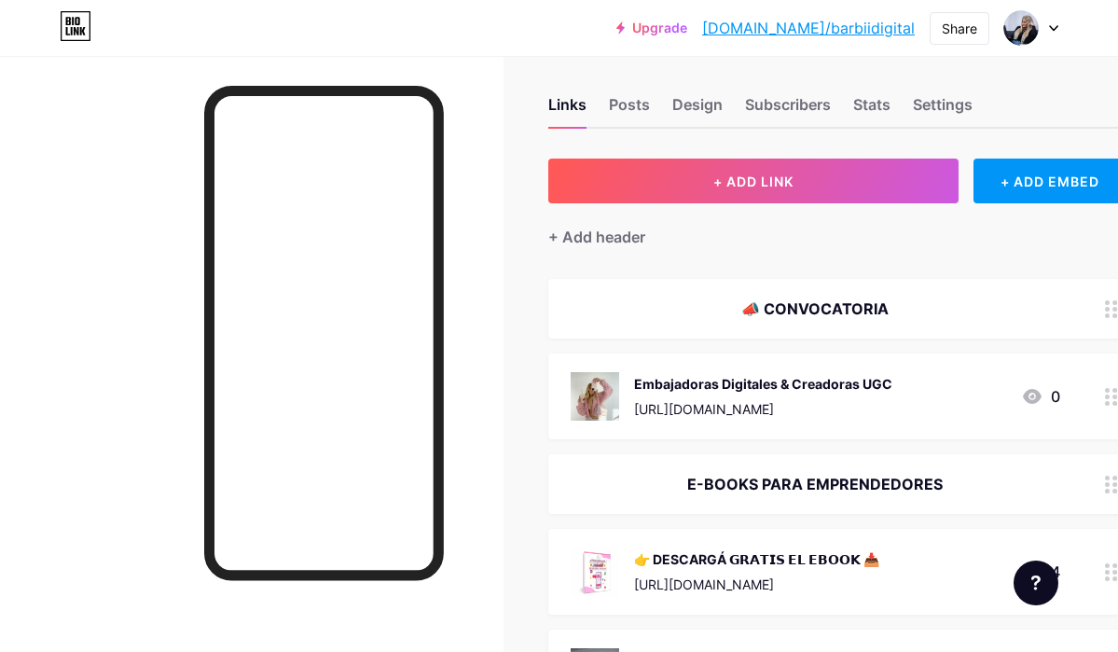
click at [619, 394] on img at bounding box center [595, 396] width 49 height 49
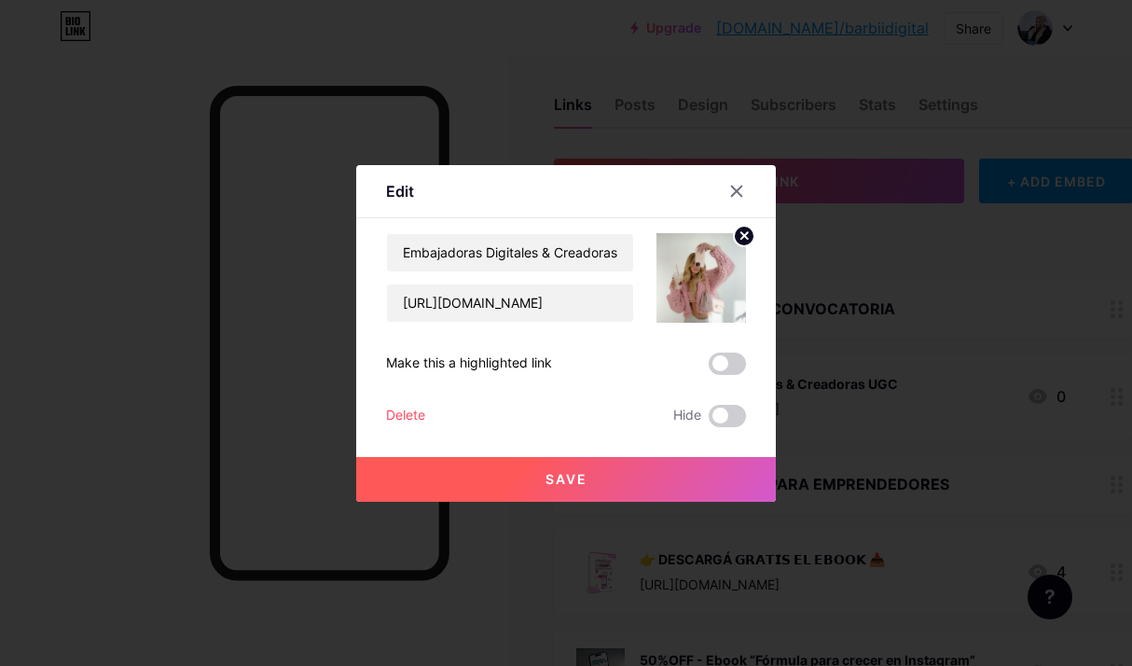
click at [747, 238] on icon at bounding box center [745, 235] width 7 height 7
click at [718, 263] on icon at bounding box center [701, 267] width 37 height 35
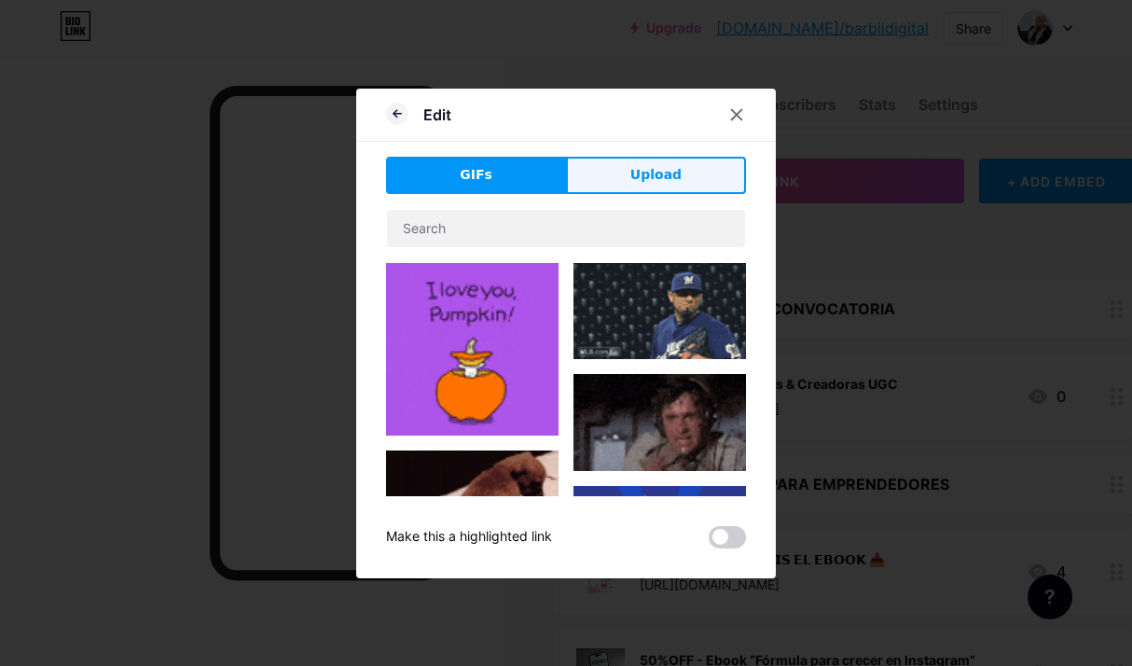
click at [638, 172] on span "Upload" at bounding box center [656, 175] width 51 height 20
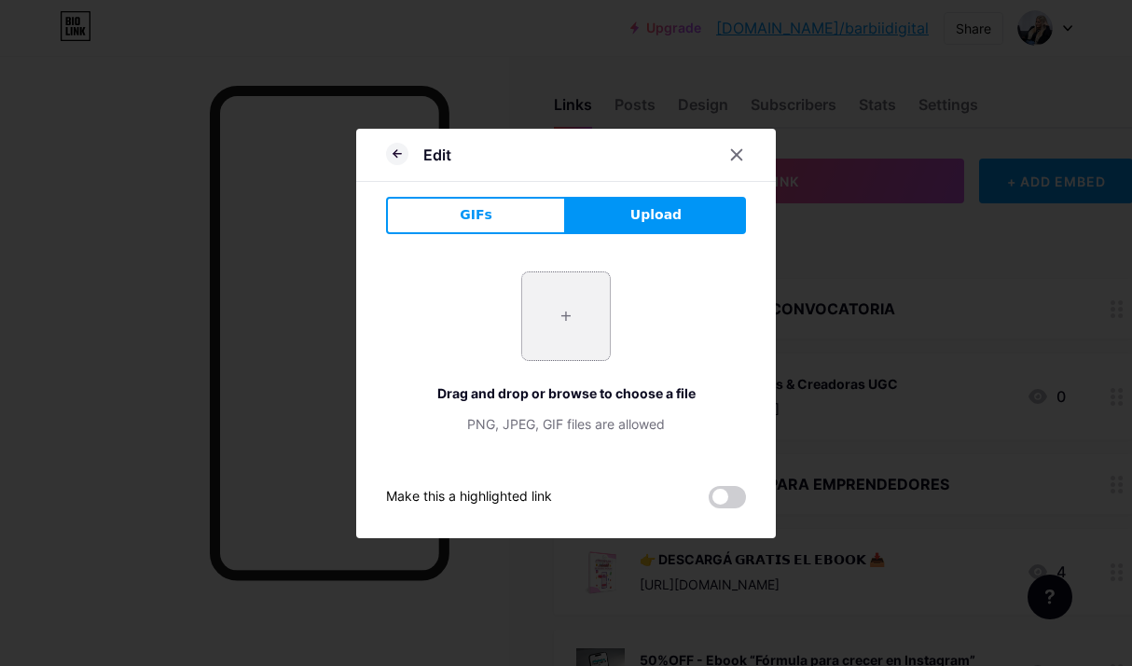
click at [577, 296] on input "file" at bounding box center [566, 316] width 88 height 88
type input "C:\fakepath\5124473b8891f1fb4fb7102ff99a6099.jpg"
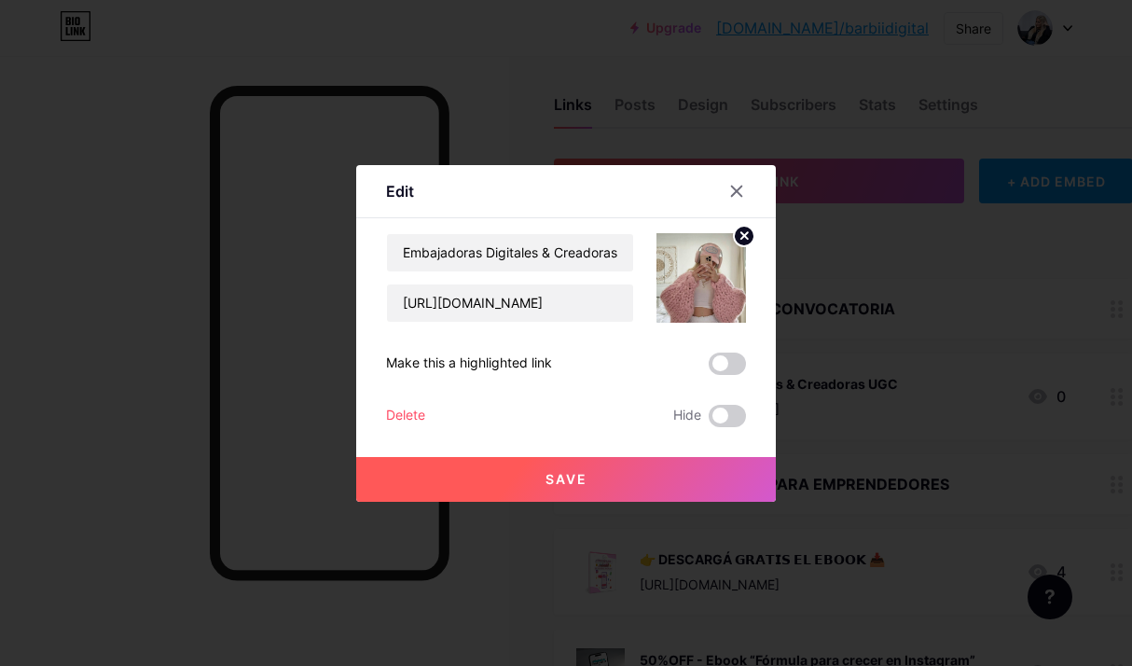
click at [634, 479] on button "Save" at bounding box center [566, 479] width 420 height 45
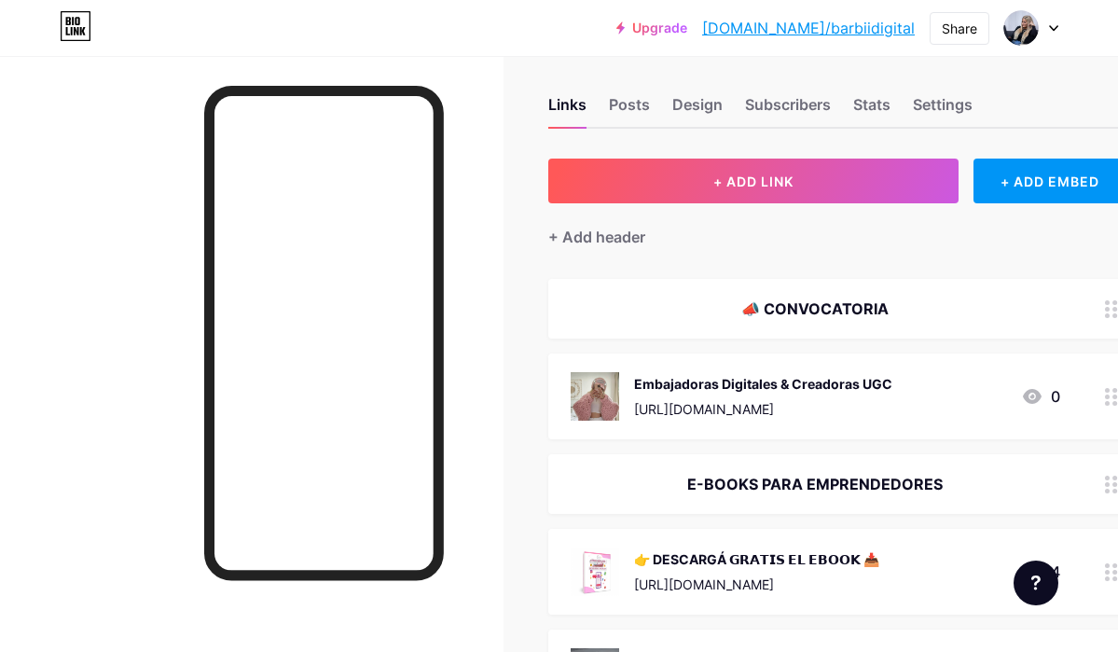
click at [605, 396] on img at bounding box center [595, 396] width 49 height 49
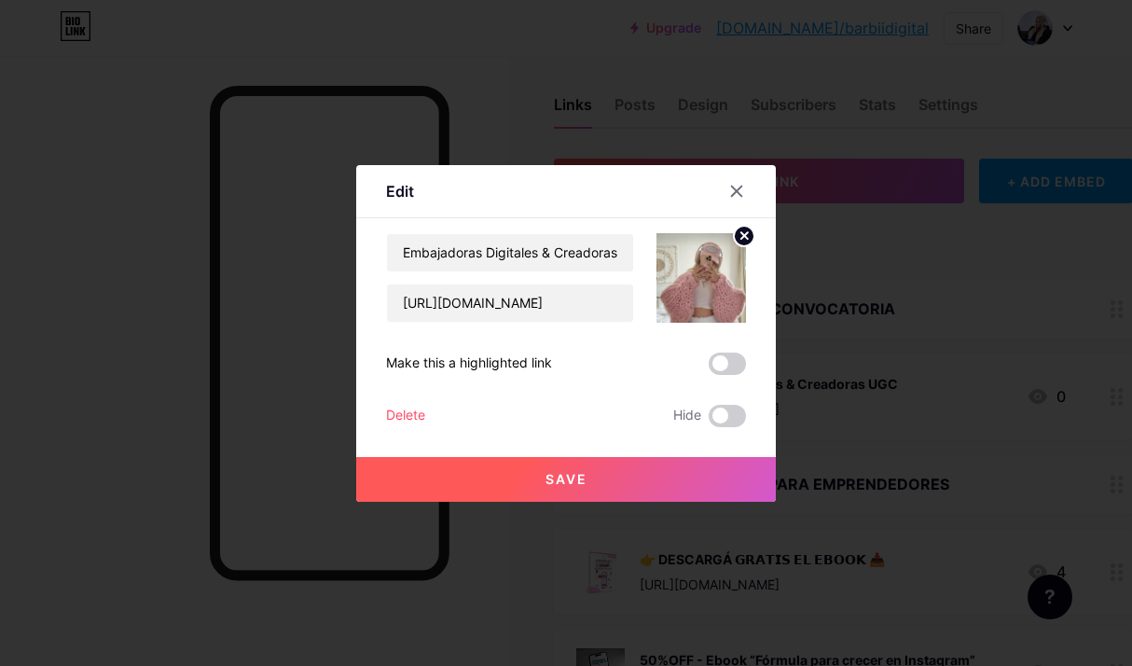
click at [750, 238] on circle at bounding box center [744, 236] width 21 height 21
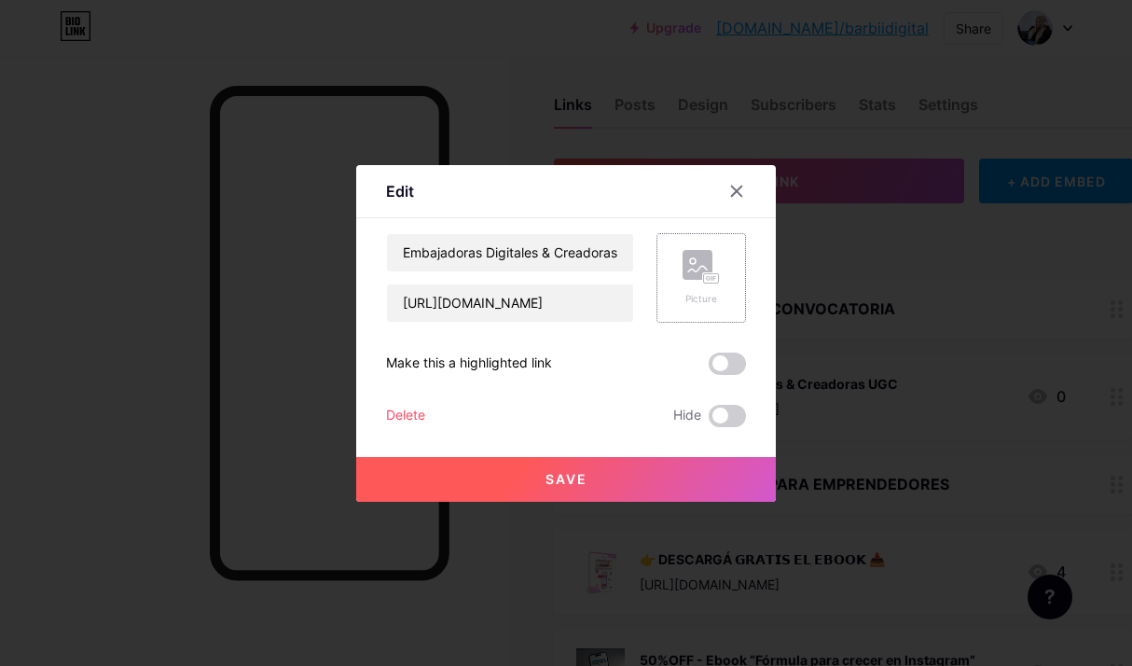
click at [689, 278] on rect at bounding box center [698, 265] width 30 height 30
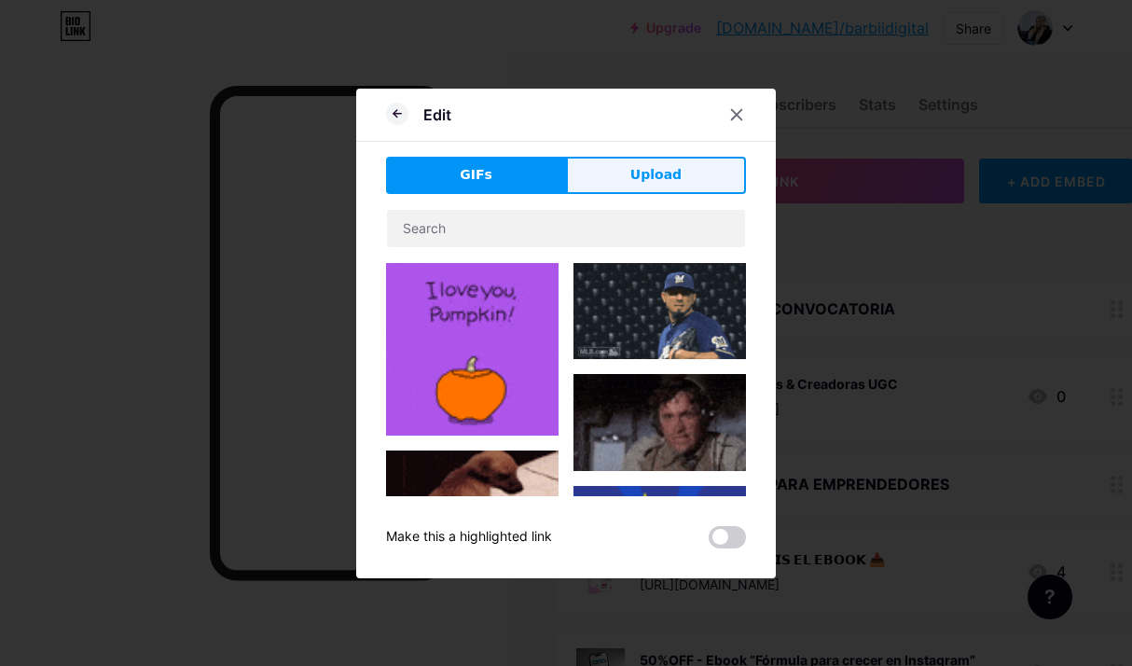
drag, startPoint x: 660, startPoint y: 144, endPoint x: 660, endPoint y: 160, distance: 15.9
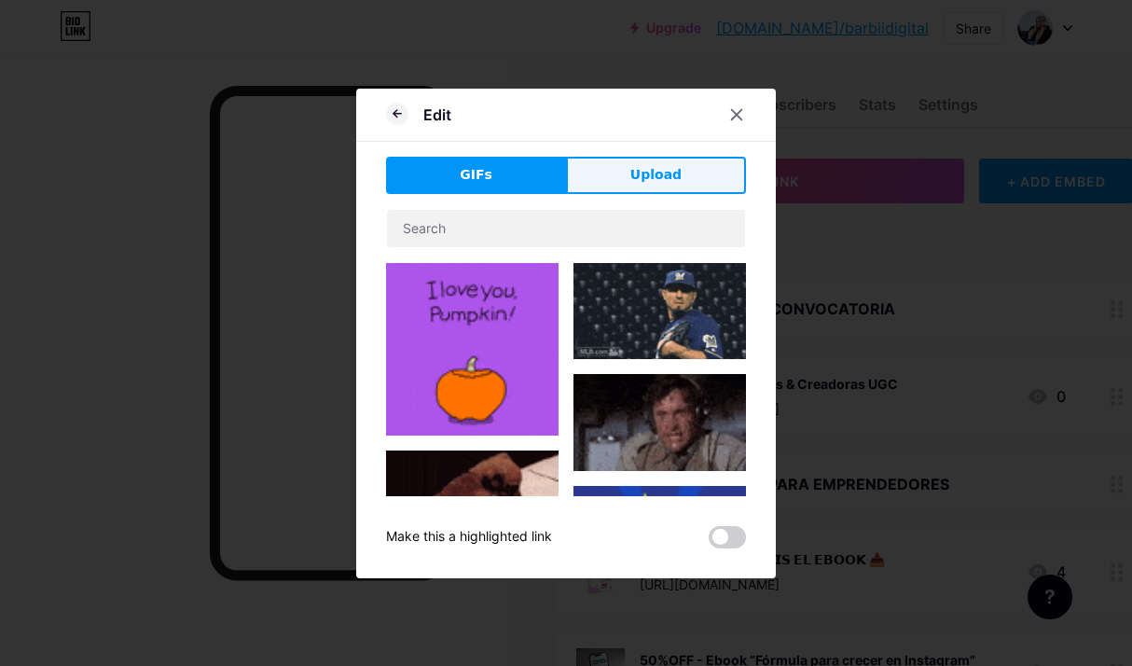
click at [660, 159] on div "Edit GIFs Upload Content YouTube Play YouTube video without leaving your page. …" at bounding box center [566, 334] width 420 height 490
click at [660, 160] on button "Upload" at bounding box center [656, 175] width 180 height 37
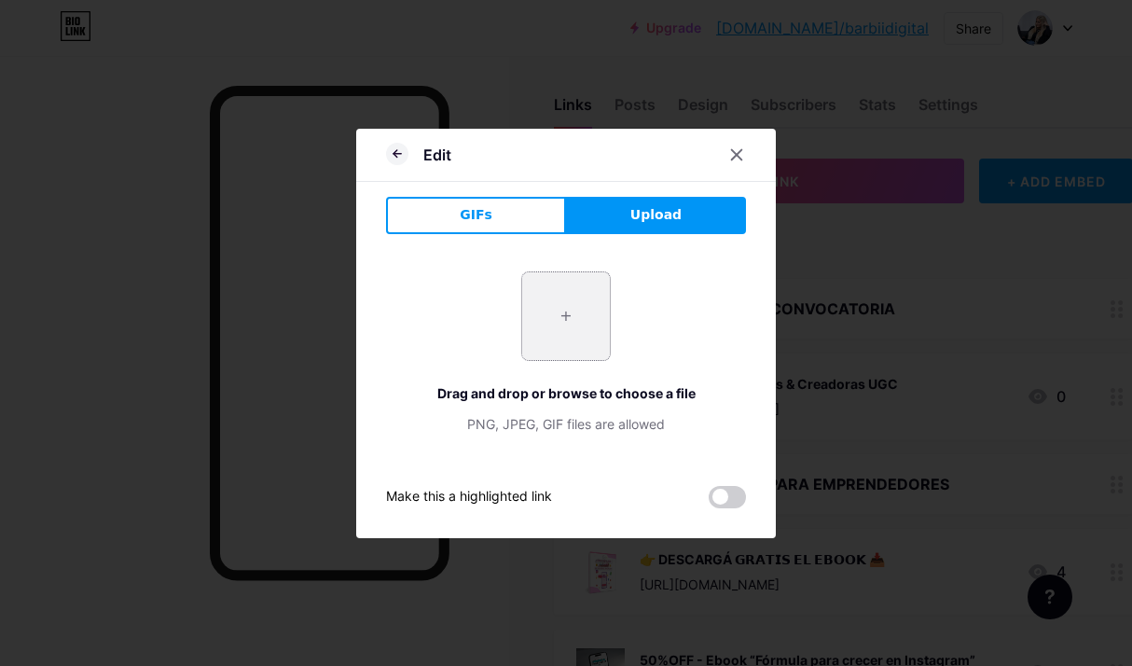
click at [571, 299] on input "file" at bounding box center [566, 316] width 88 height 88
type input "C:\fakepath\5c9ba0412a101fd85242734601816810.jpg"
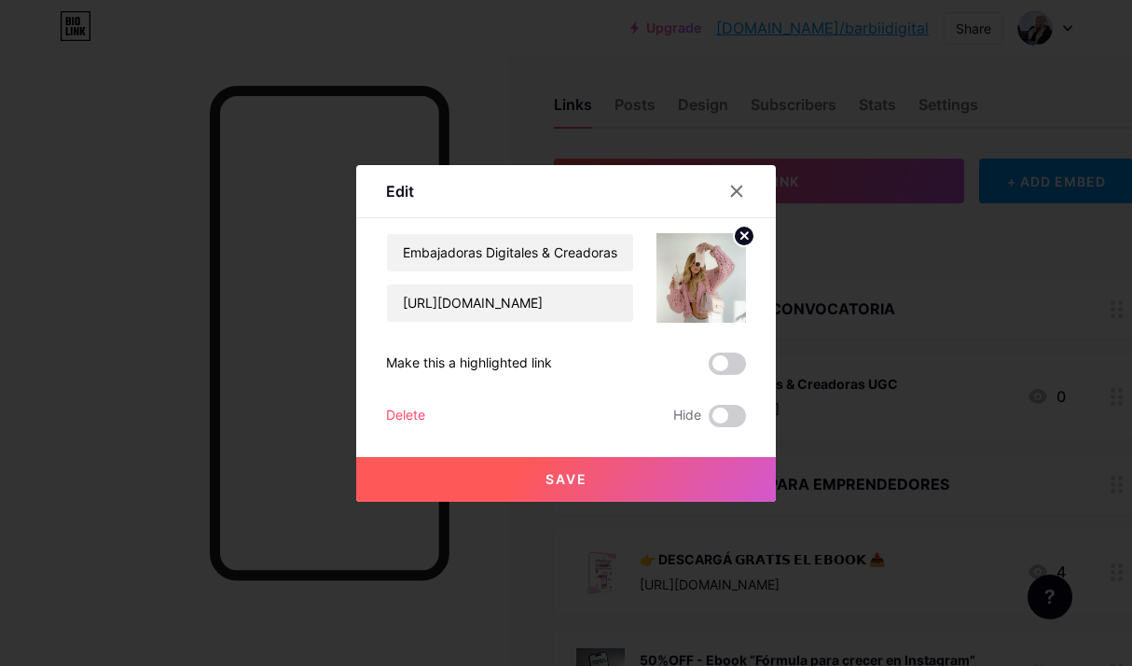
click at [638, 470] on button "Save" at bounding box center [566, 479] width 420 height 45
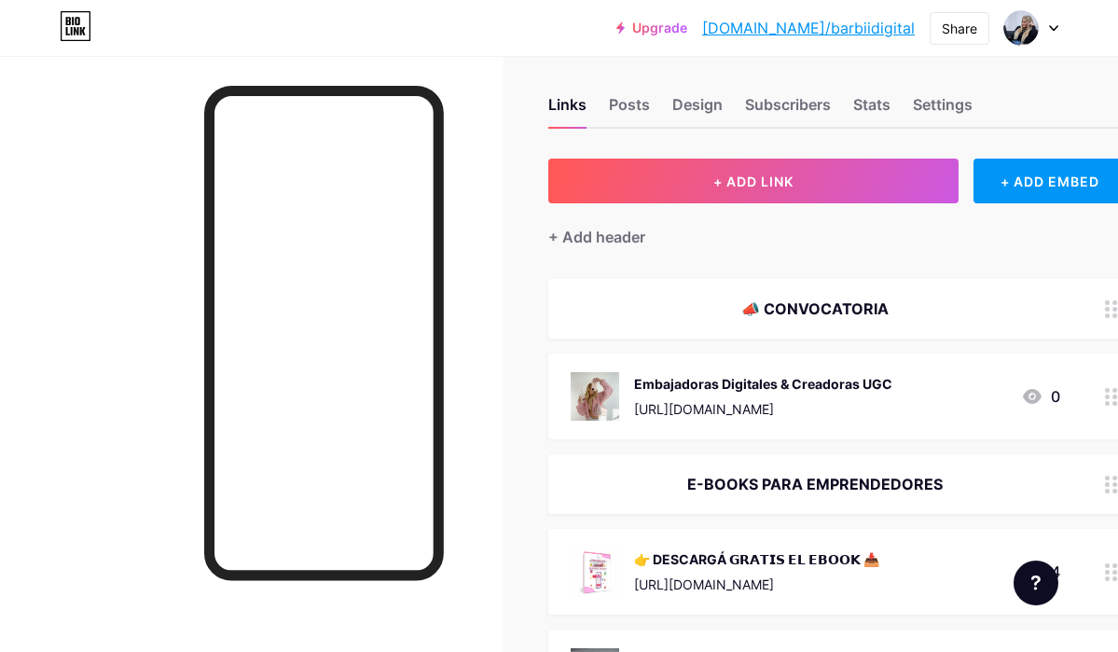
click at [613, 389] on img at bounding box center [595, 396] width 49 height 49
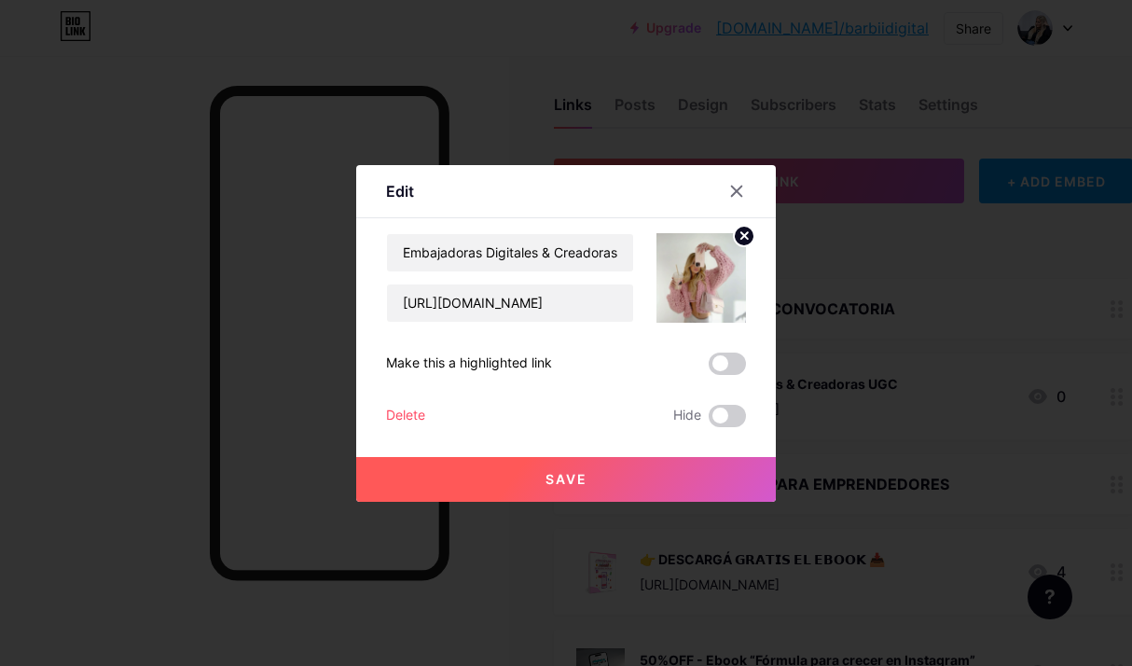
click at [743, 235] on icon at bounding box center [745, 235] width 7 height 7
click at [706, 271] on rect at bounding box center [698, 265] width 30 height 30
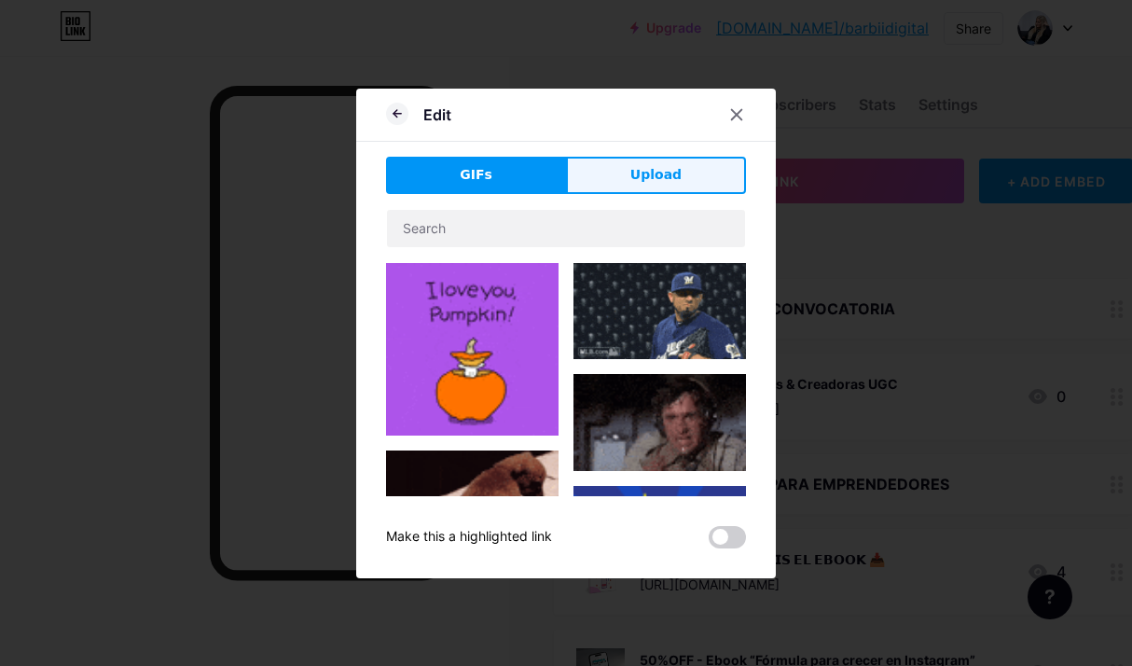
click at [653, 174] on span "Upload" at bounding box center [656, 175] width 51 height 20
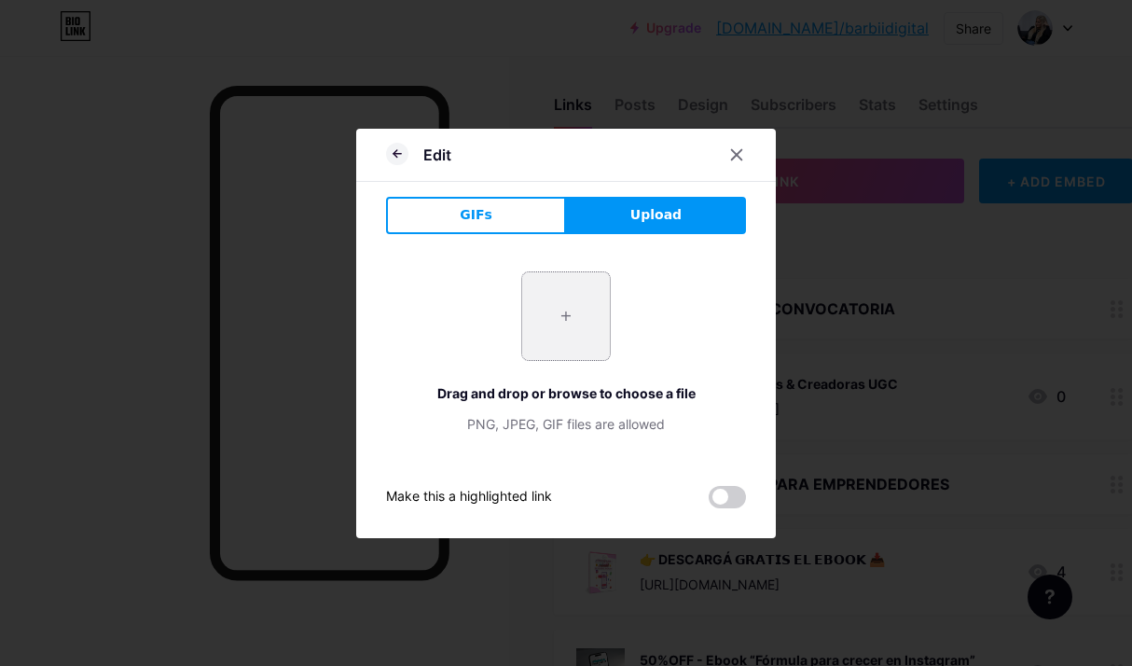
click at [553, 335] on input "file" at bounding box center [566, 316] width 88 height 88
type input "C:\fakepath\1a2f59ae419ee89290c3fdd1db852a47.jpg"
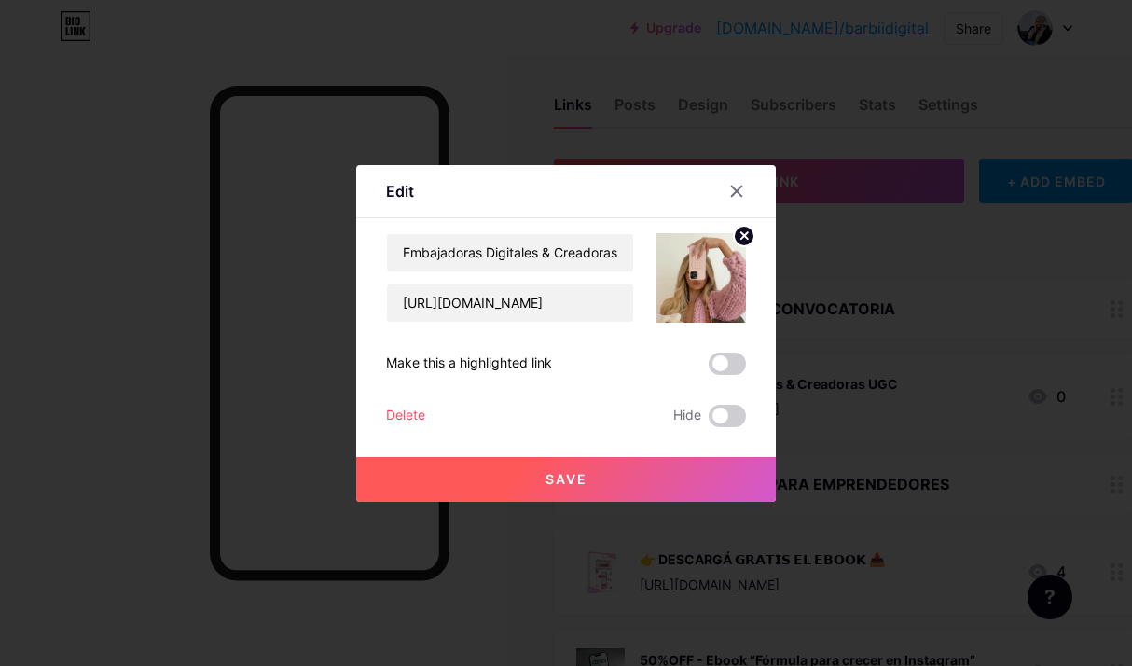
click at [634, 477] on button "Save" at bounding box center [566, 479] width 420 height 45
